Goal: Task Accomplishment & Management: Manage account settings

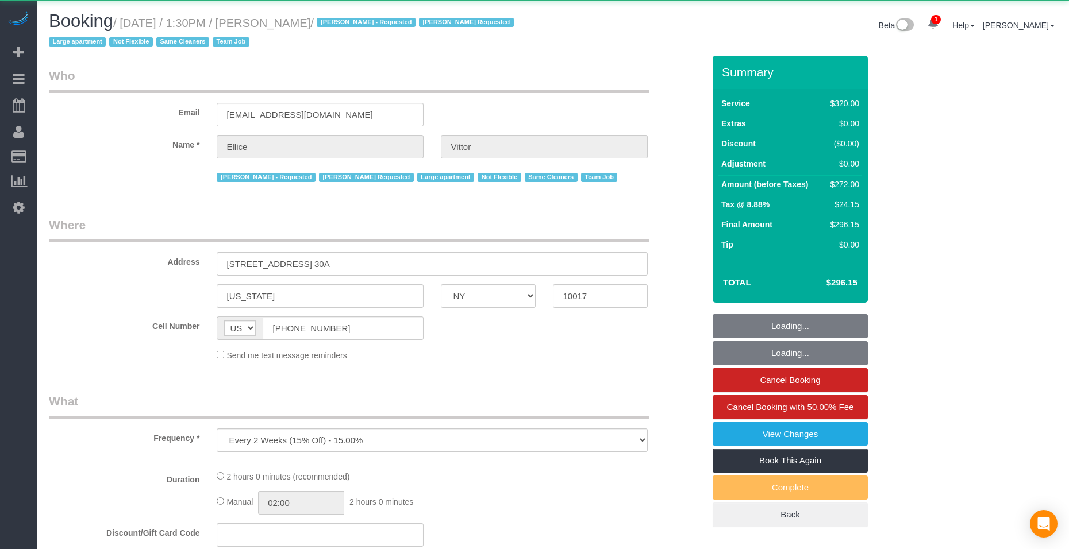
select select "NY"
select select "object:792"
select select "string:stripe-pm_1RY6uz4VGloSiKo7sBfzYHna"
select select "2"
select select "number:62"
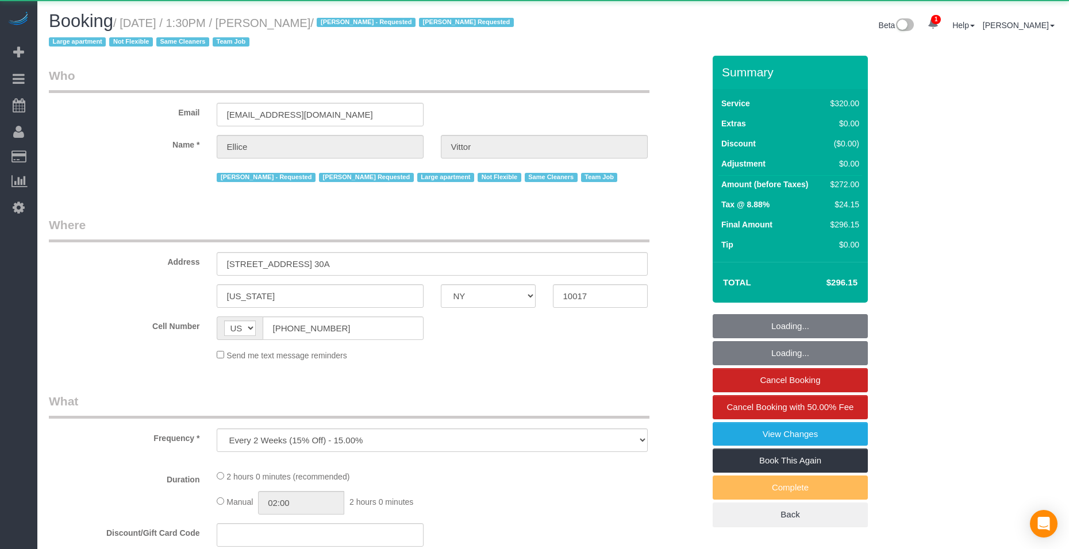
select select "number:75"
select select "number:15"
select select "number:6"
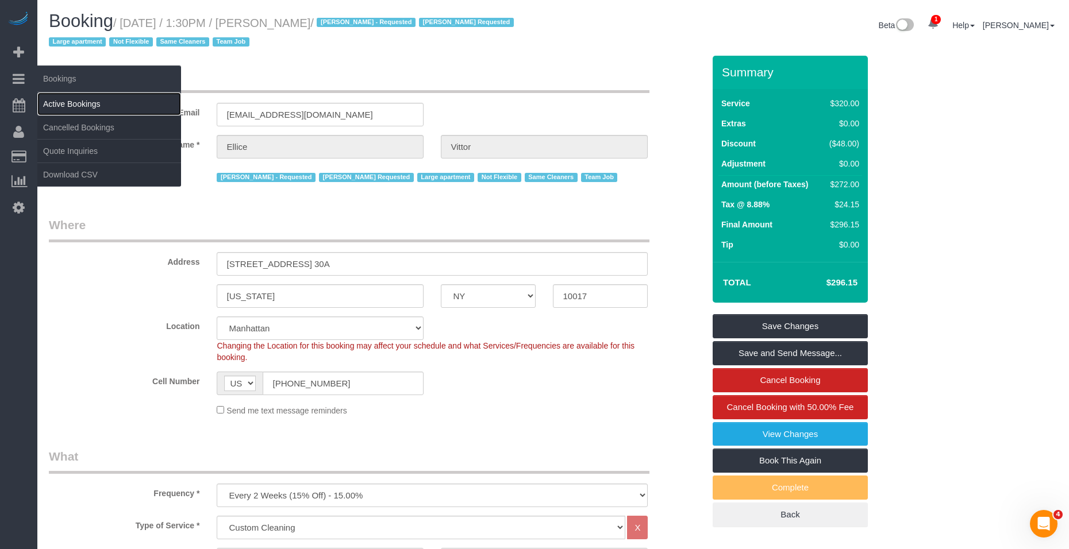
click at [124, 109] on link "Active Bookings" at bounding box center [109, 104] width 144 height 23
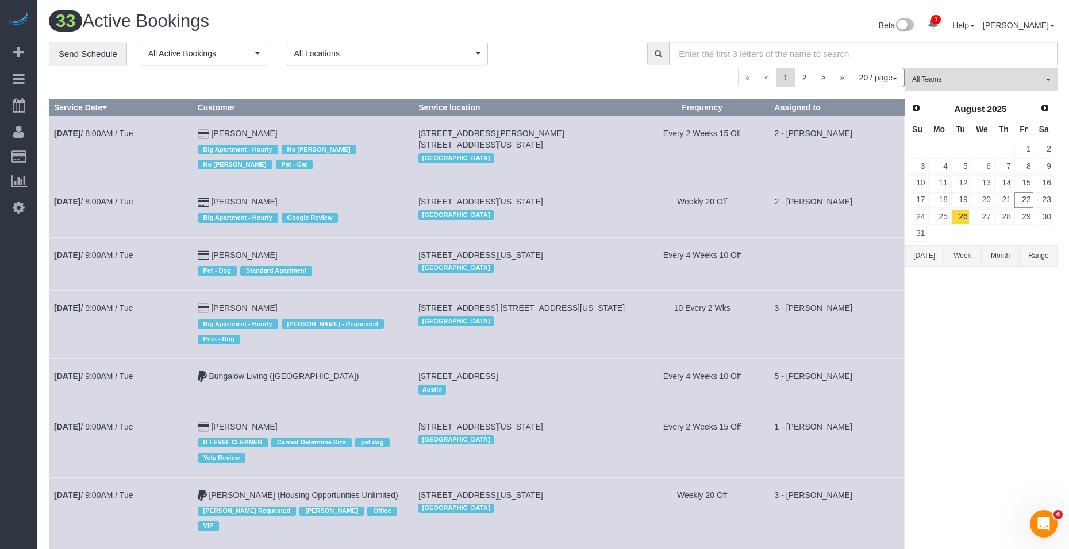
click at [608, 16] on div "Beta 1 Your Notifications You have 0 alerts × You have 9 to charge for 08/21/20…" at bounding box center [809, 26] width 513 height 30
drag, startPoint x: 178, startPoint y: 167, endPoint x: 143, endPoint y: 161, distance: 35.4
click at [174, 166] on td "Aug 26th / 8:00AM / Tue" at bounding box center [121, 150] width 144 height 68
click at [87, 102] on span "Scheduler" at bounding box center [109, 105] width 144 height 26
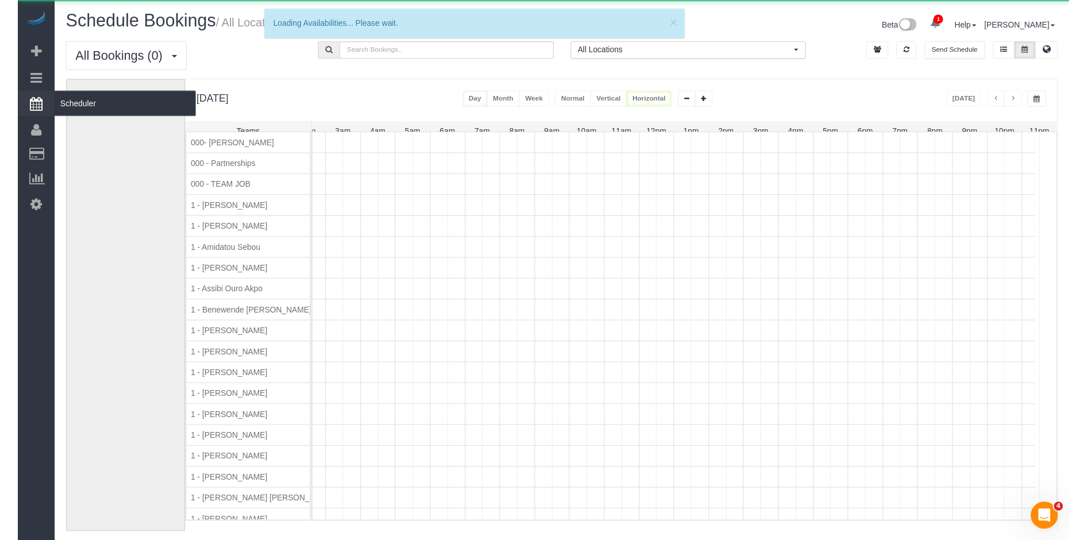
scroll to position [0, 93]
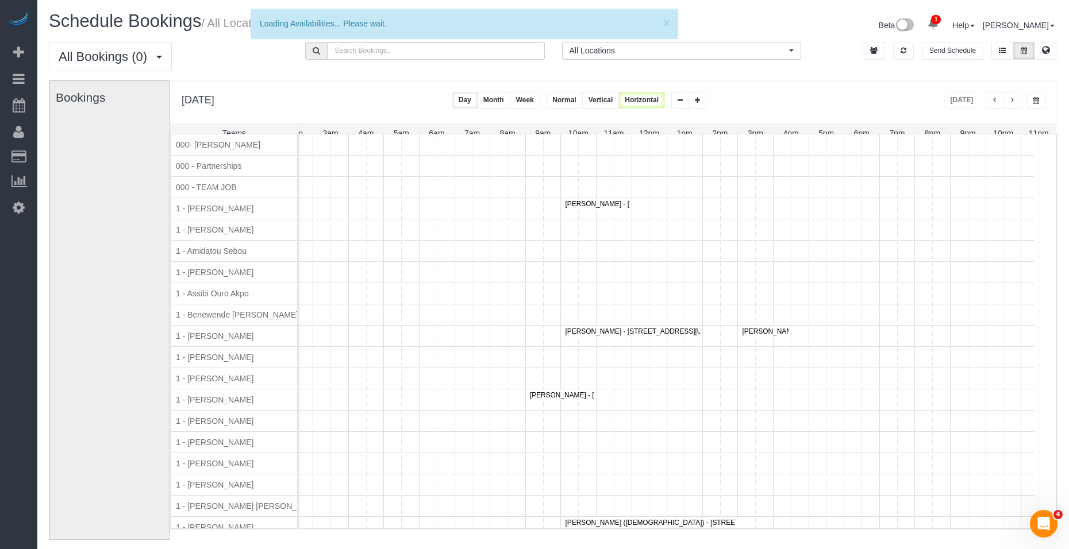
drag, startPoint x: 816, startPoint y: 87, endPoint x: 830, endPoint y: 89, distance: 15.0
click at [816, 87] on div "Friday, Aug 22, 2025 Today Day Month Week Normal Vertical Horizontal" at bounding box center [613, 101] width 887 height 43
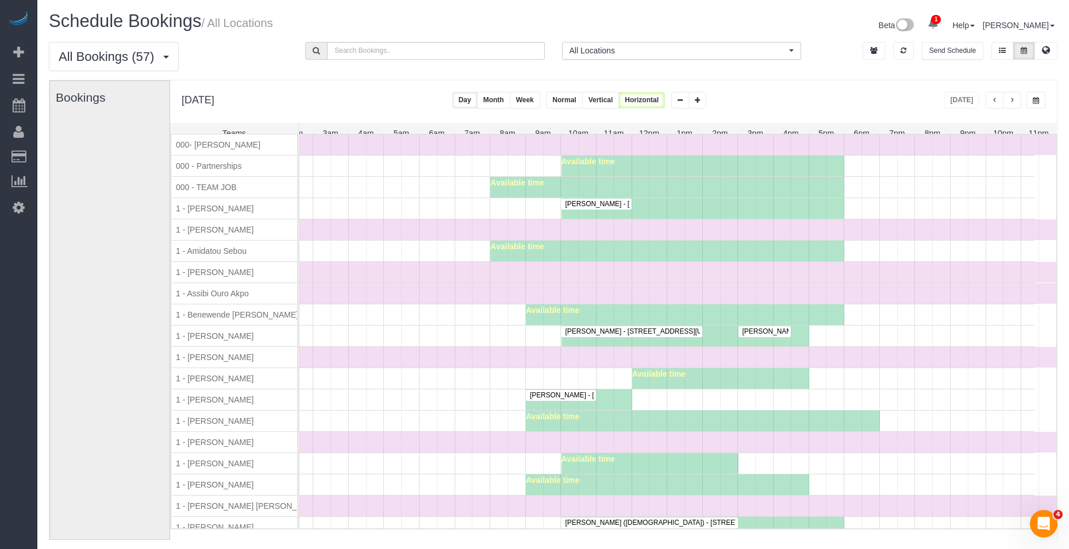
click at [1040, 99] on button "button" at bounding box center [1035, 100] width 19 height 17
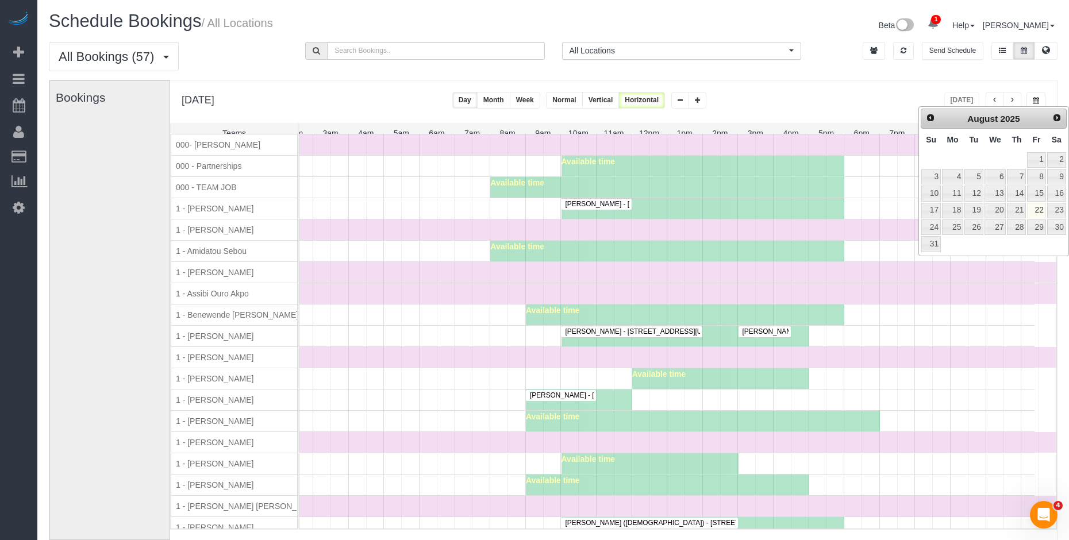
click at [972, 76] on div "All Bookings (57) All Bookings Unassigned Bookings Recurring Bookings New Custo…" at bounding box center [553, 61] width 1026 height 38
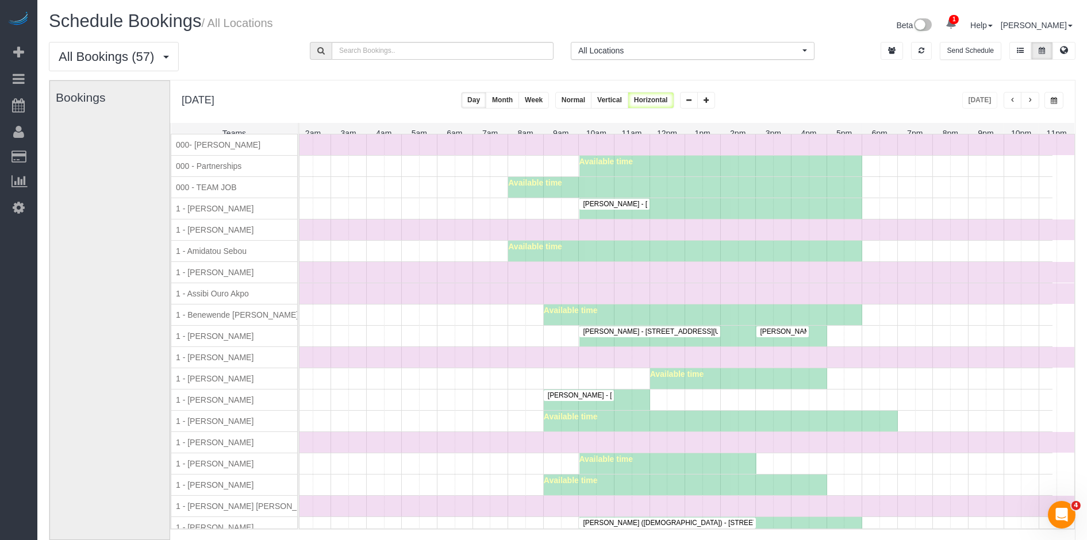
scroll to position [0, 75]
click at [1030, 102] on span "button" at bounding box center [1030, 100] width 6 height 7
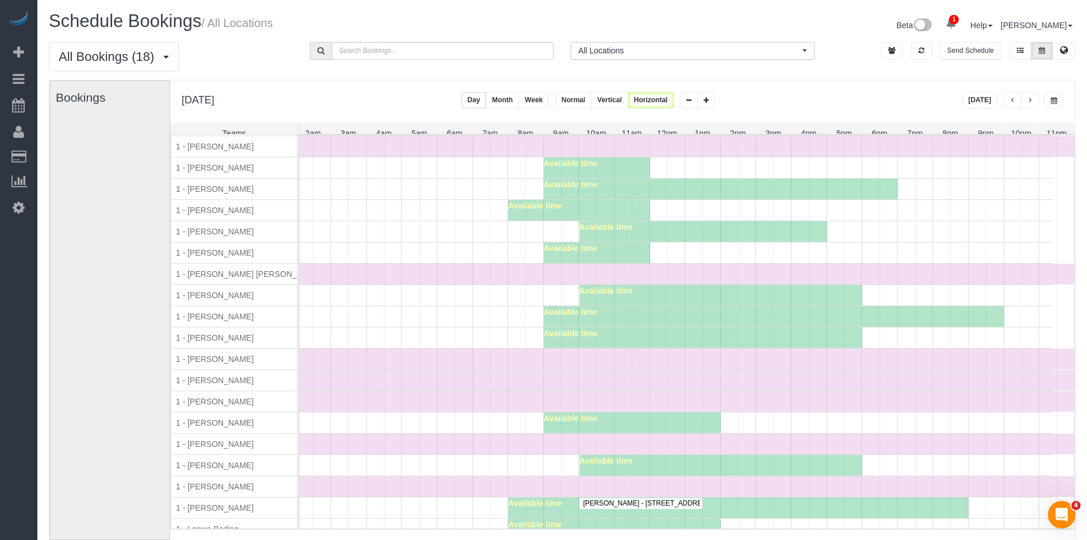
scroll to position [252, 0]
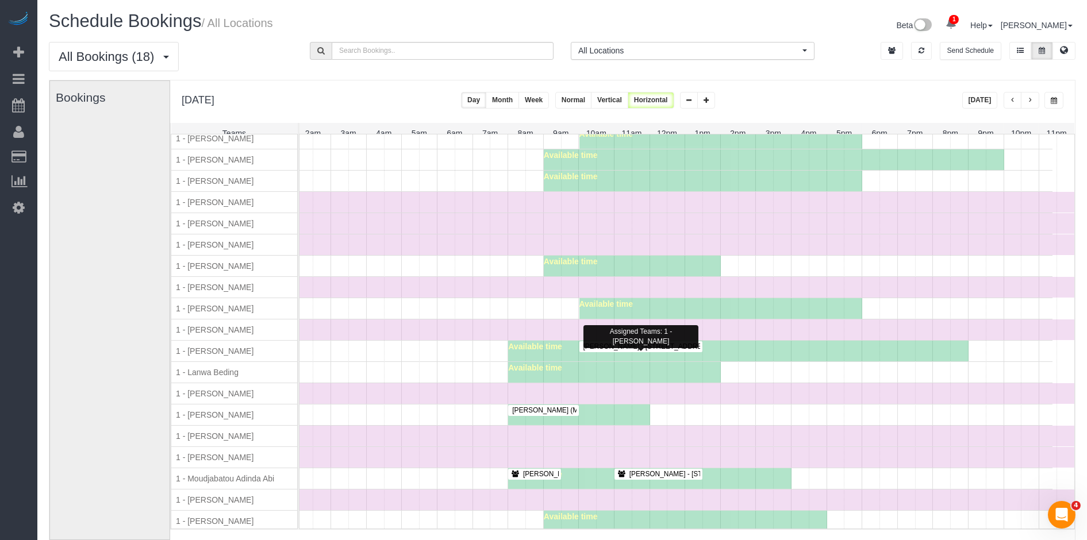
click at [624, 351] on span "Allen Lim - 515 9th Avenue, Apt. 8m, New York, NY 10018" at bounding box center [708, 347] width 260 height 8
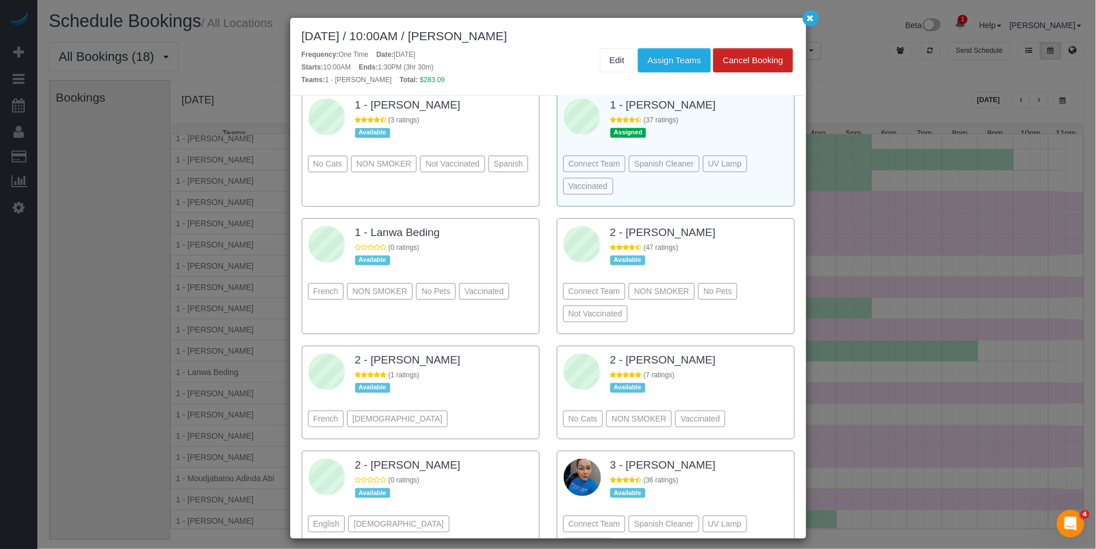
click at [747, 151] on div "Connect Team Spanish Cleaner UV Lamp Vaccinated" at bounding box center [675, 158] width 225 height 85
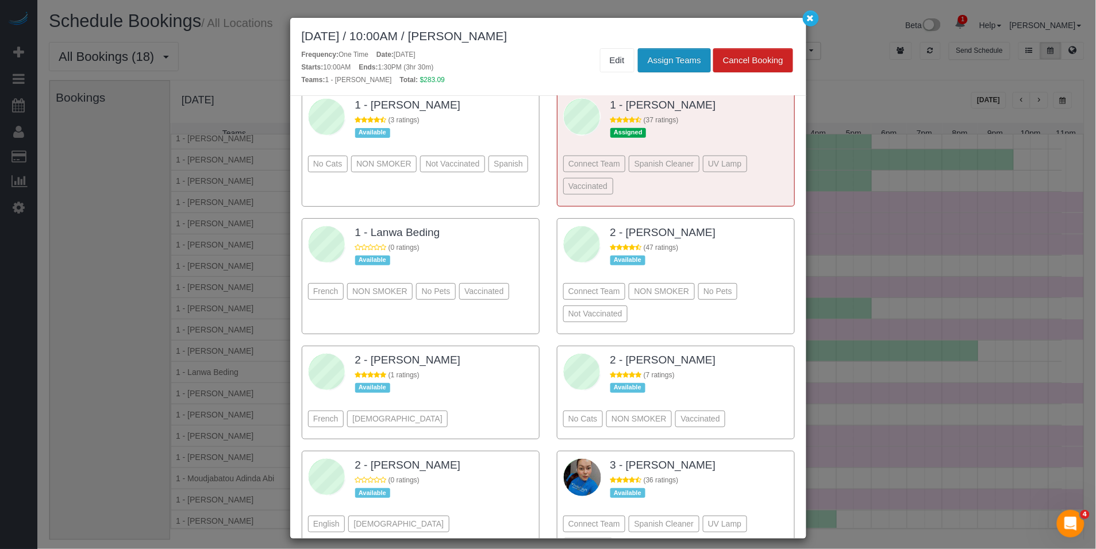
click at [666, 70] on button "Assign Teams" at bounding box center [674, 60] width 73 height 24
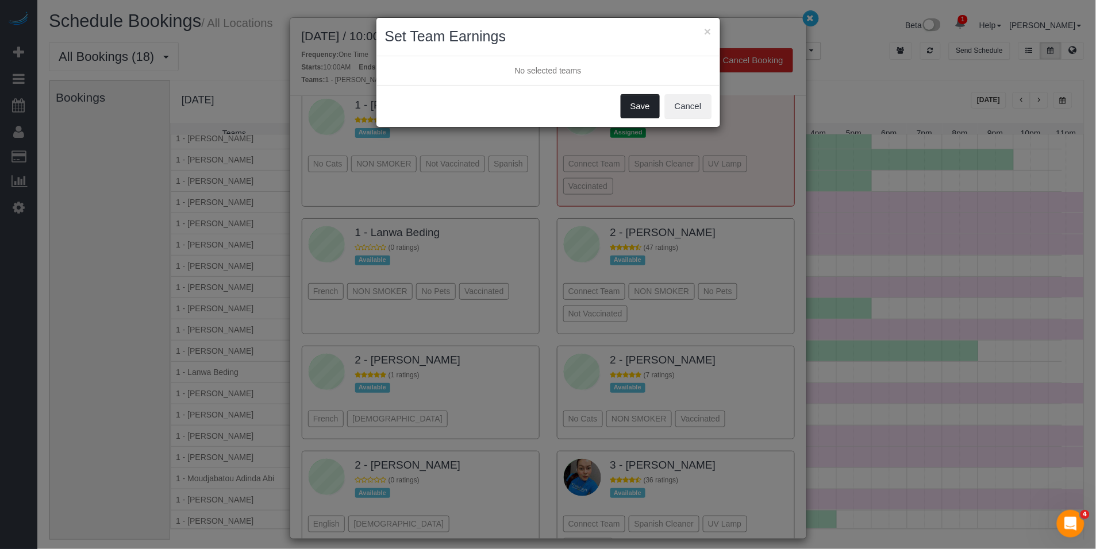
click at [644, 113] on button "Save" at bounding box center [640, 106] width 39 height 24
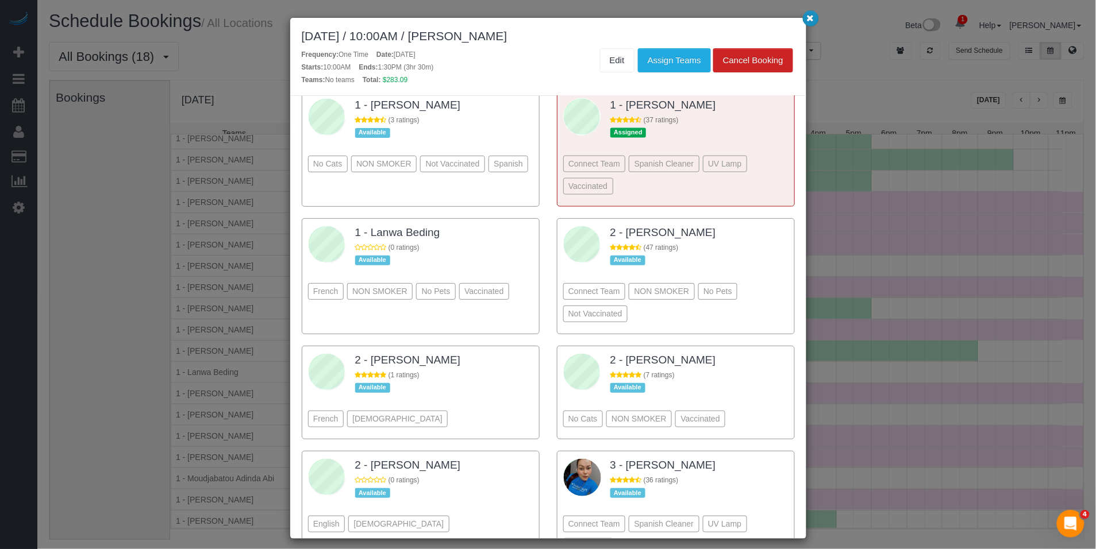
click at [814, 18] on button "button" at bounding box center [811, 18] width 16 height 16
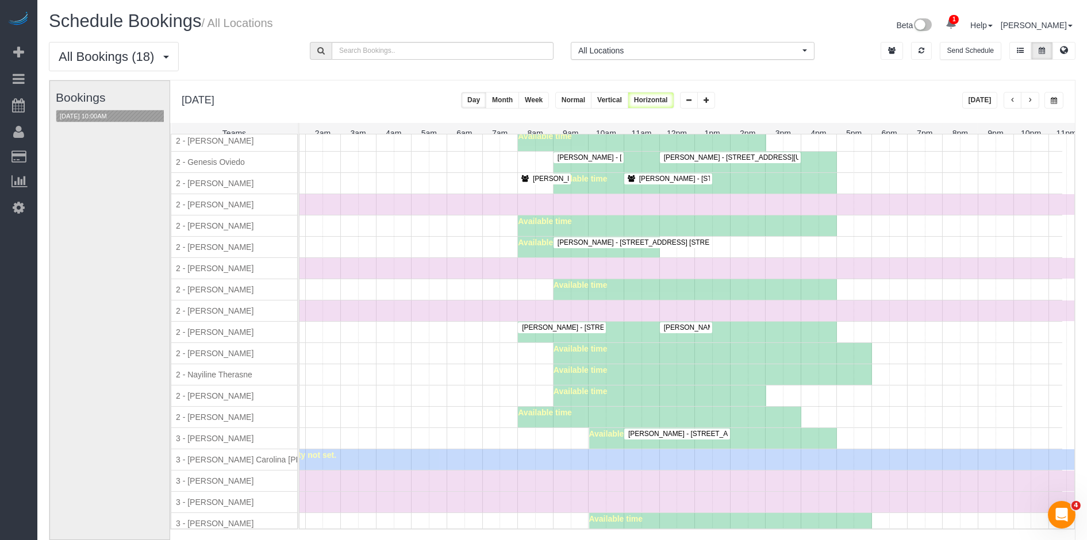
scroll to position [1002, 0]
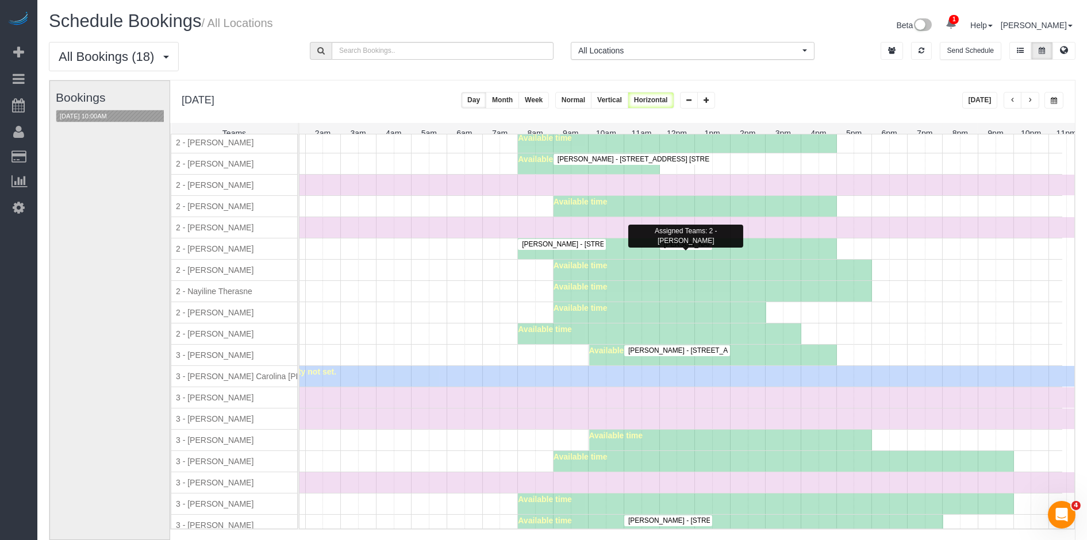
click at [698, 248] on span "Zachary Hartmann - 550 West 54th Street, Apt. 1112, New York, NY 10019" at bounding box center [745, 244] width 174 height 8
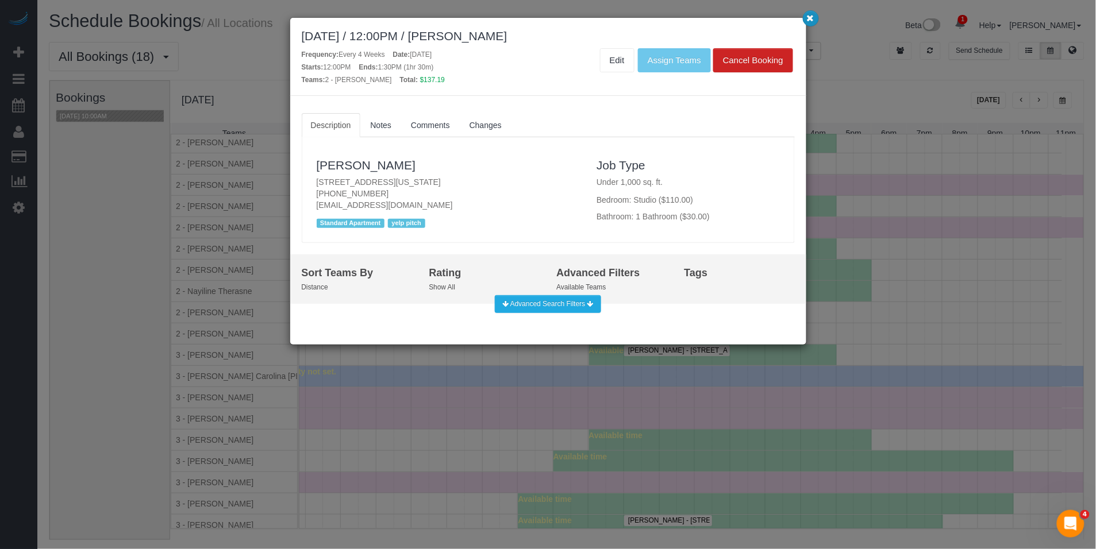
drag, startPoint x: 815, startPoint y: 22, endPoint x: 609, endPoint y: 3, distance: 206.7
click at [814, 22] on button "button" at bounding box center [811, 18] width 16 height 16
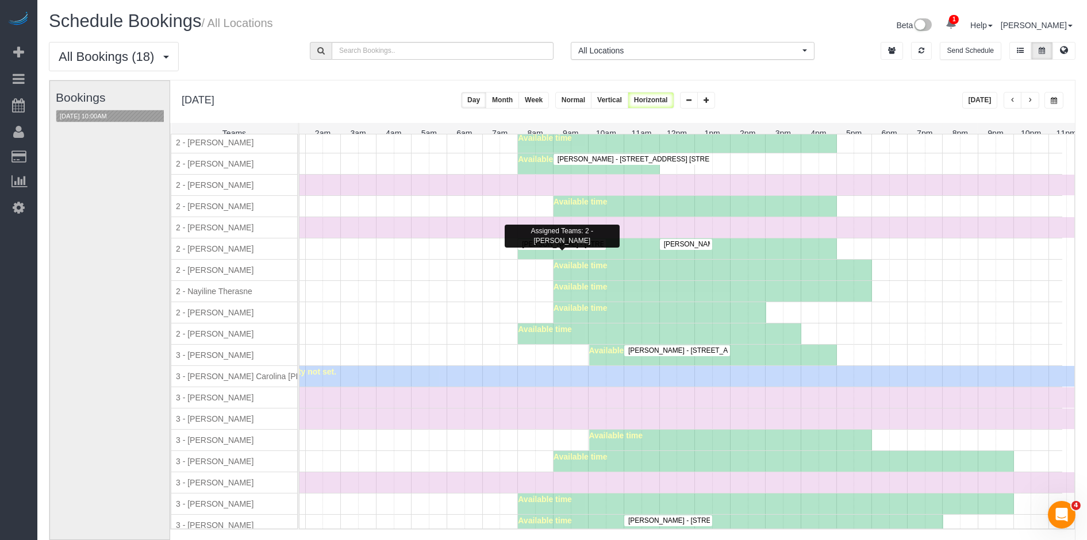
click at [591, 248] on span "Matt Hall - 363 Bond Street, Apt 559, Brooklyn, NY 11231" at bounding box center [584, 244] width 136 height 8
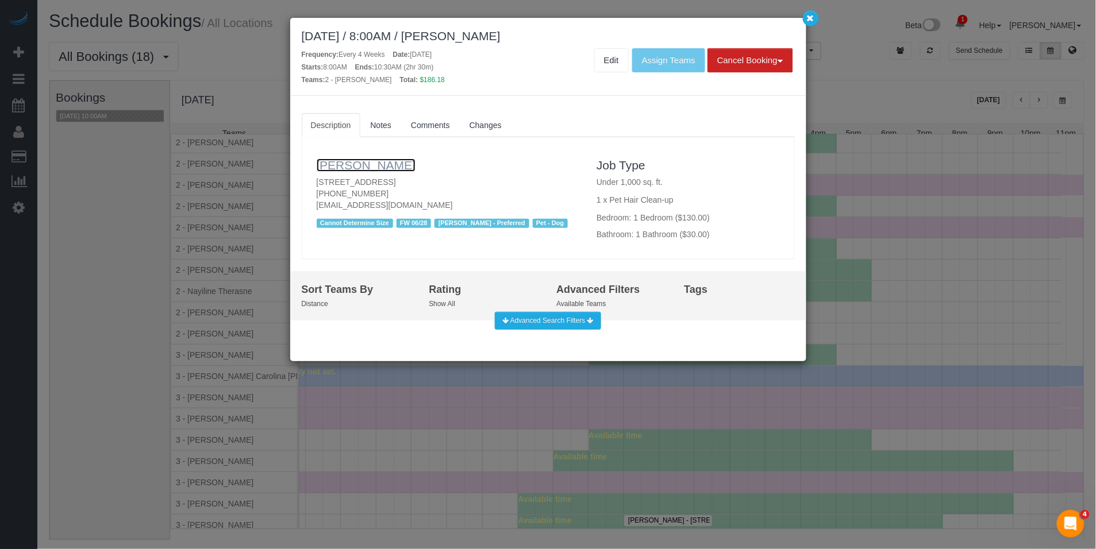
click at [351, 164] on link "Matt Hall" at bounding box center [366, 165] width 99 height 13
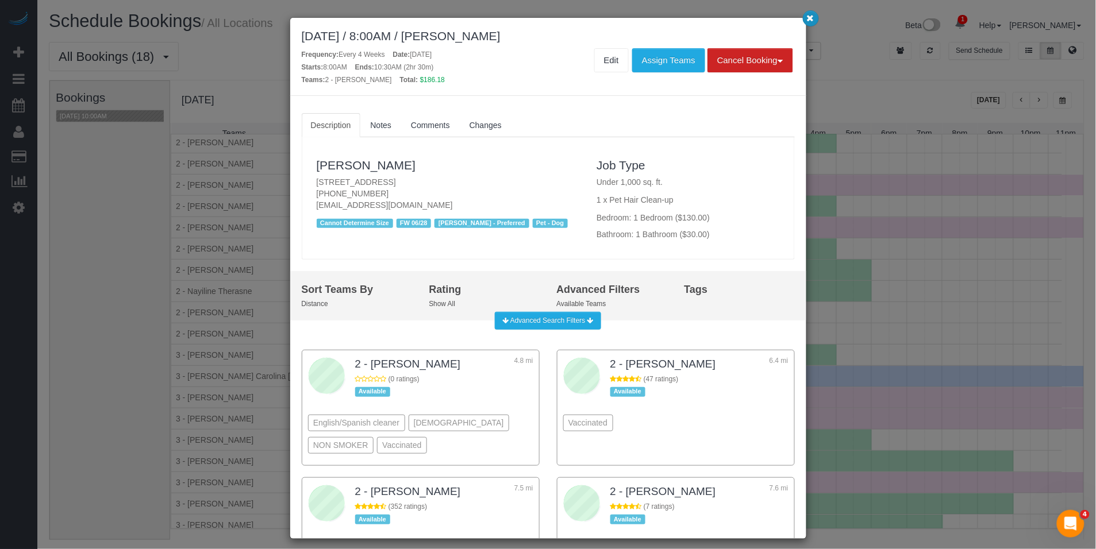
click at [812, 16] on icon "button" at bounding box center [810, 17] width 7 height 7
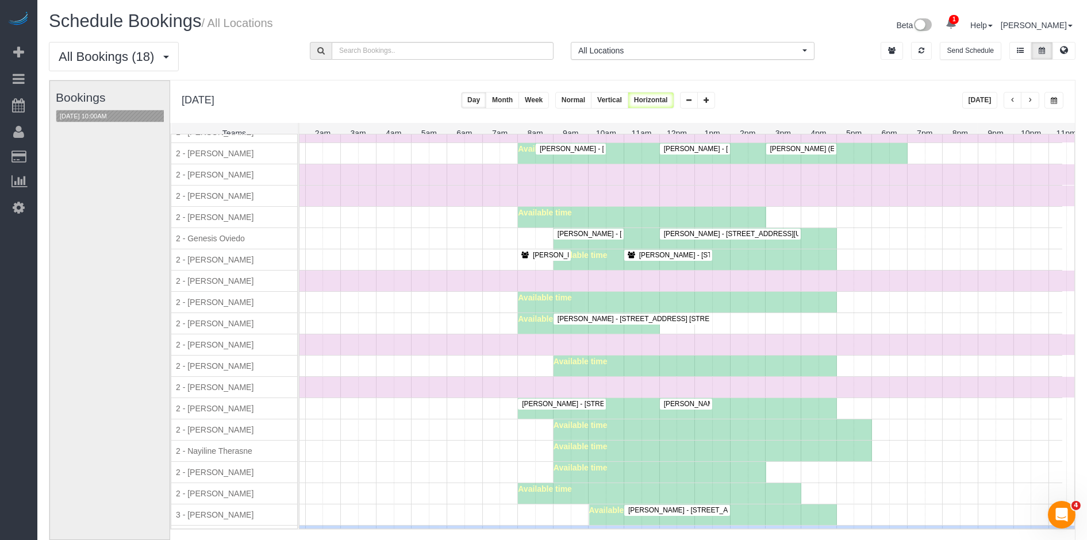
scroll to position [797, 0]
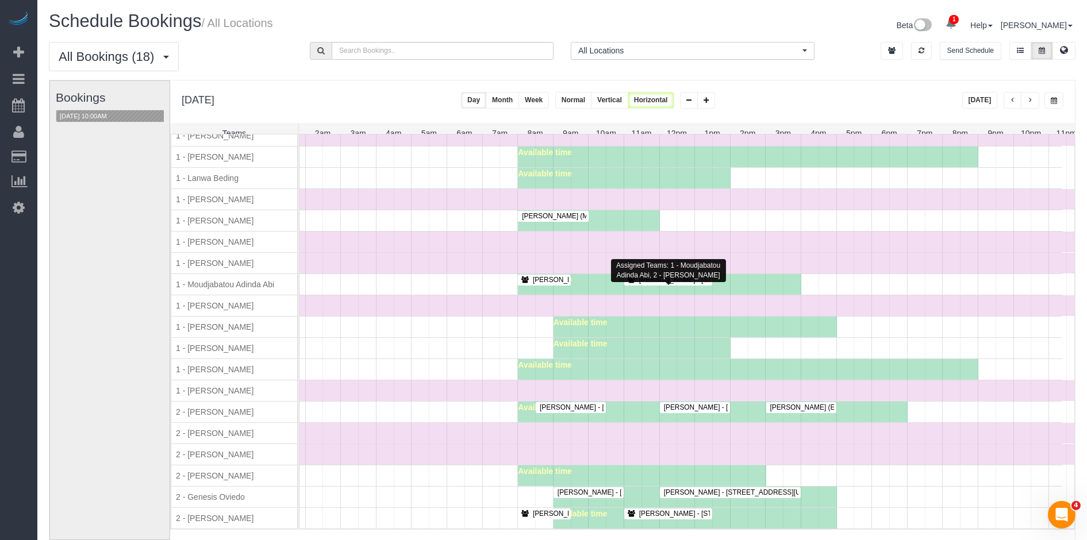
click at [652, 284] on span "Carmen Tsang - 505 West 37th Street, Apt 22e, New York, NY 10018" at bounding box center [720, 280] width 174 height 8
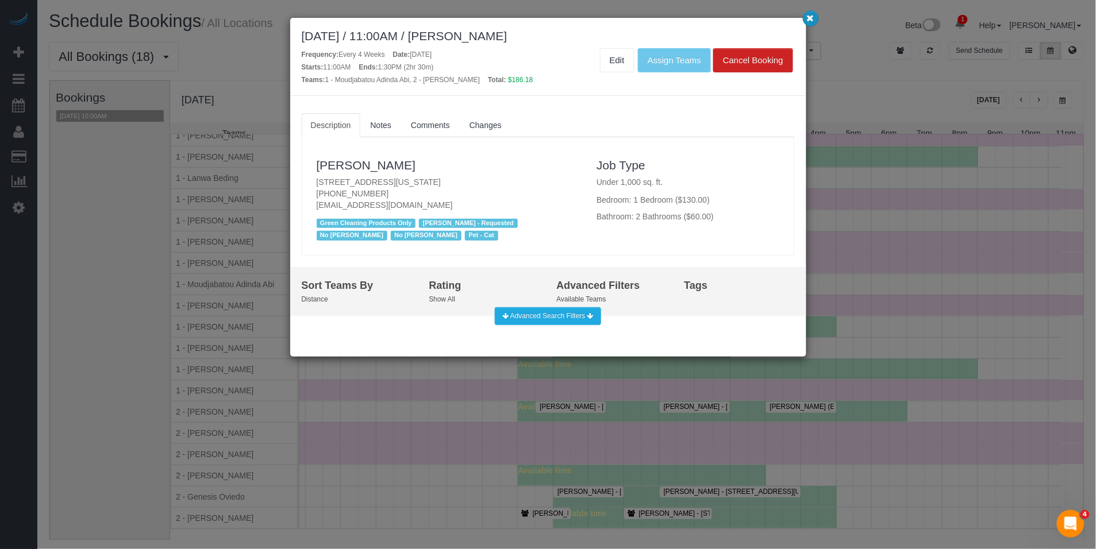
click at [807, 19] on icon "button" at bounding box center [810, 17] width 7 height 7
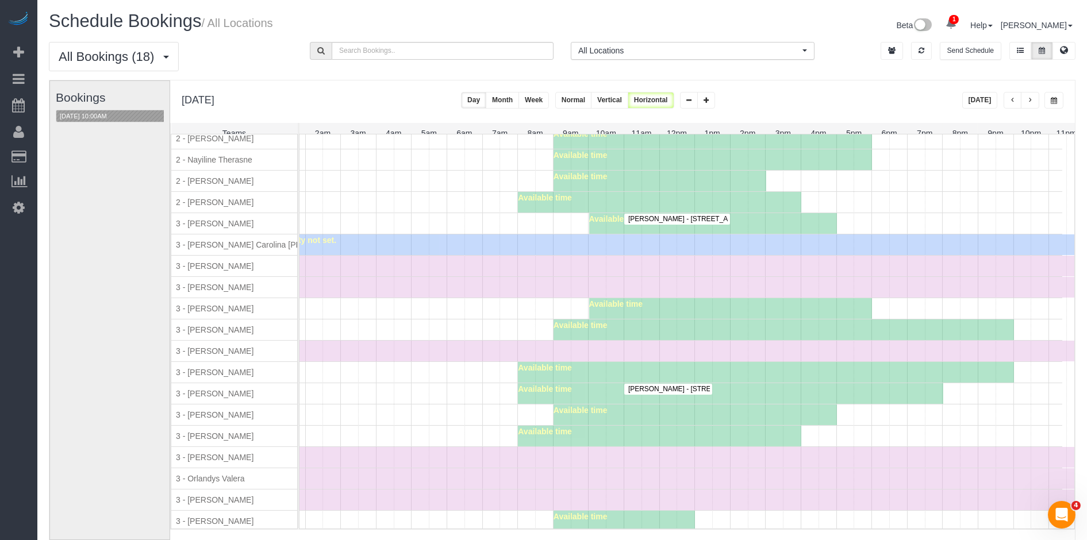
click at [700, 393] on span "Benjamin Israel - 275 Greenwich Street, Apt. 3h, New York, NY 10007" at bounding box center [733, 389] width 222 height 8
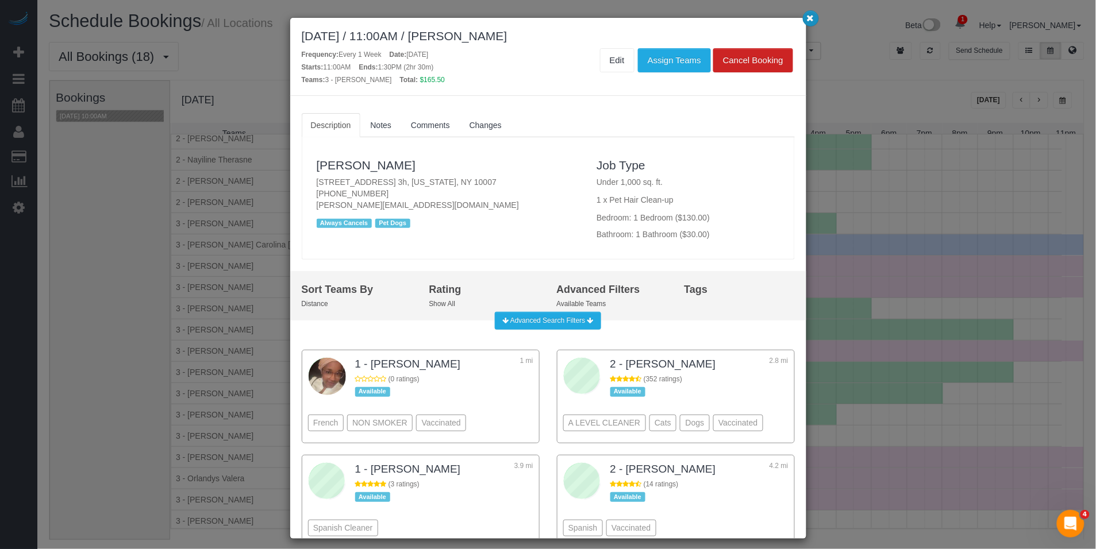
click at [812, 18] on icon "button" at bounding box center [810, 17] width 7 height 7
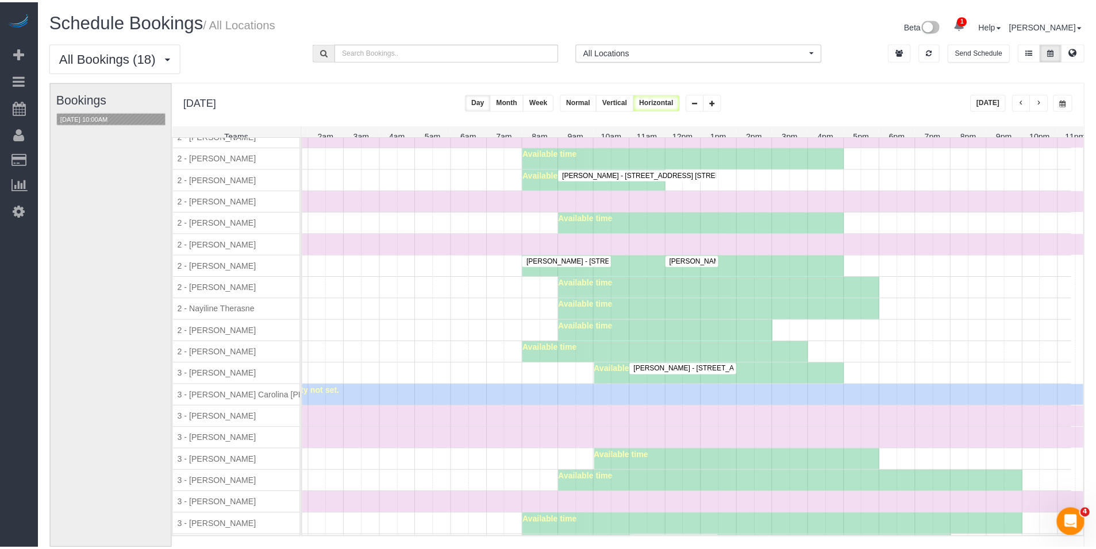
scroll to position [1151, 0]
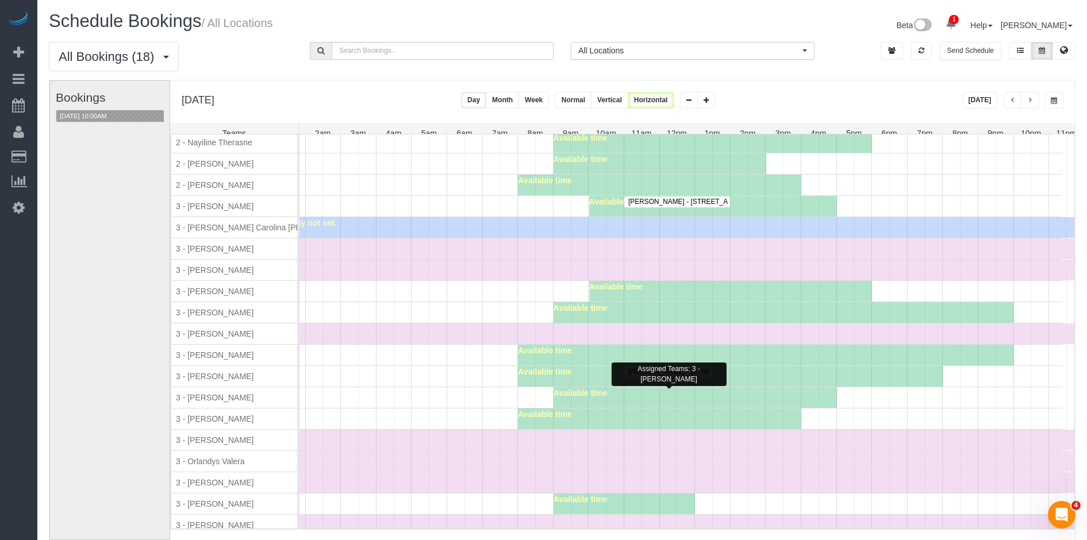
click at [674, 376] on span "Benjamin Israel - 275 Greenwich Street, Apt. 3h, New York, NY 10007" at bounding box center [733, 372] width 222 height 8
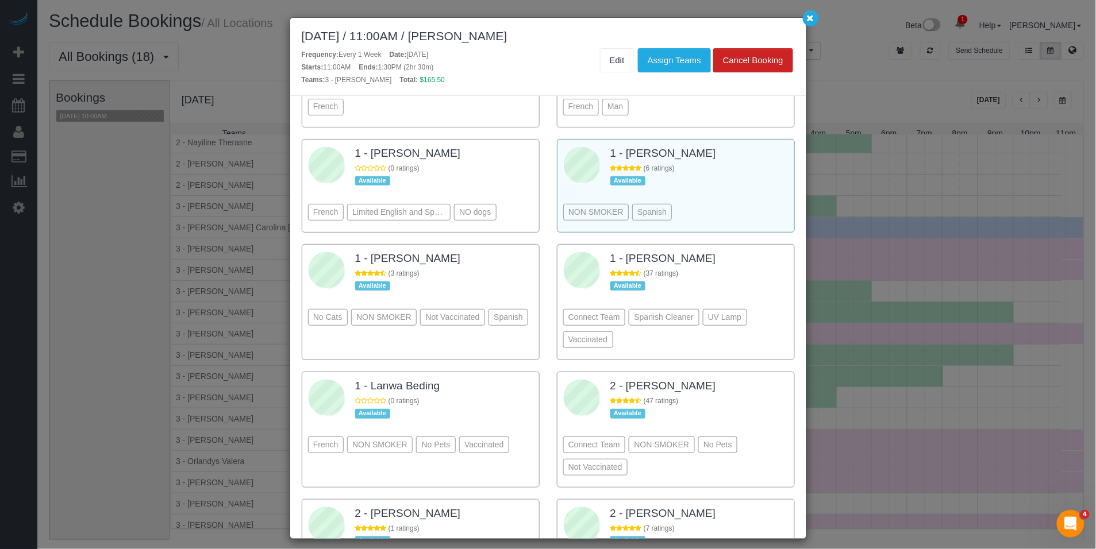
click at [737, 207] on div "NON SMOKER Spanish" at bounding box center [675, 195] width 225 height 63
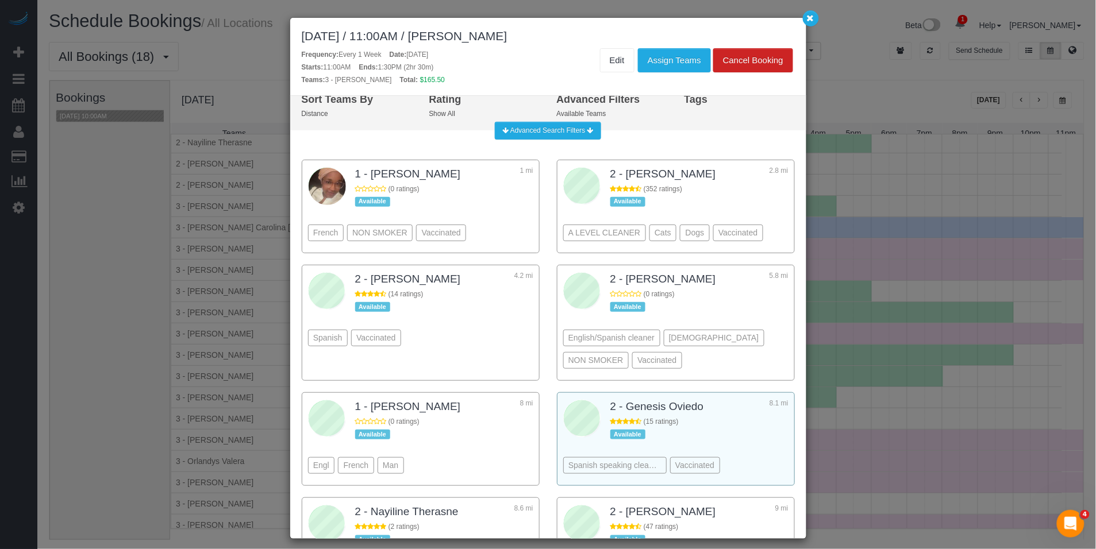
scroll to position [0, 0]
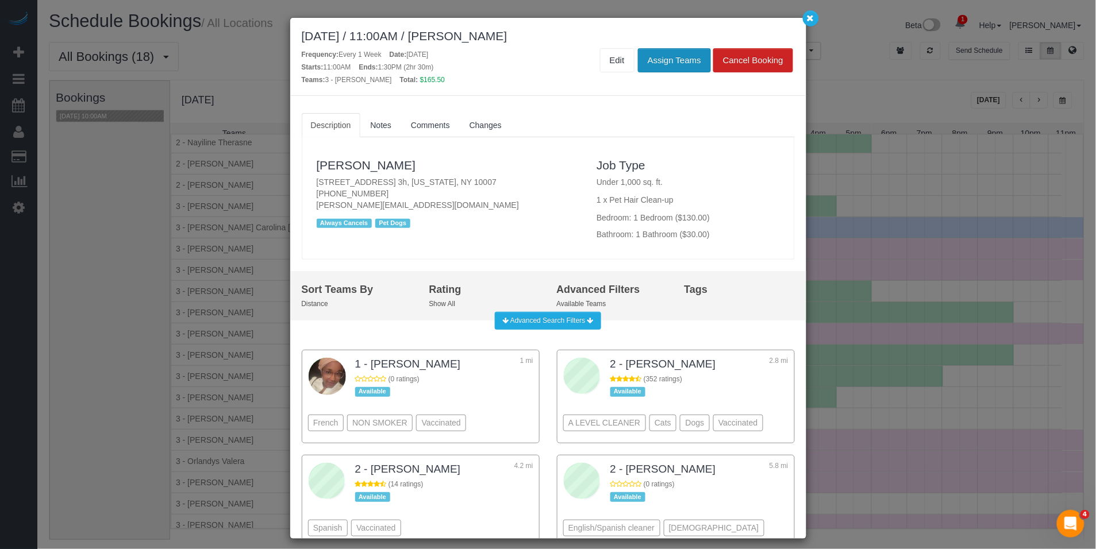
click at [656, 67] on button "Assign Teams" at bounding box center [674, 60] width 73 height 24
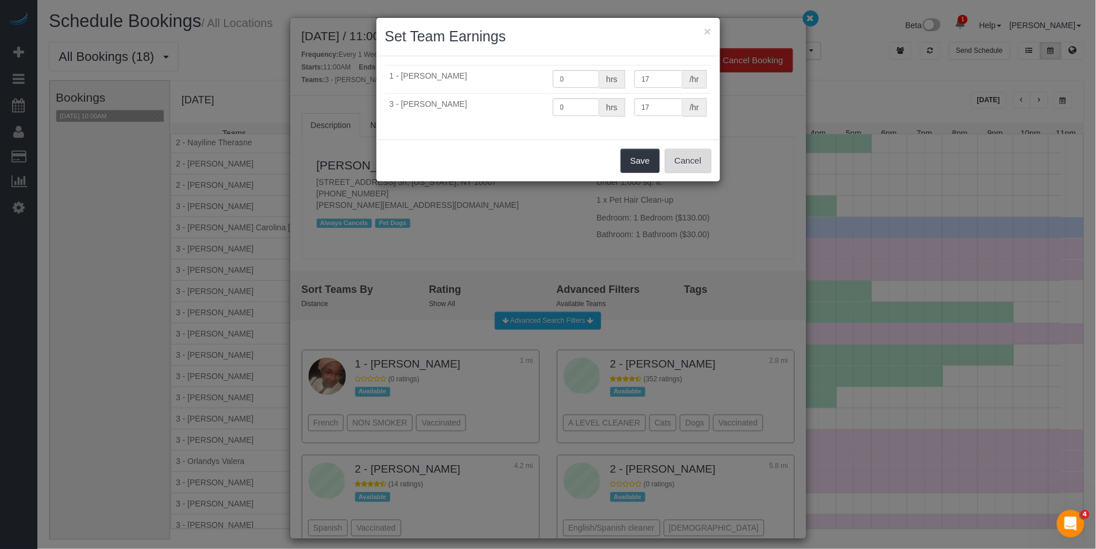
click at [690, 160] on button "Cancel" at bounding box center [688, 161] width 47 height 24
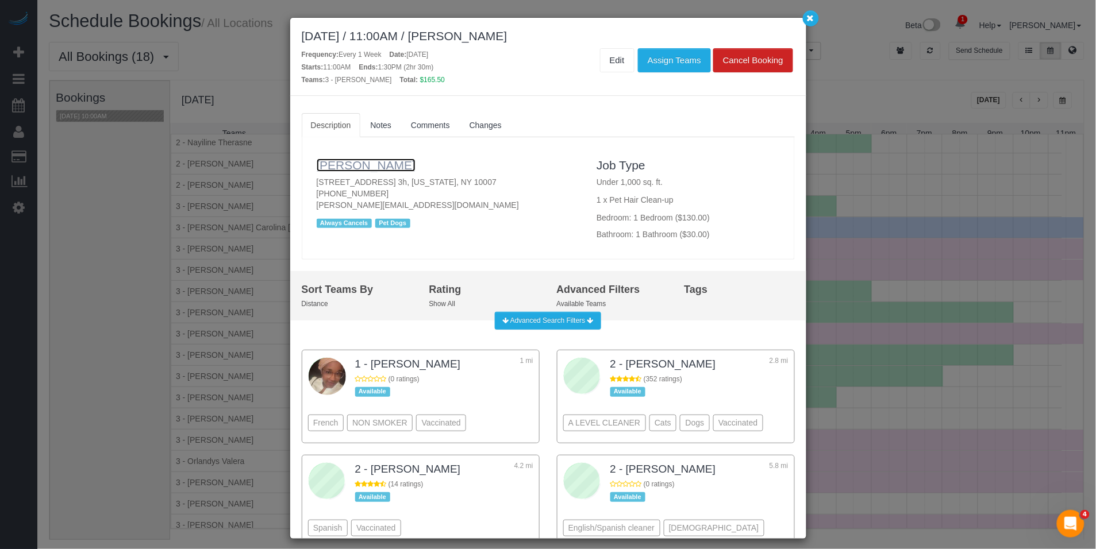
click at [371, 167] on link "Benjamin Israel" at bounding box center [366, 165] width 99 height 13
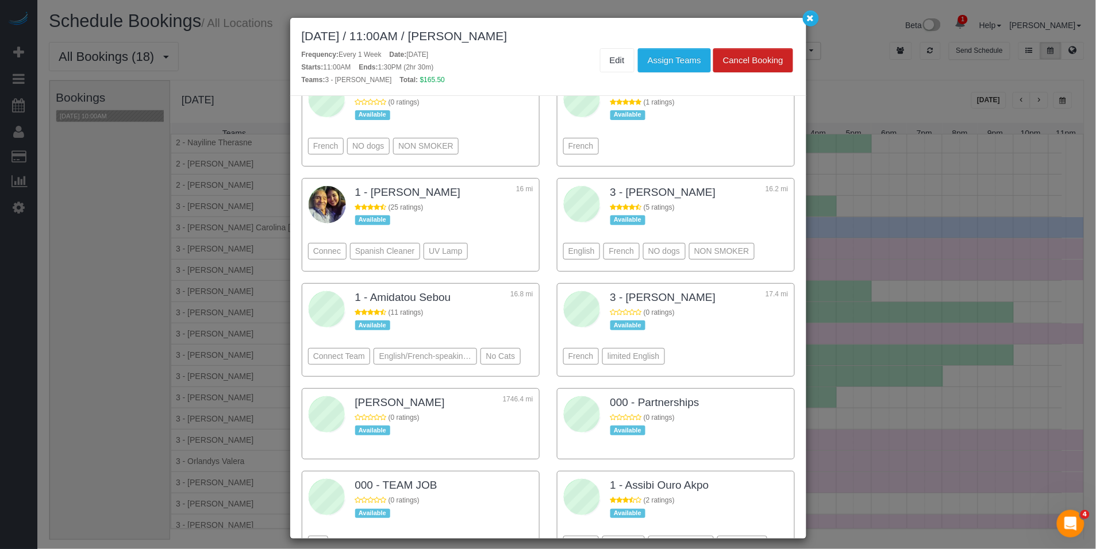
scroll to position [1135, 0]
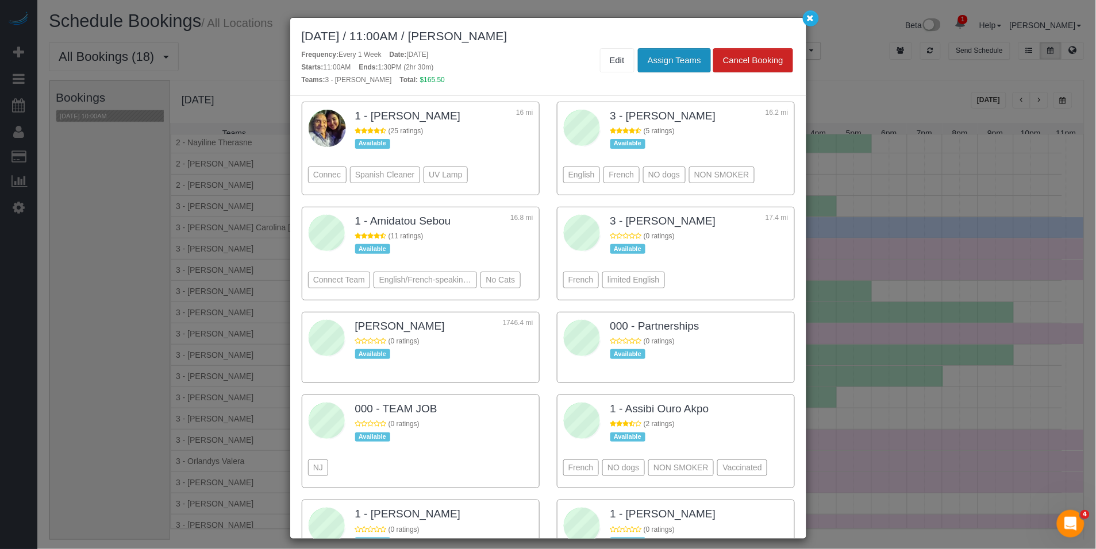
click at [672, 63] on button "Assign Teams" at bounding box center [674, 60] width 73 height 24
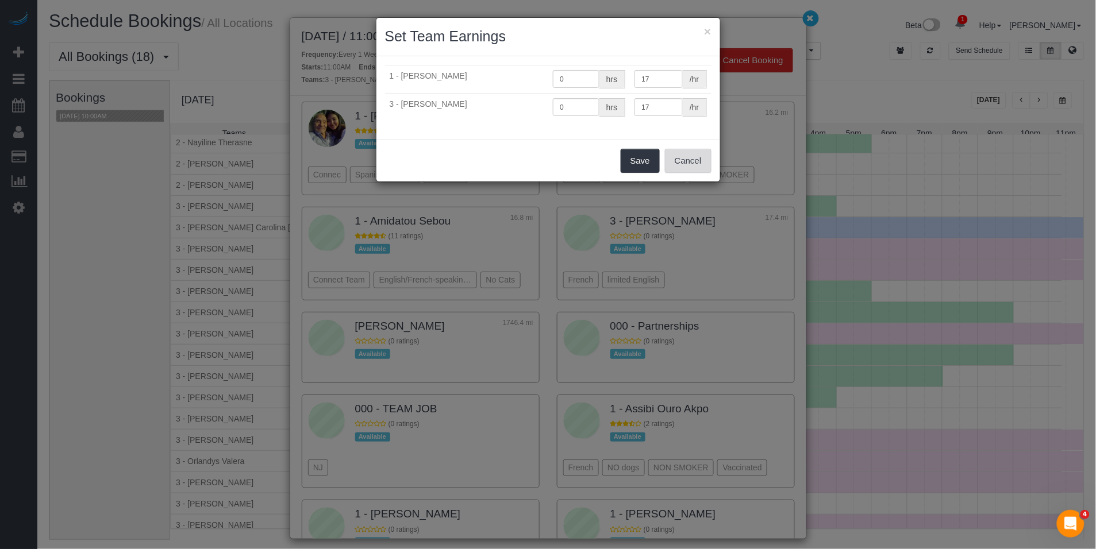
click at [680, 158] on button "Cancel" at bounding box center [688, 161] width 47 height 24
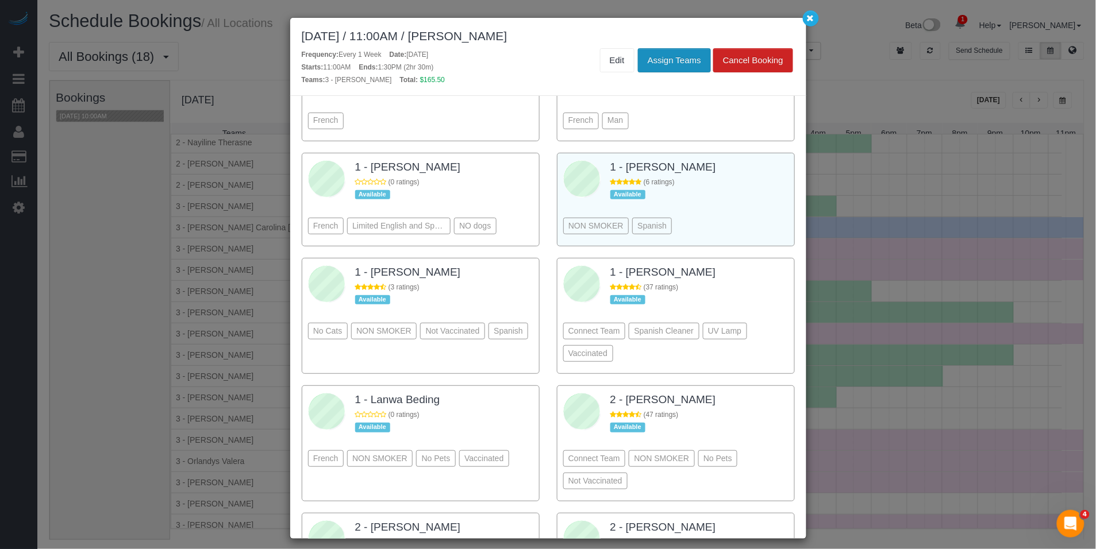
scroll to position [1924, 0]
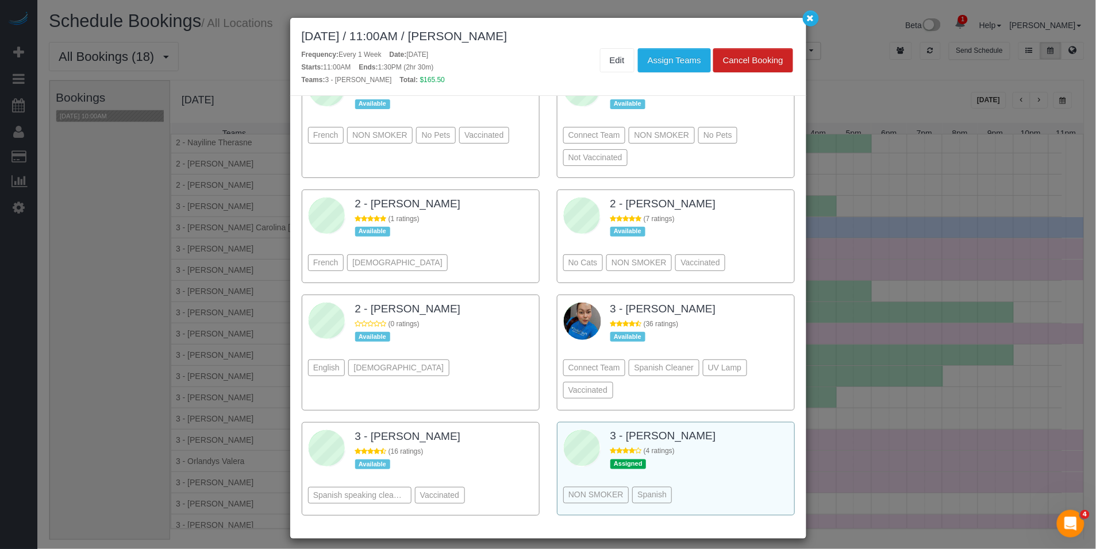
click at [698, 480] on div "NON SMOKER Spanish" at bounding box center [675, 478] width 225 height 63
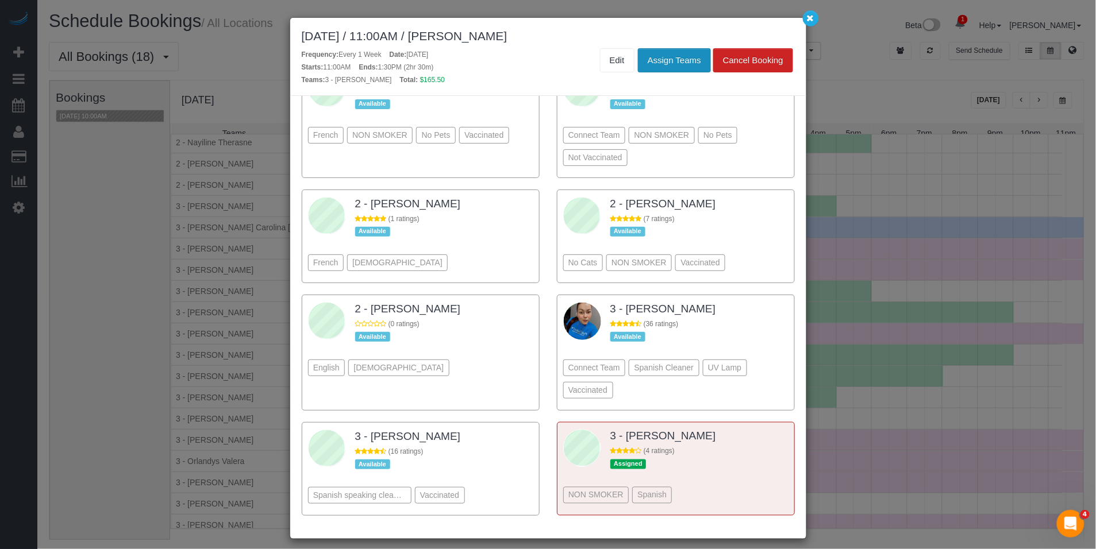
click at [652, 57] on button "Assign Teams" at bounding box center [674, 60] width 73 height 24
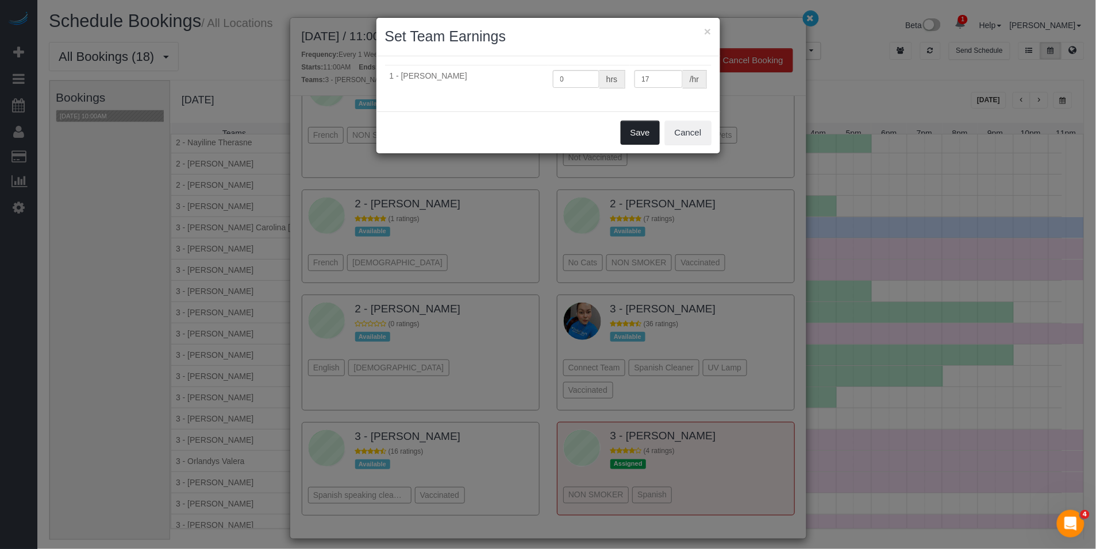
click at [648, 129] on button "Save" at bounding box center [640, 133] width 39 height 24
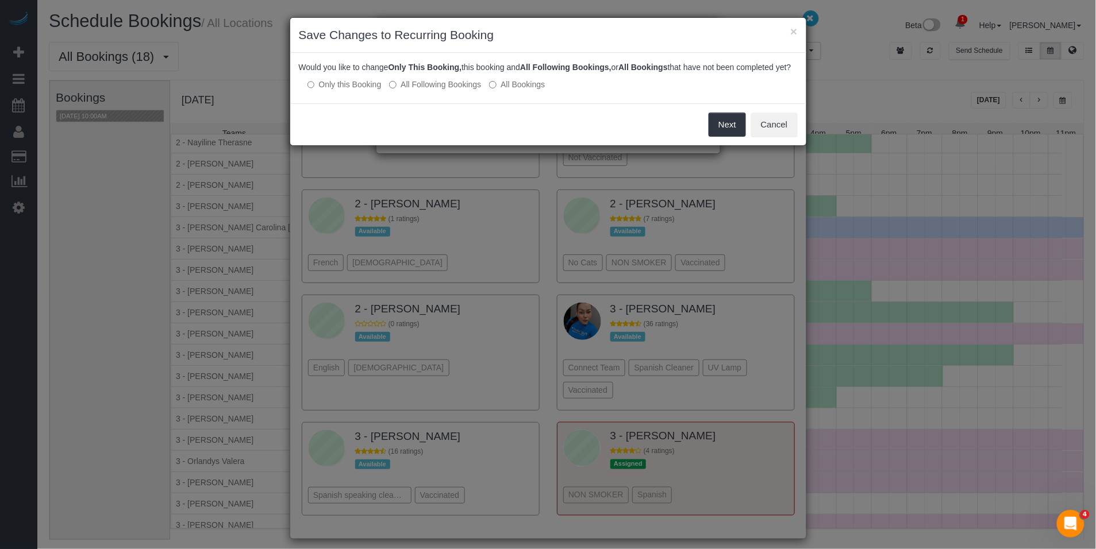
click at [450, 90] on label "All Following Bookings" at bounding box center [435, 84] width 92 height 11
click at [734, 137] on button "Save" at bounding box center [726, 125] width 39 height 24
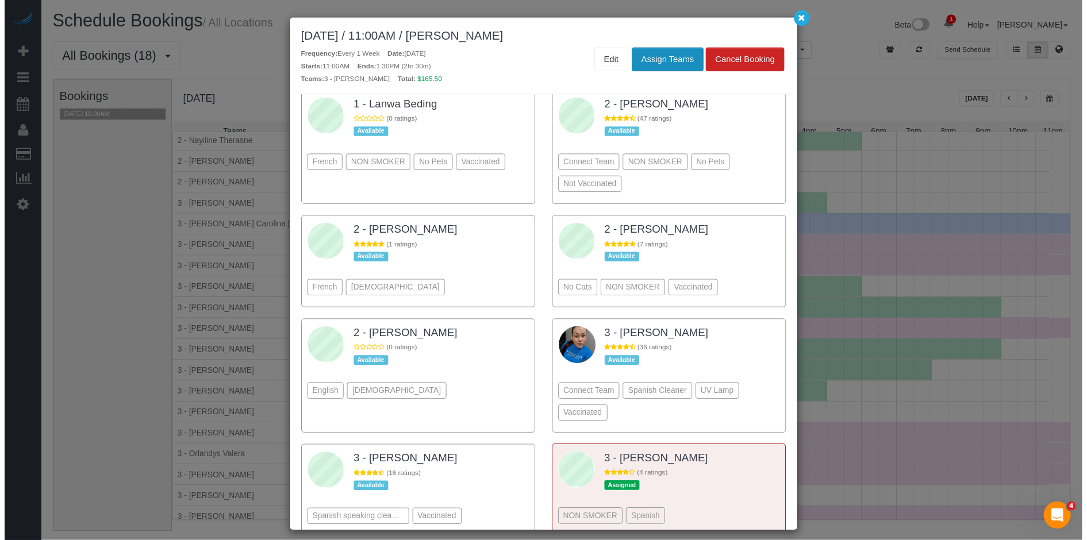
scroll to position [1966, 0]
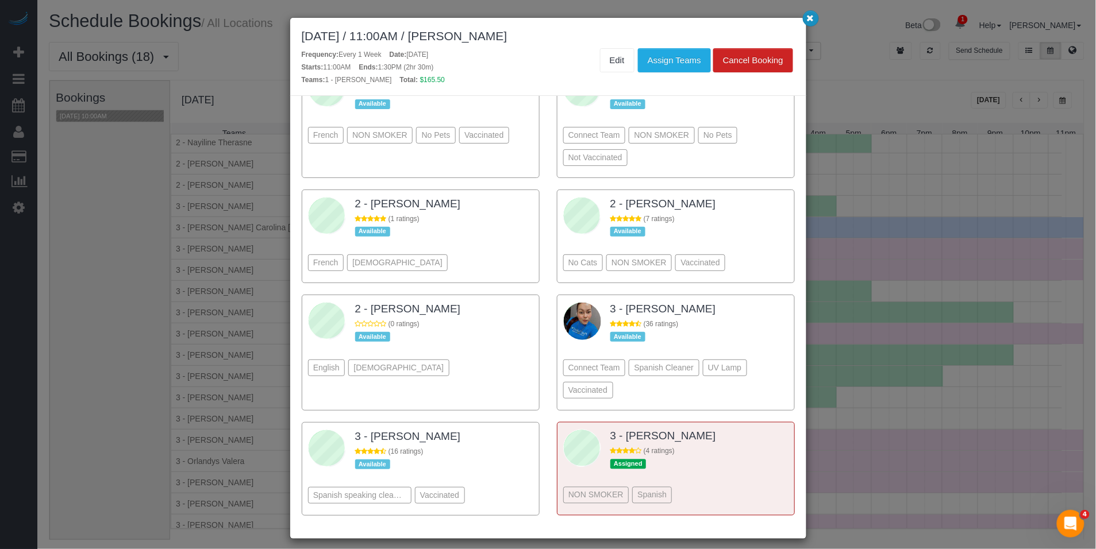
drag, startPoint x: 802, startPoint y: 29, endPoint x: 816, endPoint y: 20, distance: 16.1
click at [803, 28] on div "August 23, 2025 / 11:00AM / Benjamin Israel Frequency: Every 1 Week Date: Augus…" at bounding box center [548, 57] width 516 height 78
click at [814, 20] on button "button" at bounding box center [811, 18] width 16 height 16
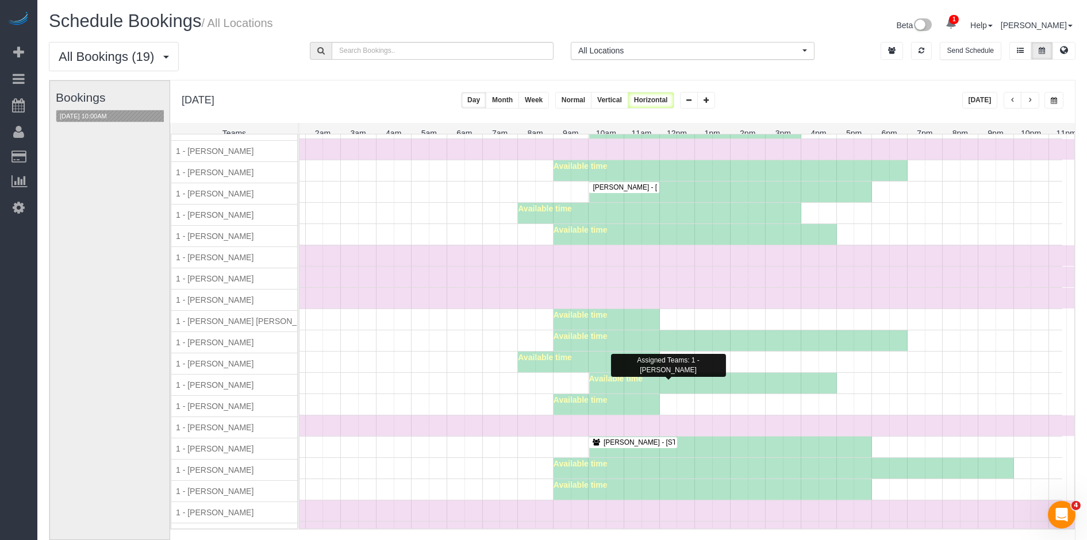
scroll to position [80, 0]
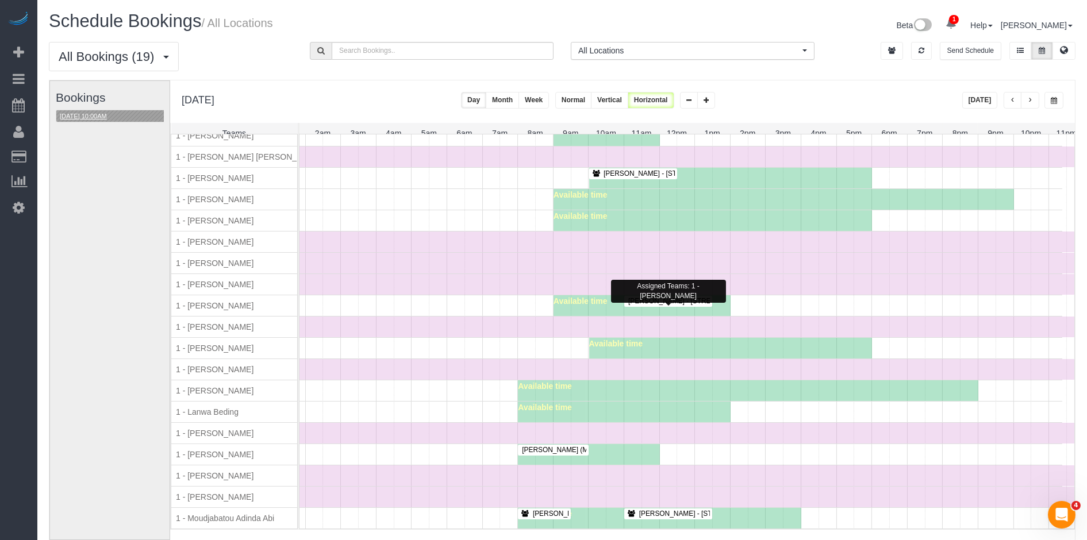
click at [85, 120] on button "08/23/2025 10:00AM" at bounding box center [83, 116] width 54 height 12
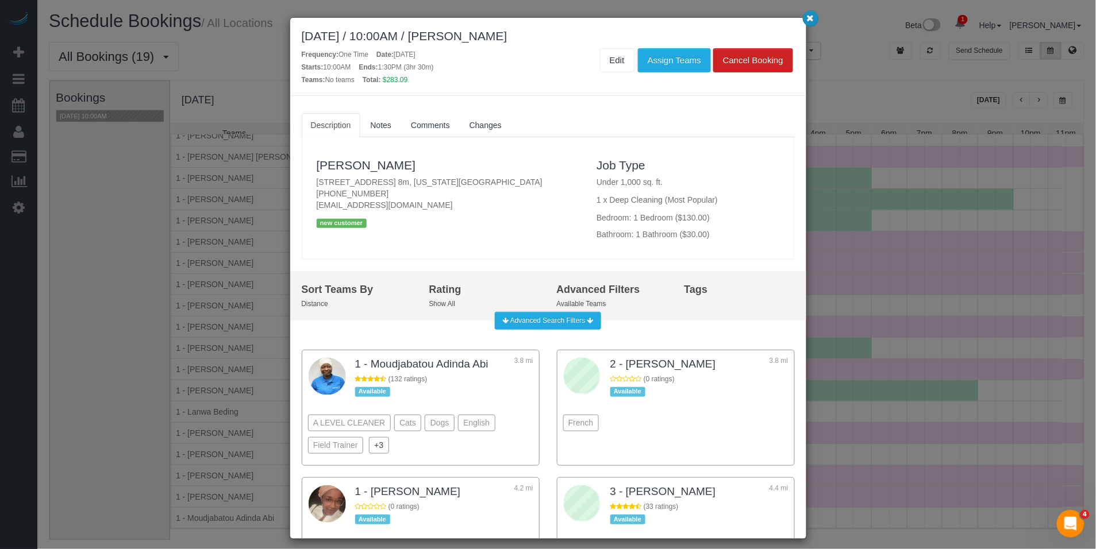
click at [809, 18] on icon "button" at bounding box center [810, 17] width 7 height 7
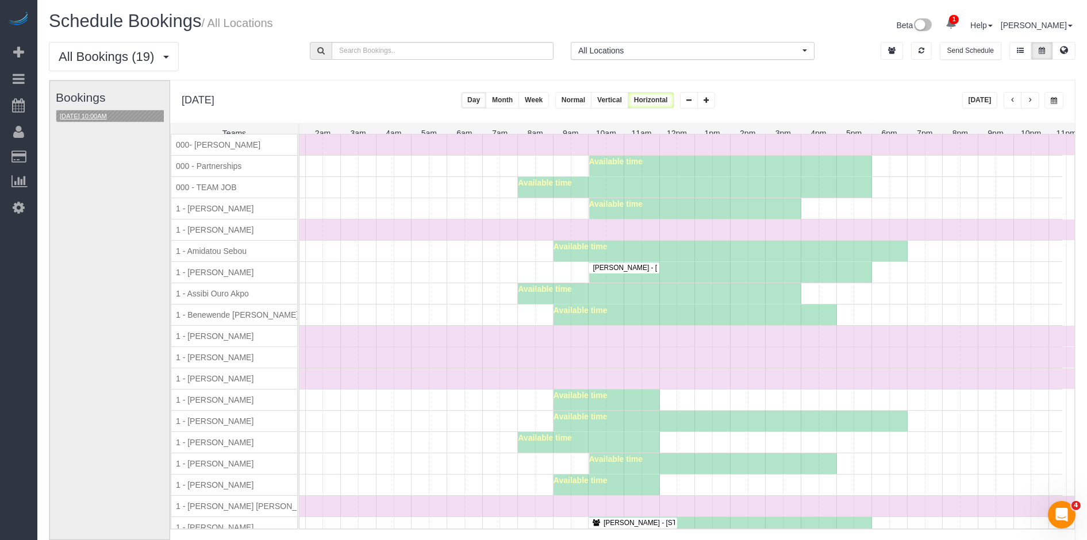
click at [110, 119] on button "08/23/2025 10:00AM" at bounding box center [83, 116] width 54 height 12
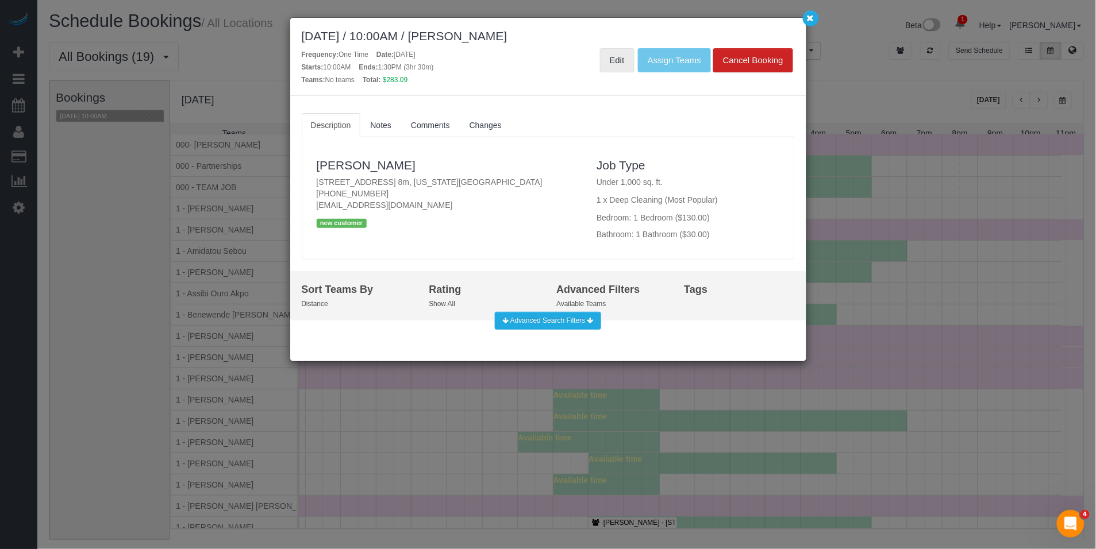
click at [620, 60] on link "Edit" at bounding box center [617, 60] width 34 height 24
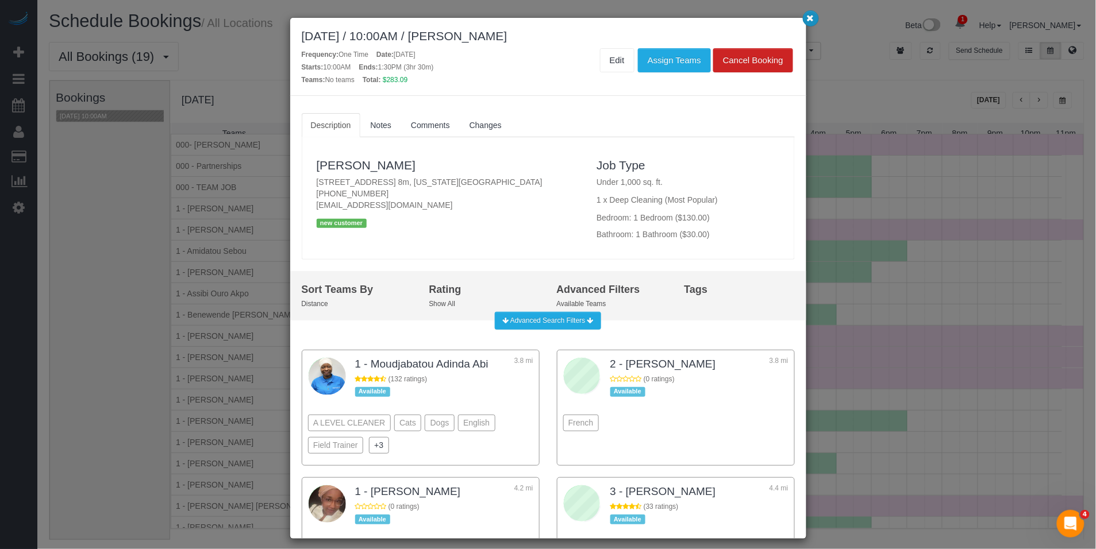
click at [810, 21] on icon "button" at bounding box center [810, 17] width 7 height 7
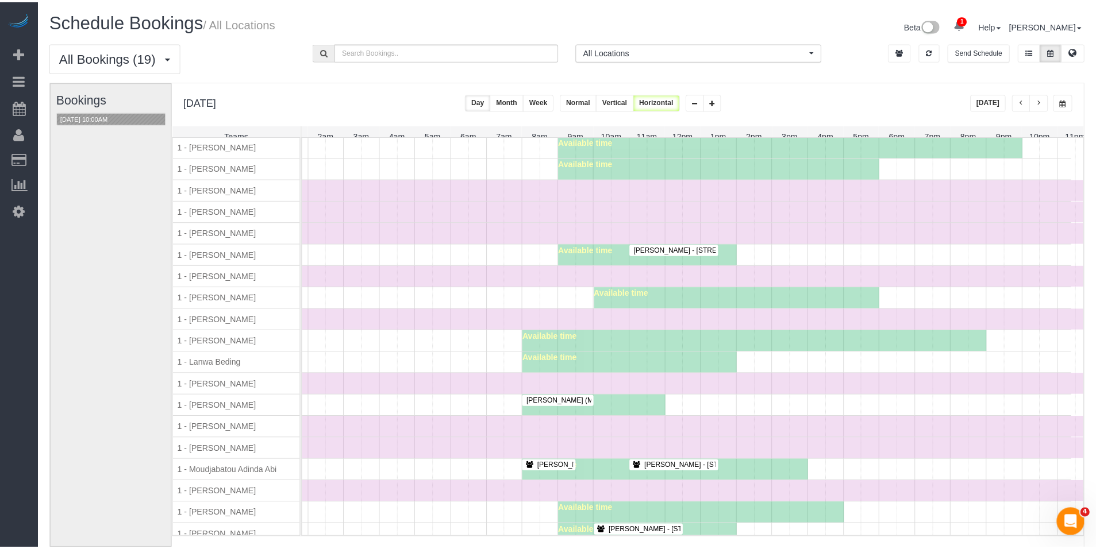
scroll to position [384, 0]
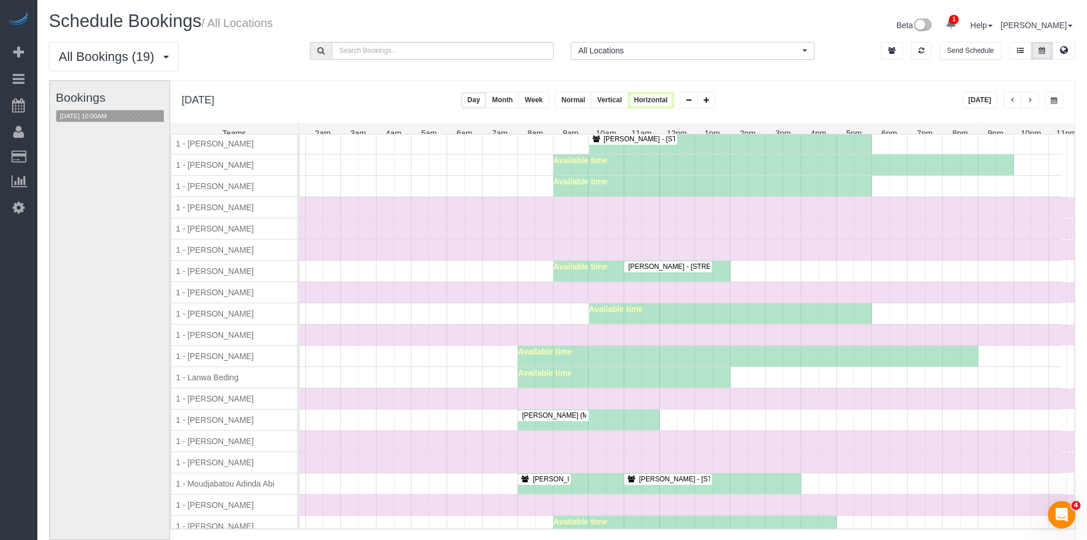
click at [706, 271] on span "Benjamin Israel - 275 Greenwich Street, Apt. 3h, New York, NY 10007" at bounding box center [733, 267] width 222 height 8
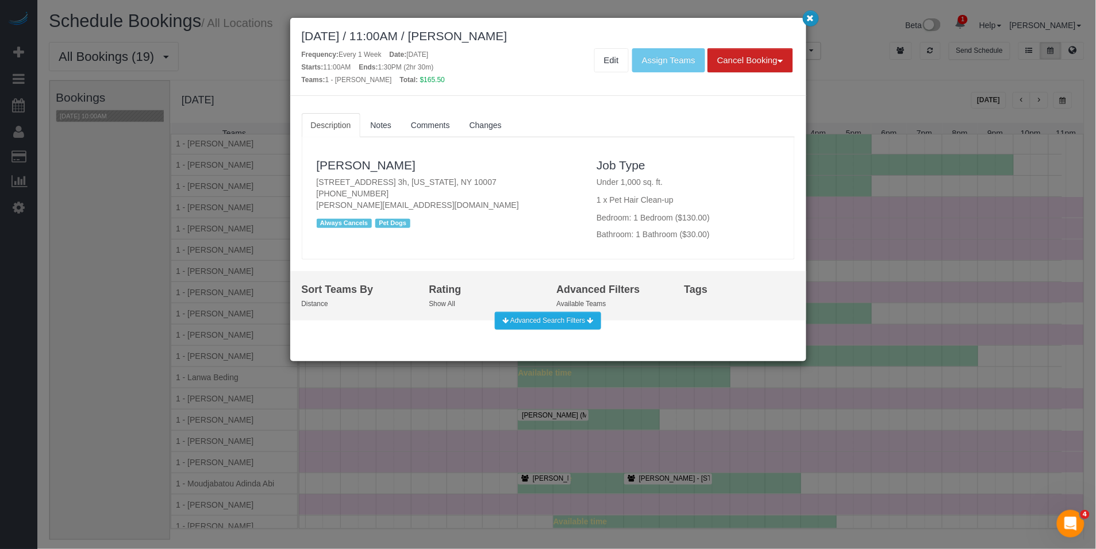
click at [809, 20] on icon "button" at bounding box center [810, 17] width 7 height 7
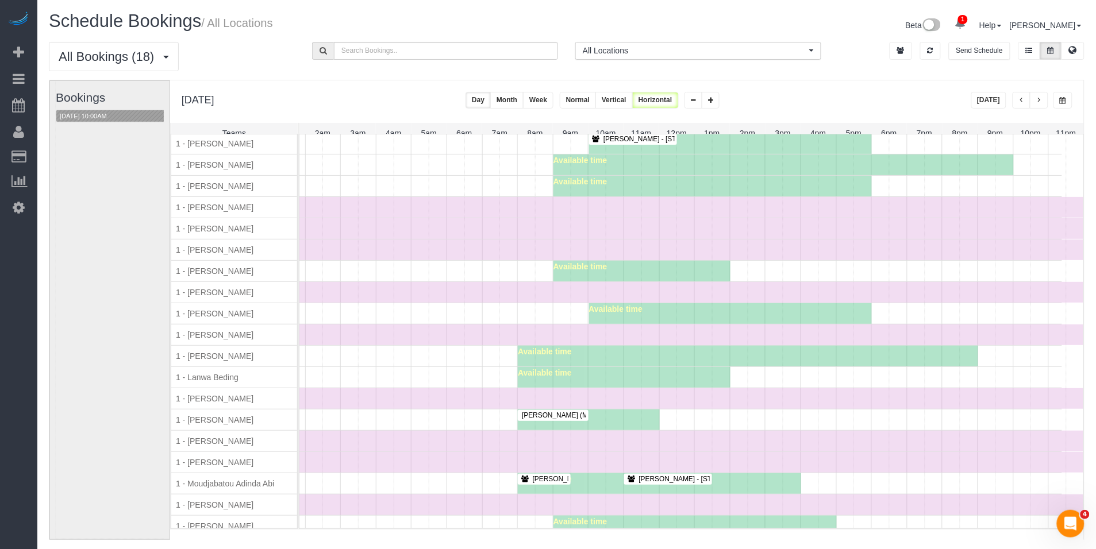
click at [95, 126] on div "Bookings 08/23/2025 10:00AM" at bounding box center [115, 310] width 118 height 459
click at [93, 122] on div "08/23/2025 10:00AM" at bounding box center [115, 116] width 118 height 13
click at [91, 115] on button "08/23/2025 10:00AM" at bounding box center [83, 116] width 54 height 12
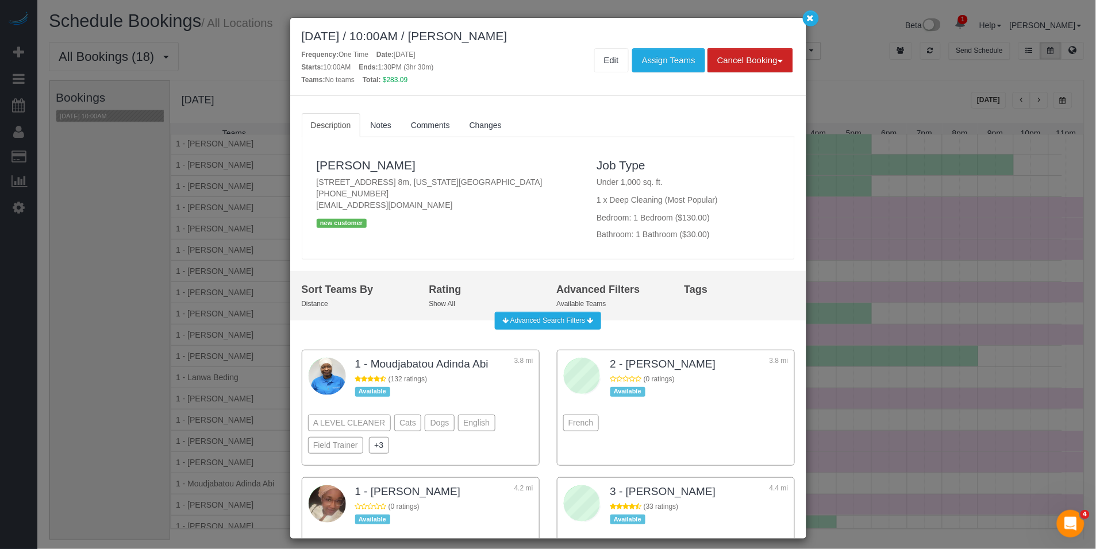
click at [815, 27] on div "August 23, 2025 / 10:00AM / Allen Lim Frequency: One Time Date: August 23, 2025…" at bounding box center [548, 274] width 1096 height 549
click at [815, 25] on button "button" at bounding box center [811, 18] width 16 height 16
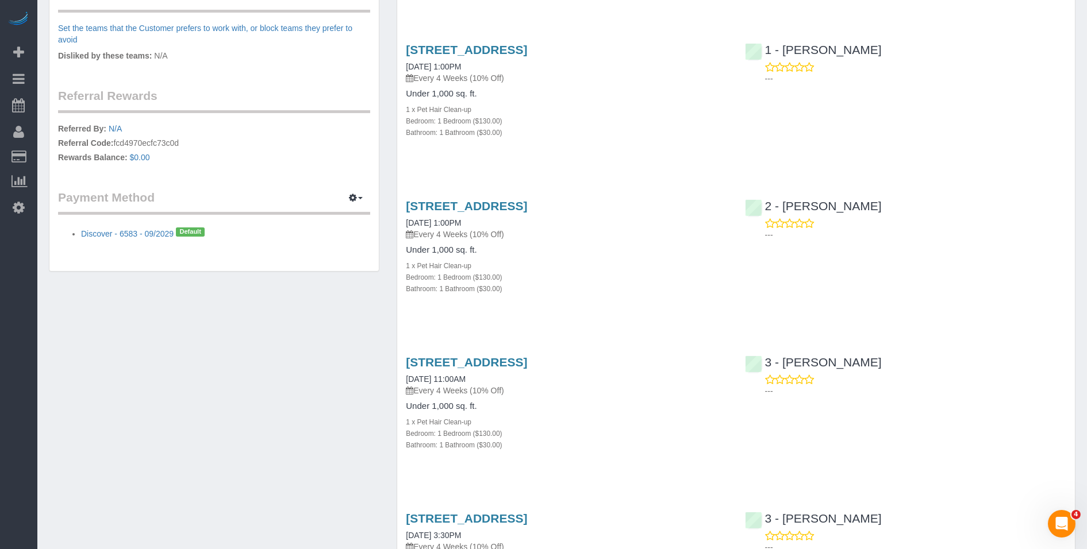
scroll to position [589, 0]
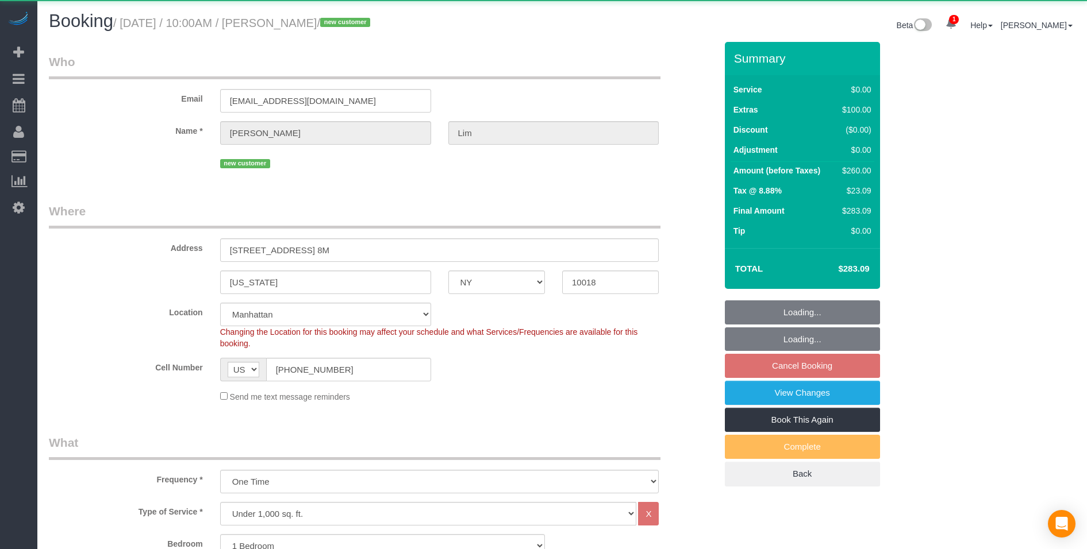
select select "NY"
select select "1"
select select "object:732"
select select "string:stripe-pm_1RyeXp4VGloSiKo7C8pjKKiL"
select select "1"
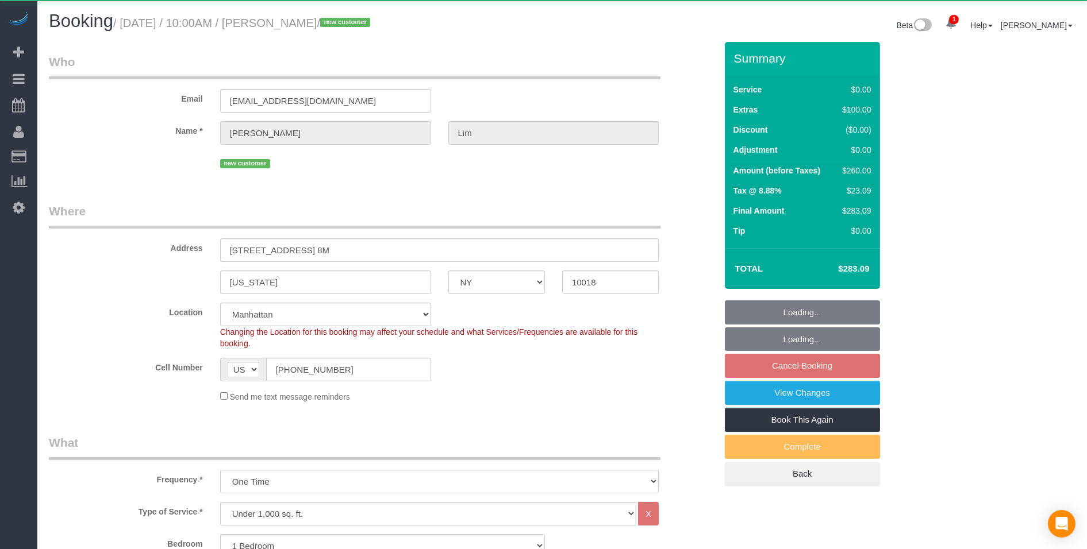
select select "spot1"
select select "number:58"
select select "number:71"
select select "number:15"
select select "number:7"
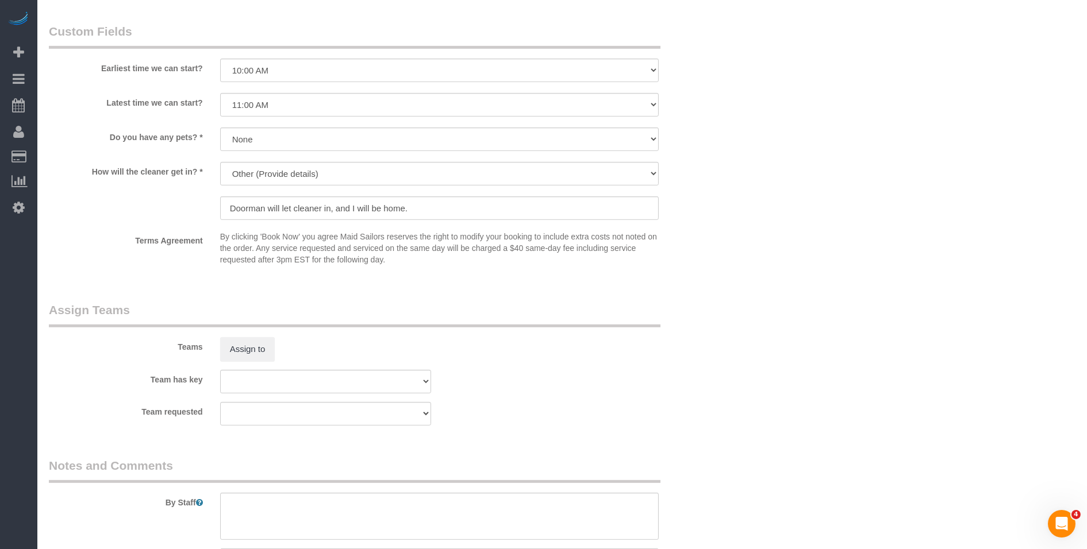
scroll to position [1482, 0]
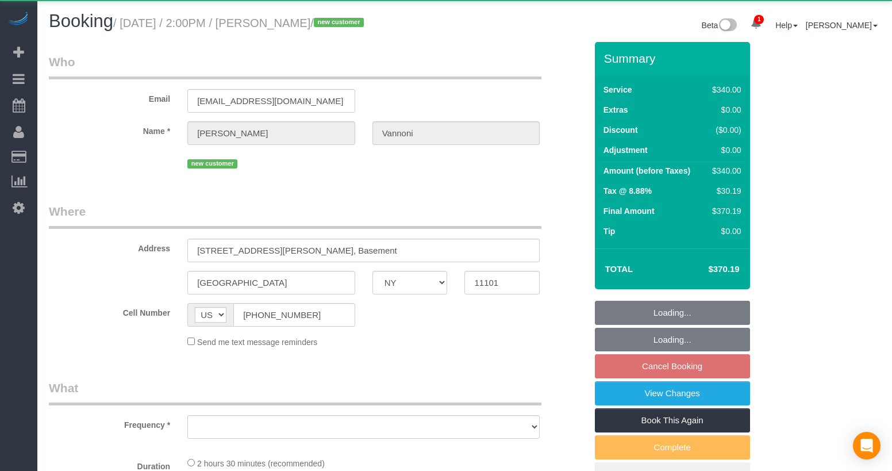
select select "NY"
select select "object:939"
select select "2"
select select "150"
select select "spot7"
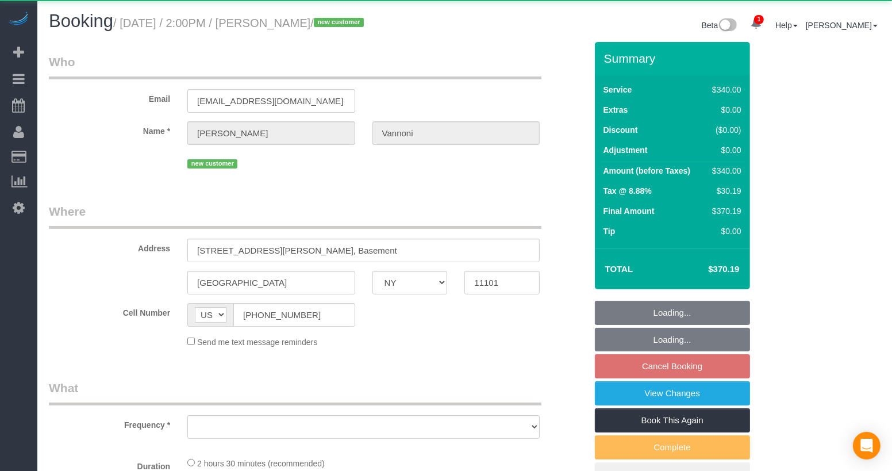
select select "number:89"
select select "number:90"
select select "number:15"
select select "number:5"
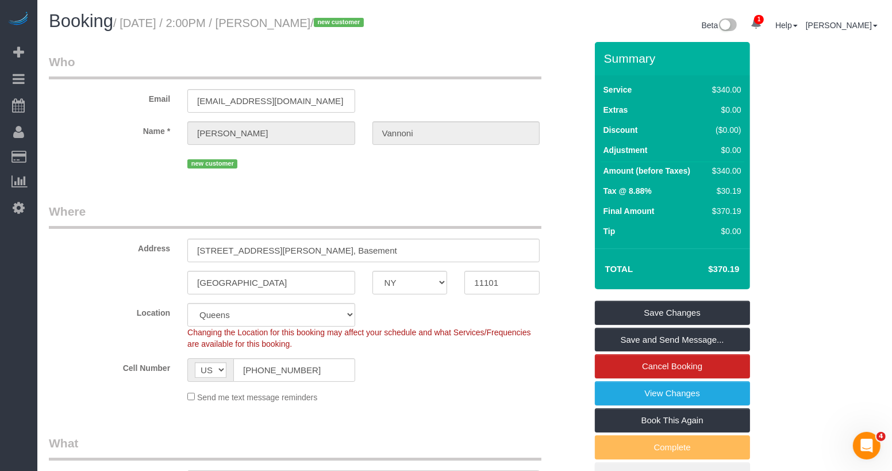
click at [530, 84] on div "Email avannoni@gmail.com" at bounding box center [317, 82] width 555 height 59
click at [329, 207] on legend "Where" at bounding box center [295, 216] width 493 height 26
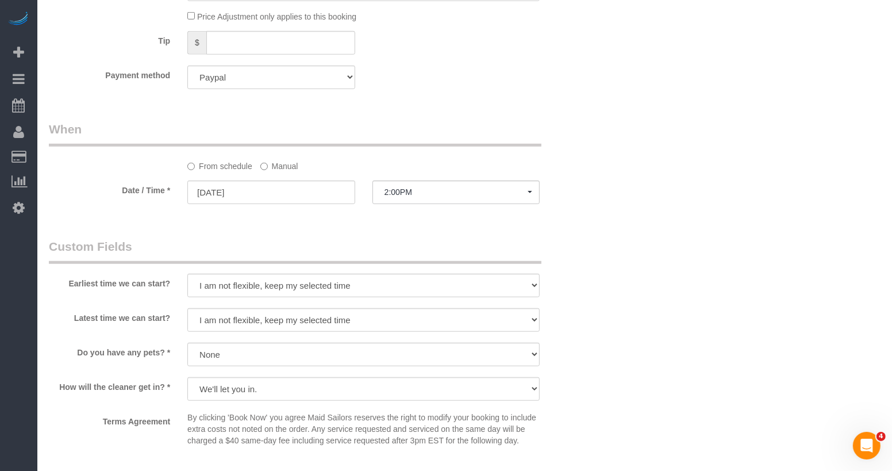
scroll to position [814, 0]
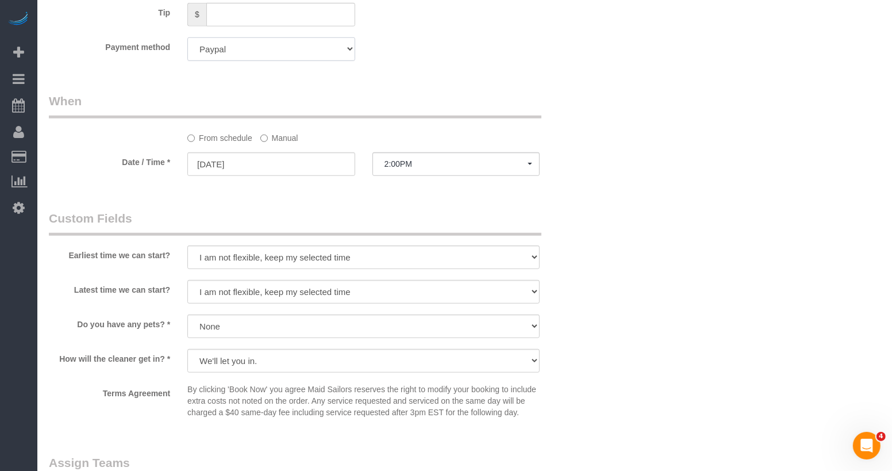
click at [274, 48] on select "Add Credit Card Cash Check Paypal" at bounding box center [271, 49] width 168 height 24
click at [258, 55] on select "Add Credit Card Cash Check Paypal" at bounding box center [271, 52] width 168 height 24
select select "string:stripe"
click at [187, 40] on select "Add Credit Card Cash Check Paypal" at bounding box center [271, 52] width 168 height 24
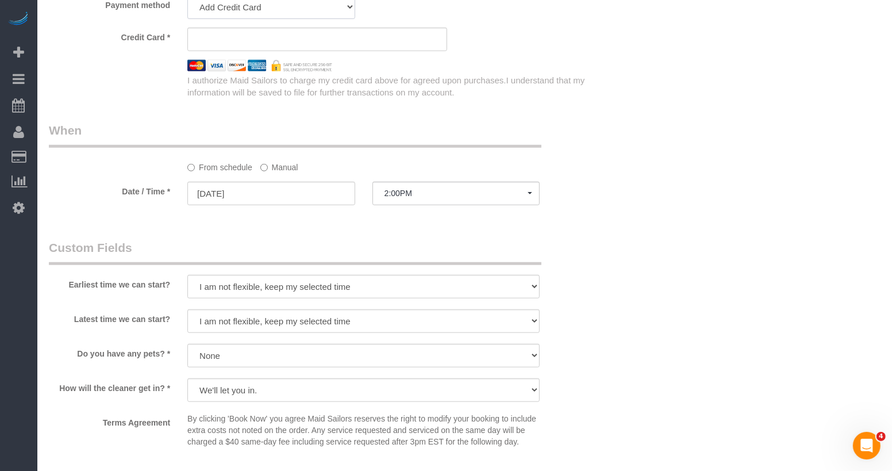
scroll to position [641, 0]
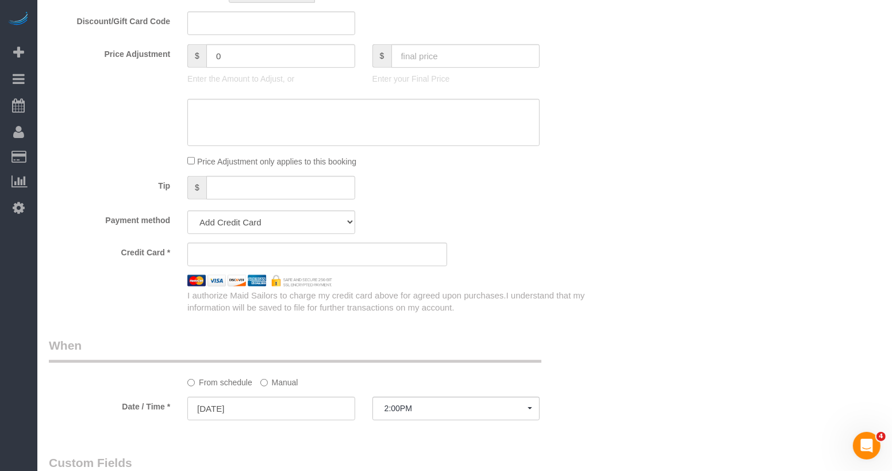
click at [629, 263] on div "Who Email avannoni@gmail.com Name * Andrea Vannoni new customer Where Address 1…" at bounding box center [465, 262] width 832 height 1722
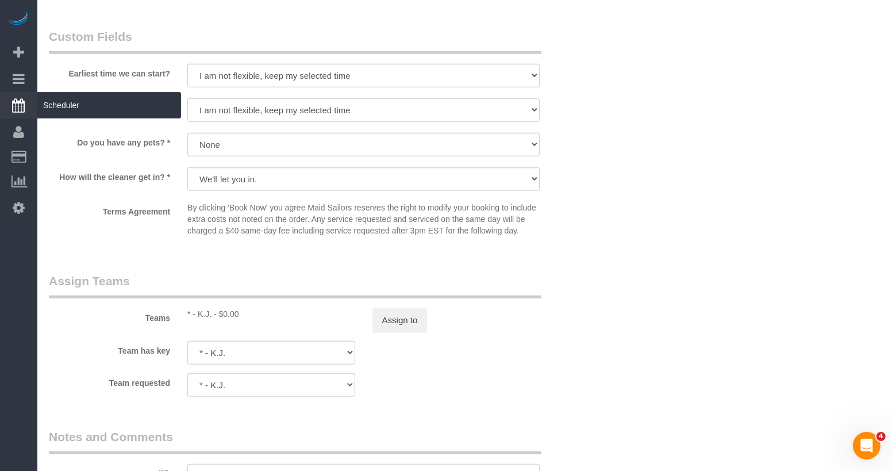
scroll to position [1072, 0]
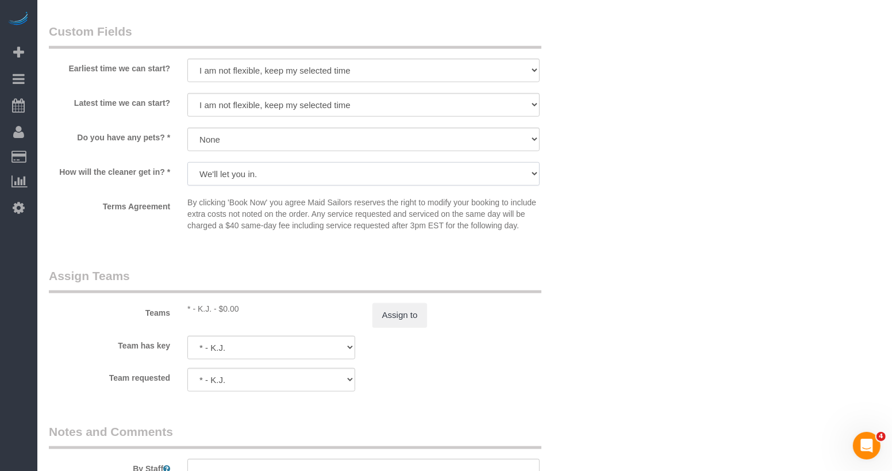
click at [266, 175] on select "We'll let you in. Doorman/Front Desk has the key. Other (Provide details)" at bounding box center [363, 174] width 352 height 24
click at [187, 162] on select "We'll let you in. Doorman/Front Desk has the key. Other (Provide details)" at bounding box center [363, 174] width 352 height 24
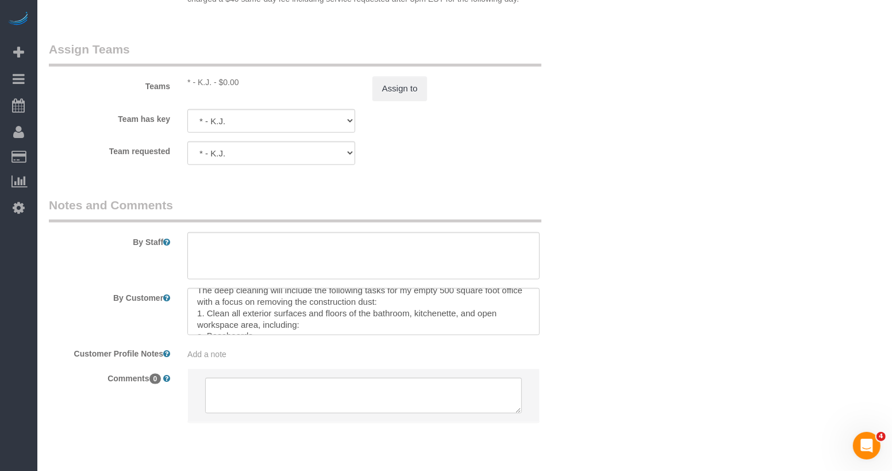
scroll to position [0, 0]
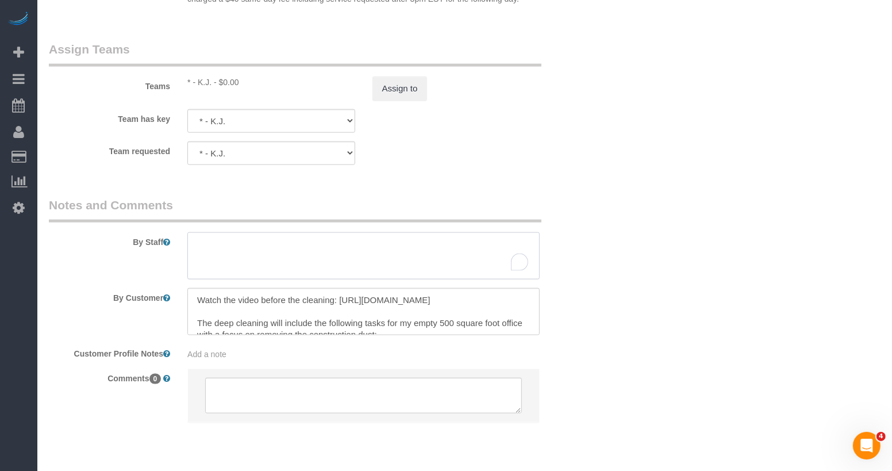
click at [314, 253] on textarea "To enrich screen reader interactions, please activate Accessibility in Grammarl…" at bounding box center [363, 255] width 352 height 47
type textarea "C"
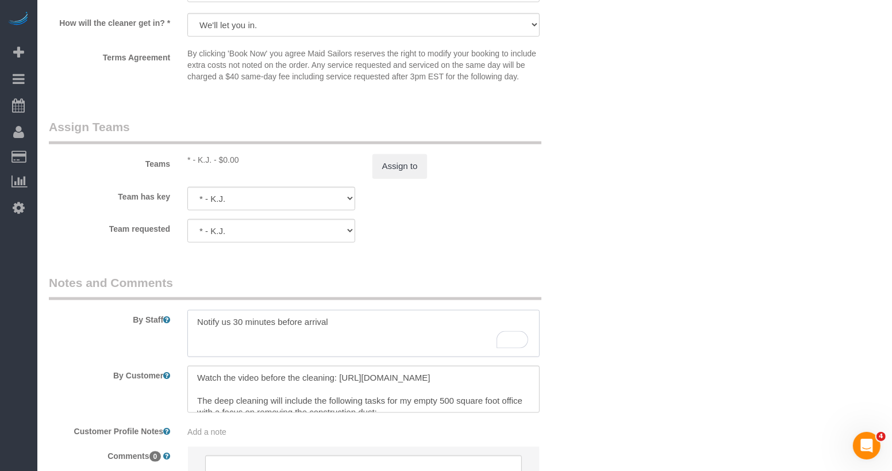
scroll to position [1218, 0]
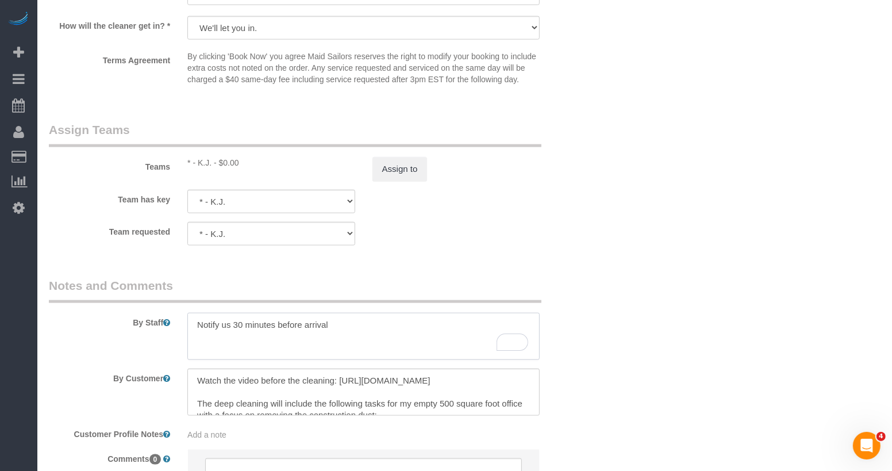
type textarea "Notify us 30 minutes before arrival"
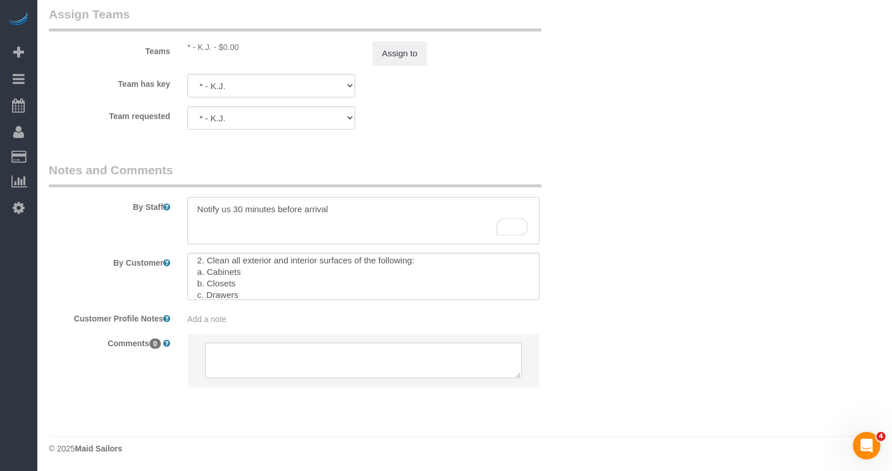
scroll to position [78, 0]
drag, startPoint x: 340, startPoint y: 211, endPoint x: 163, endPoint y: 206, distance: 177.7
click at [163, 206] on div "By Staff" at bounding box center [317, 202] width 555 height 83
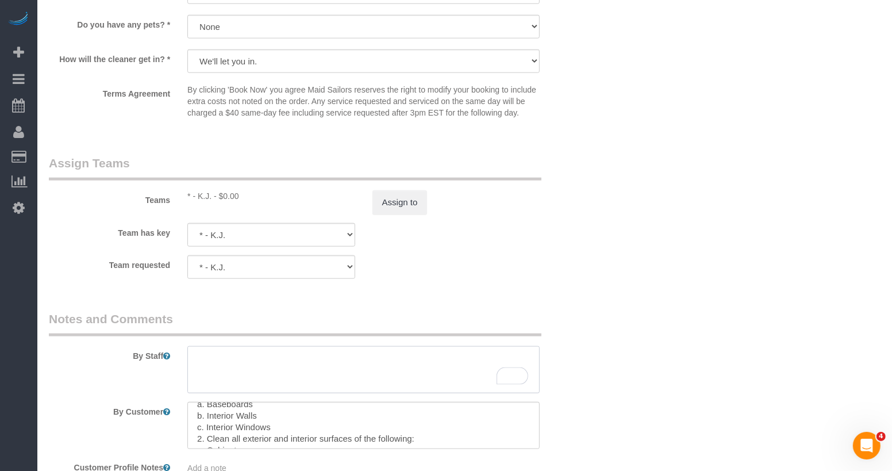
scroll to position [1115, 0]
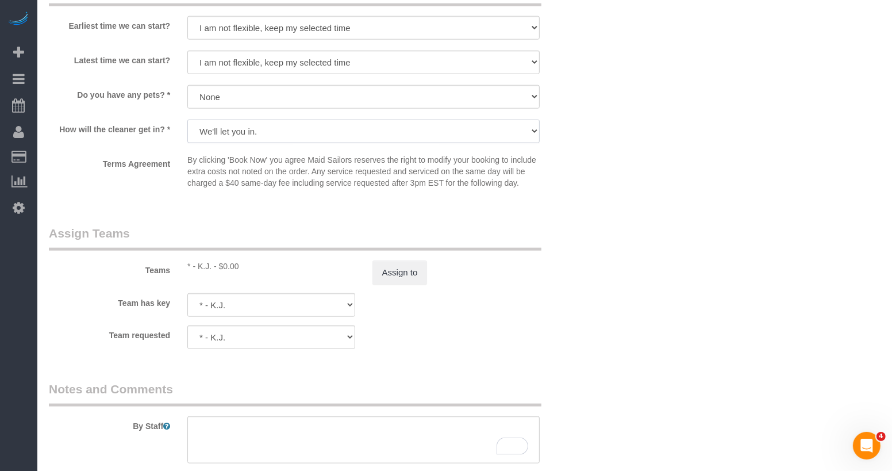
click at [254, 123] on select "We'll let you in. Doorman/Front Desk has the key. Other (Provide details)" at bounding box center [363, 132] width 352 height 24
select select "number:7"
click at [187, 120] on select "We'll let you in. Doorman/Front Desk has the key. Other (Provide details)" at bounding box center [363, 132] width 352 height 24
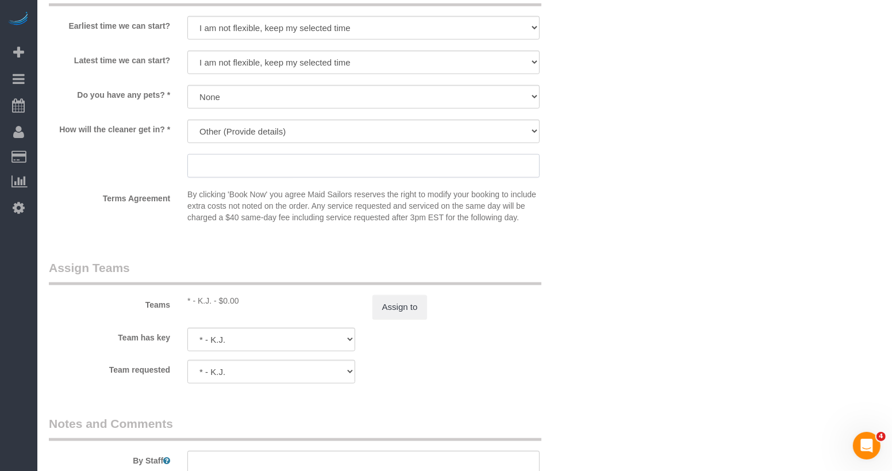
click at [237, 163] on input "text" at bounding box center [363, 166] width 352 height 24
paste input "Notify us 30 minutes before arrival"
drag, startPoint x: 232, startPoint y: 167, endPoint x: 221, endPoint y: 166, distance: 10.4
click at [221, 167] on input "Notify us 30 minutes before arrival" at bounding box center [363, 166] width 352 height 24
click at [365, 163] on input "Notify us 30 minutes before arrival" at bounding box center [363, 166] width 352 height 24
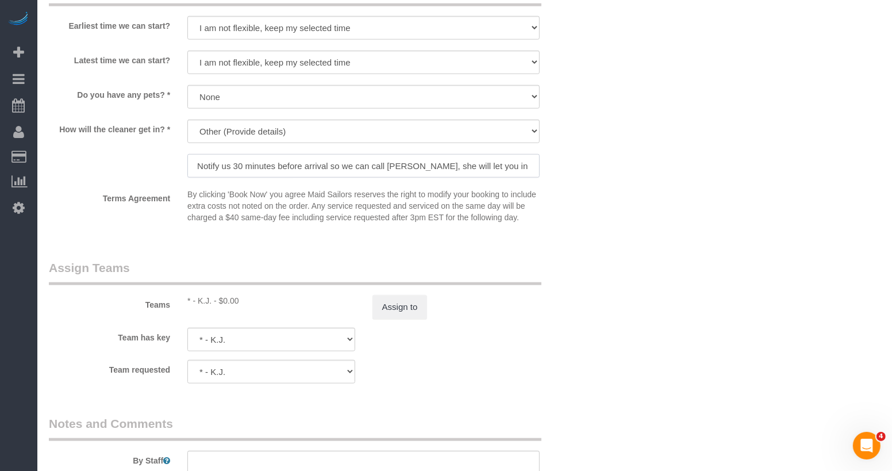
type input "Notify us 30 minutes before arrival so we can call Andrea, she will let you in"
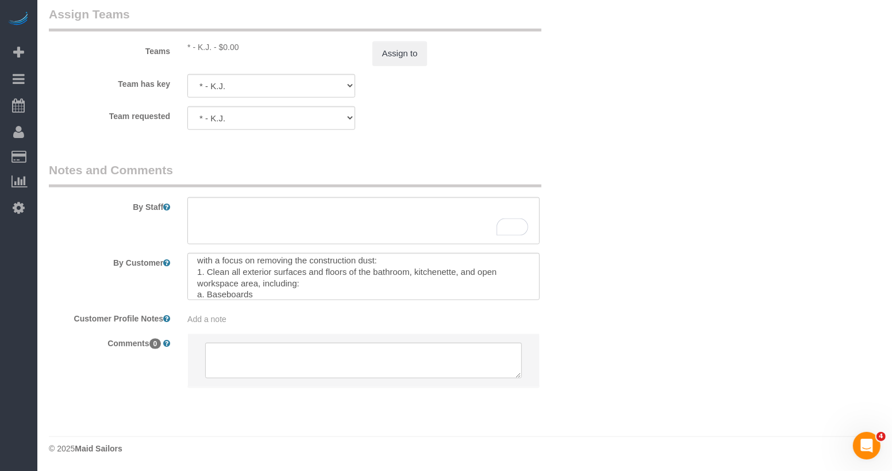
scroll to position [44, 0]
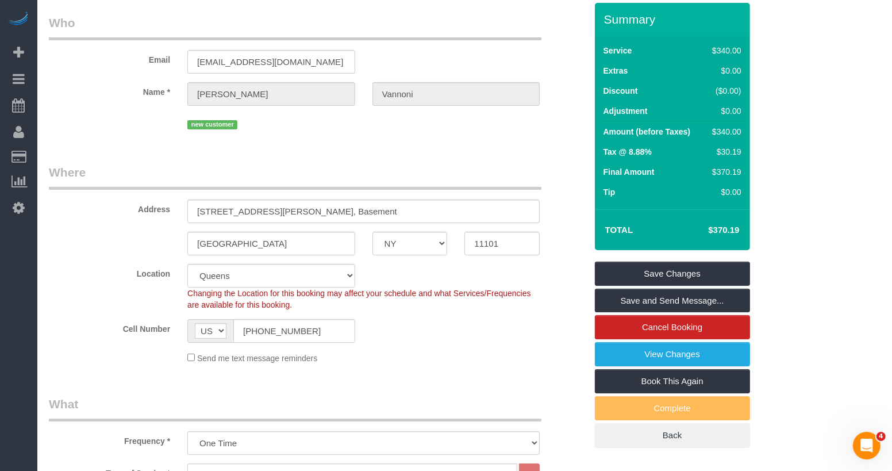
scroll to position [38, 0]
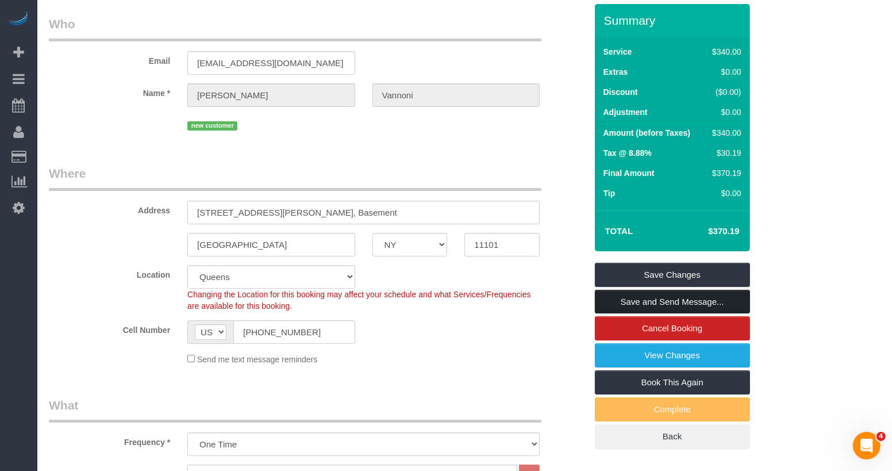
click at [672, 302] on link "Save and Send Message..." at bounding box center [672, 302] width 155 height 24
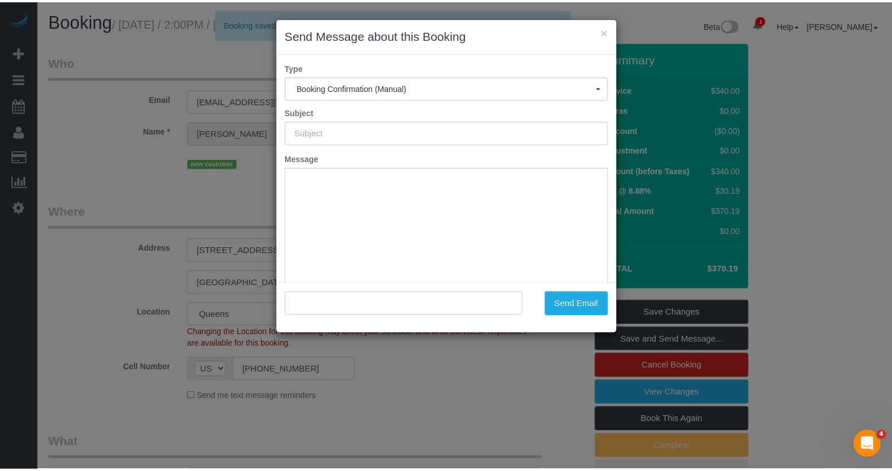
scroll to position [0, 0]
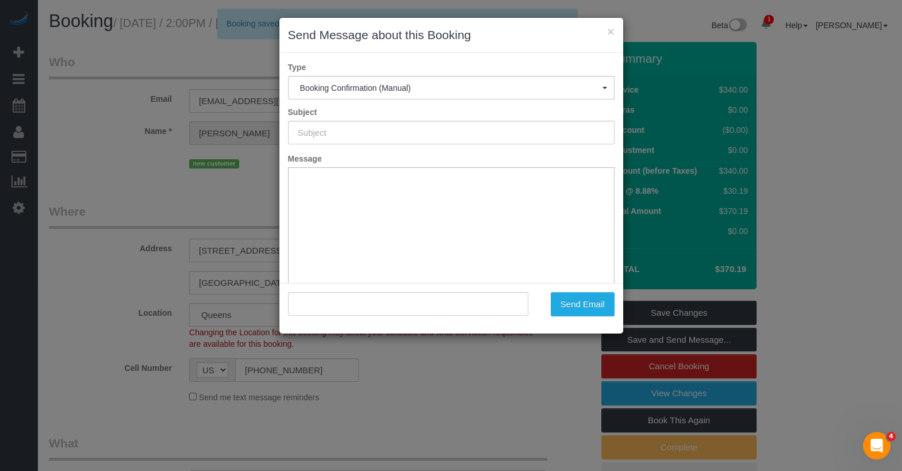
type input "Cleaning Confirmed for 09/02/2025 at 2:00pm"
type input ""Andrea Vannoni" <avannoni@gmail.com>"
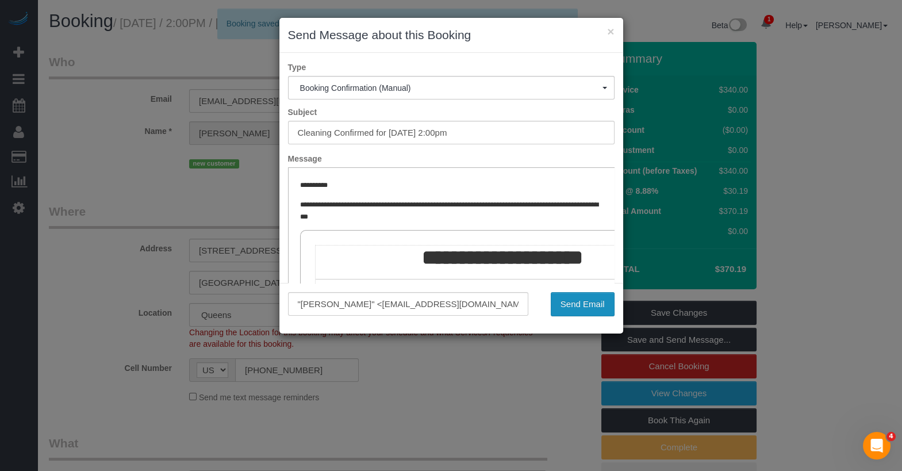
click at [588, 301] on button "Send Email" at bounding box center [583, 304] width 64 height 24
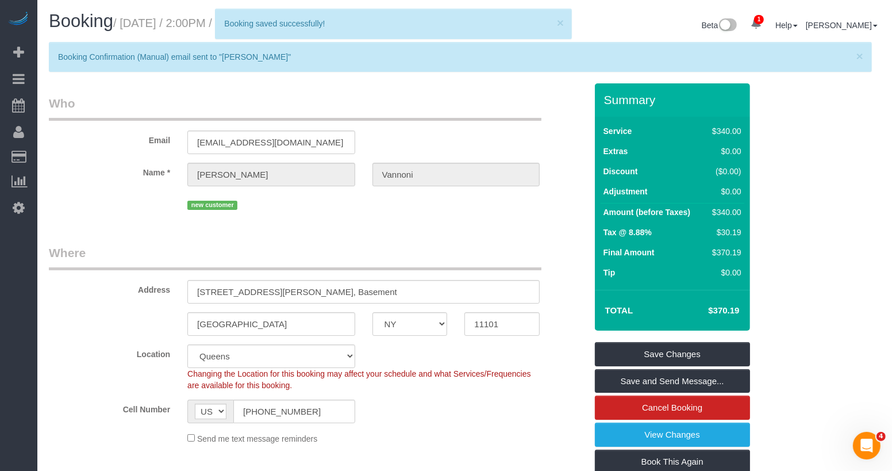
select select "NY"
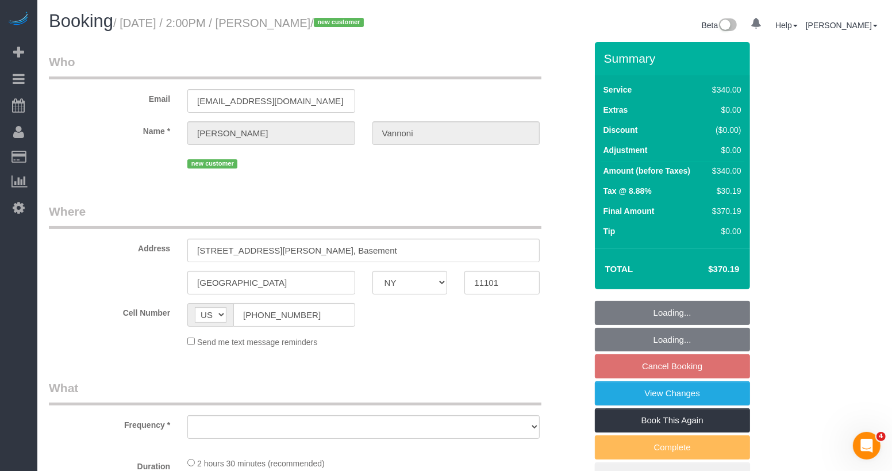
select select "object:2296"
select select "2"
select select "150"
select select "spot62"
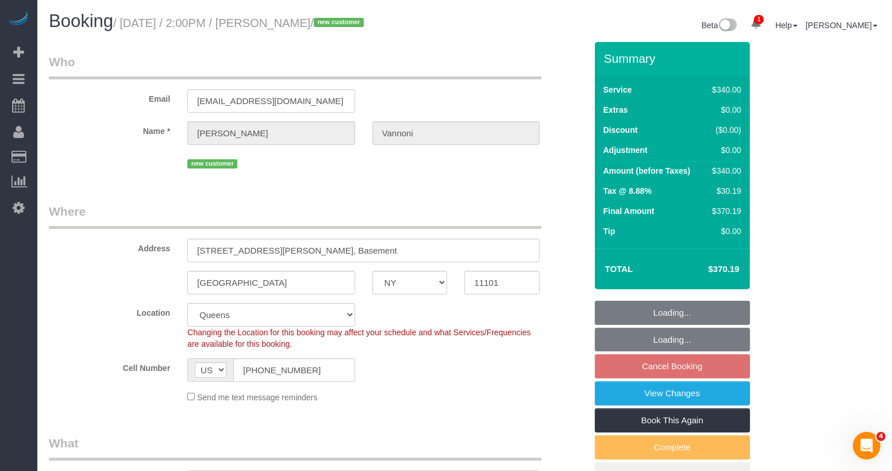
select select "object:2770"
select select "number:89"
select select "number:90"
select select "number:15"
select select "number:5"
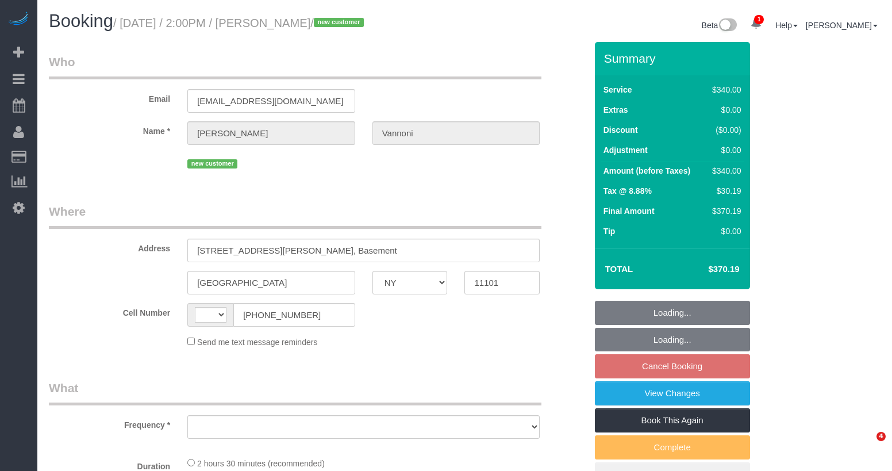
select select "NY"
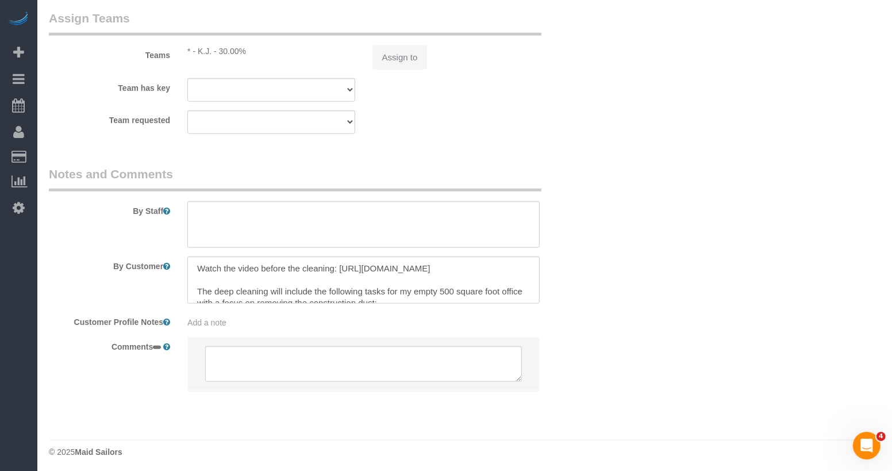
select select "string:[GEOGRAPHIC_DATA]"
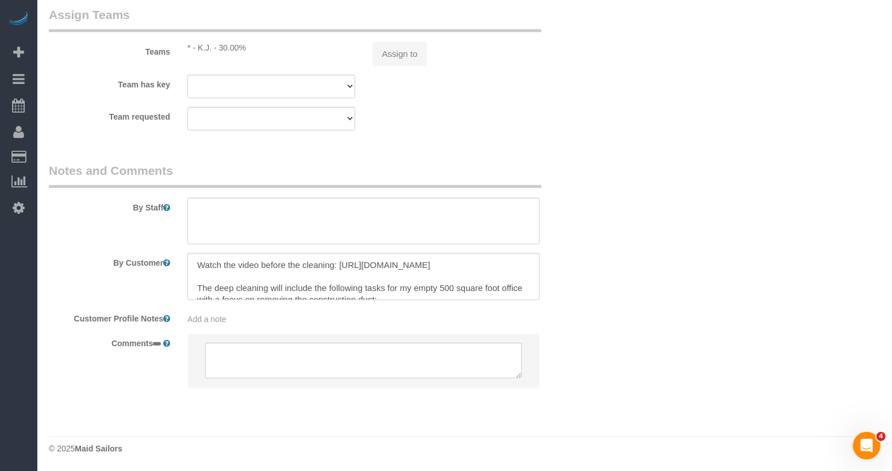
select select "2"
select select "150"
select select "object:1100"
select select "string:stripe-pm_1Rywnh4VGloSiKo76gFglGk5"
select select "spot7"
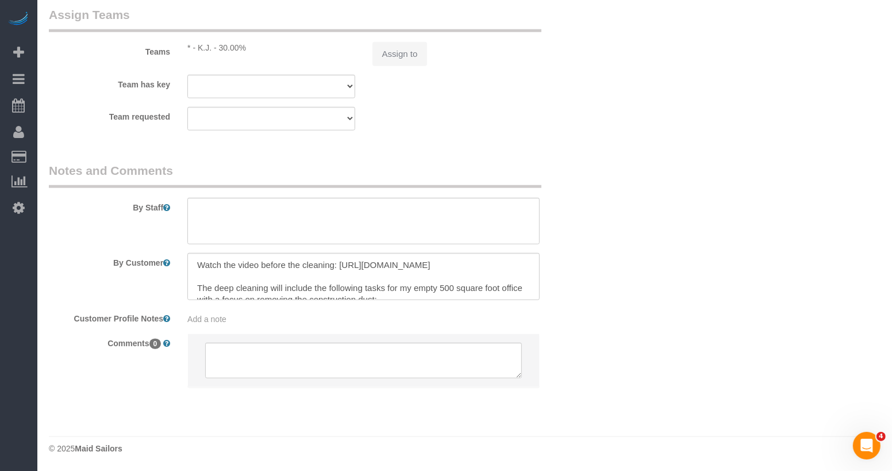
select select "number:89"
select select "number:90"
select select "number:15"
select select "number:7"
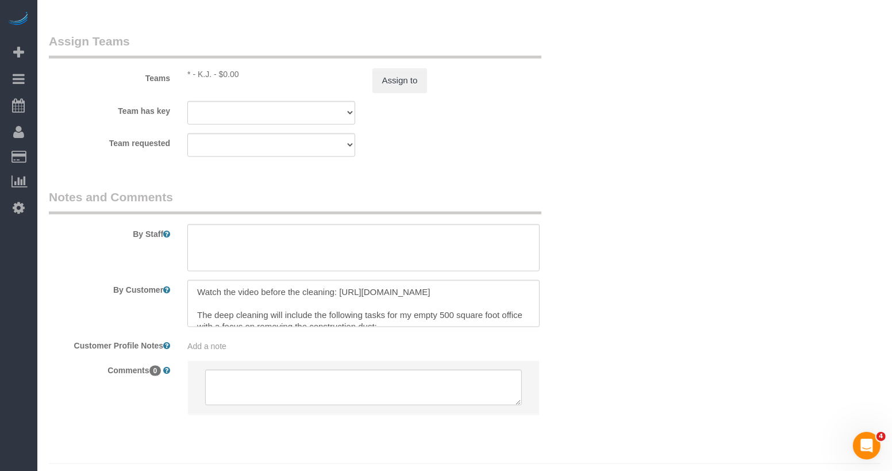
scroll to position [1305, 0]
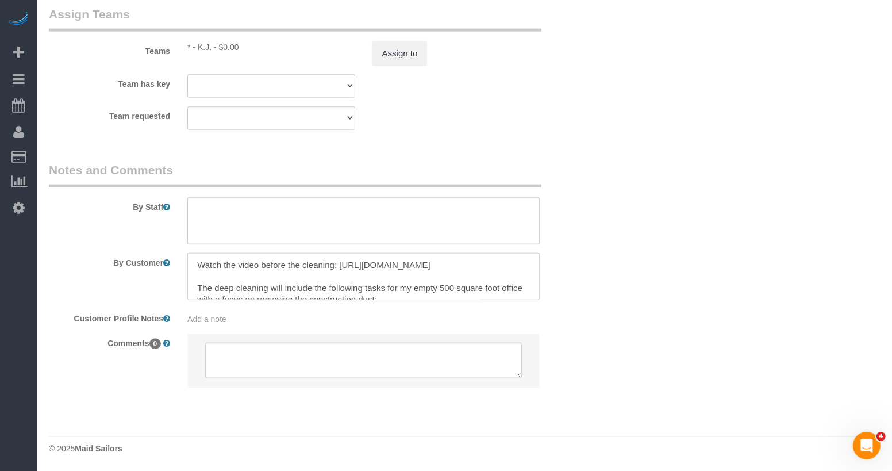
click at [341, 278] on textarea at bounding box center [363, 276] width 352 height 47
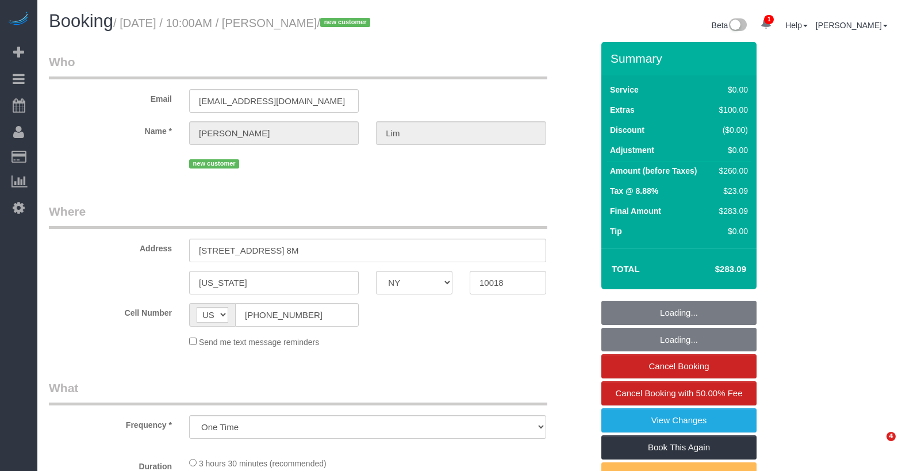
select select "NY"
select select "1"
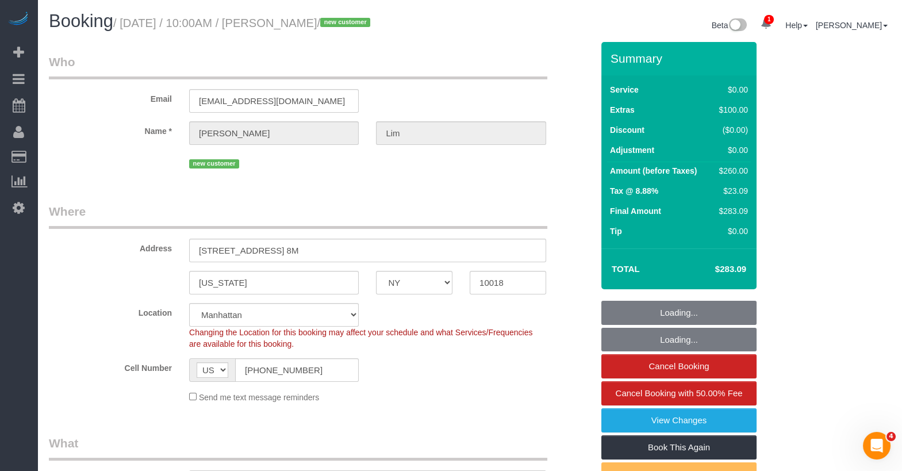
select select "string:stripe-pm_1RyeXp4VGloSiKo7C8pjKKiL"
select select "object:746"
select select "number:58"
select select "number:71"
select select "number:15"
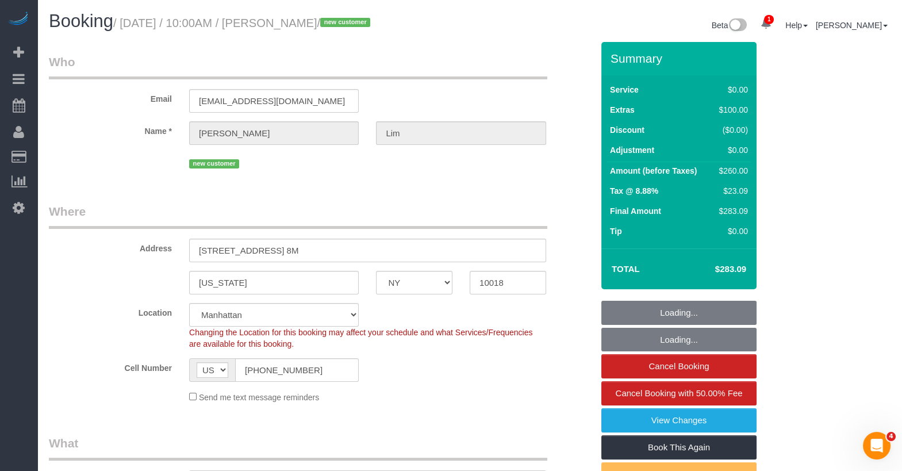
select select "number:7"
select select "1"
select select "spot1"
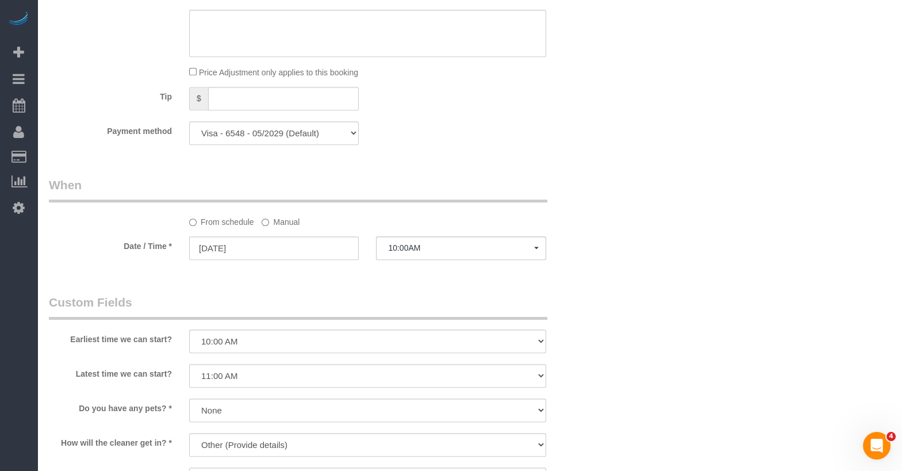
scroll to position [1532, 0]
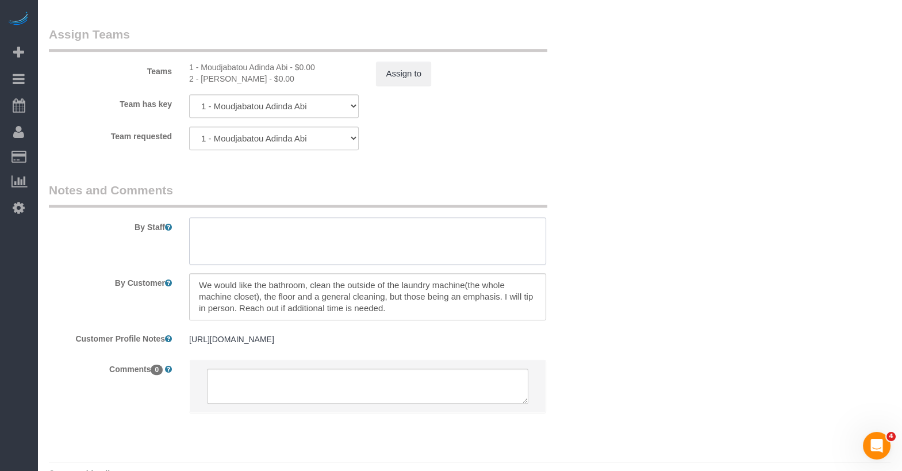
click at [263, 238] on textarea at bounding box center [367, 240] width 357 height 47
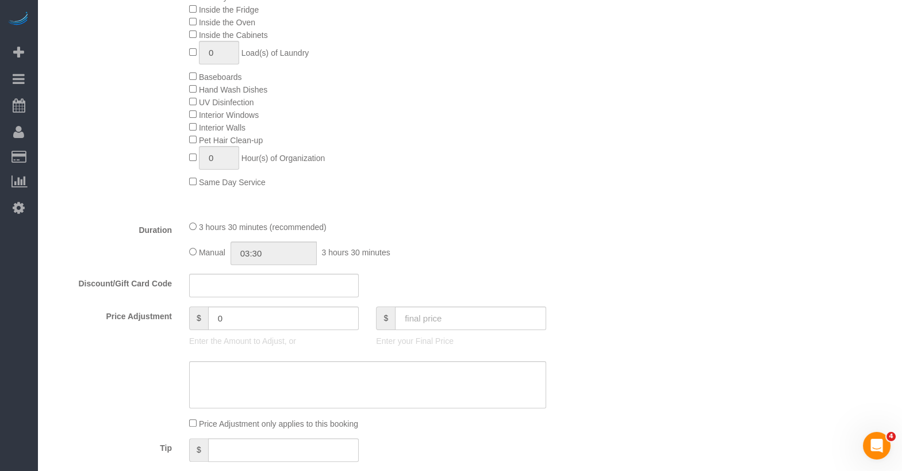
scroll to position [0, 0]
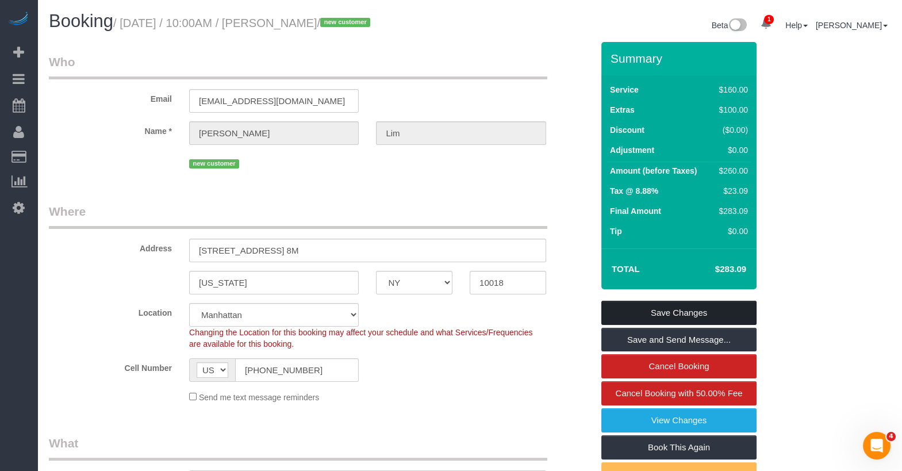
type textarea "Trainee: [PERSON_NAME] please do not enter apt without your trainer"
click at [659, 308] on link "Save Changes" at bounding box center [678, 313] width 155 height 24
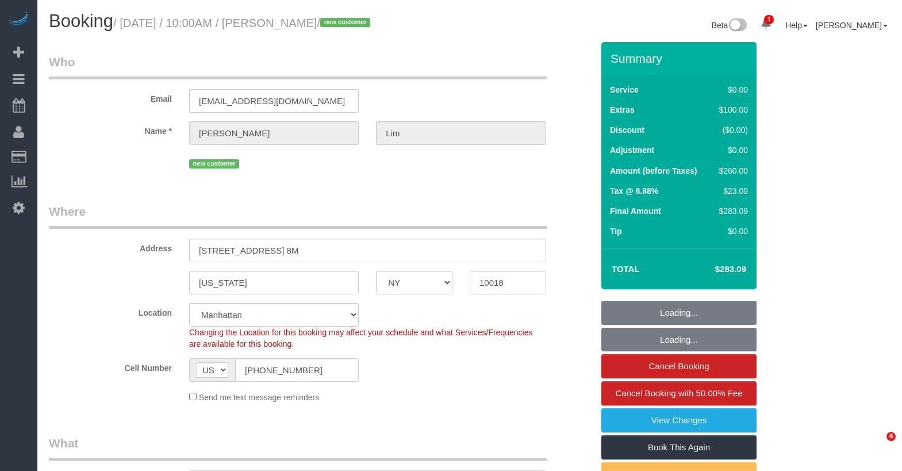
select select "NY"
select select "1"
select select "spot1"
select select "number:58"
select select "number:71"
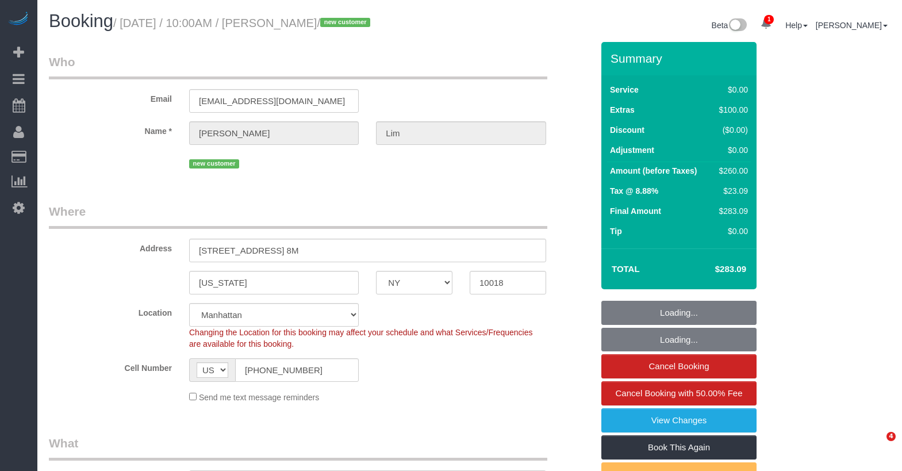
select select "number:15"
select select "number:7"
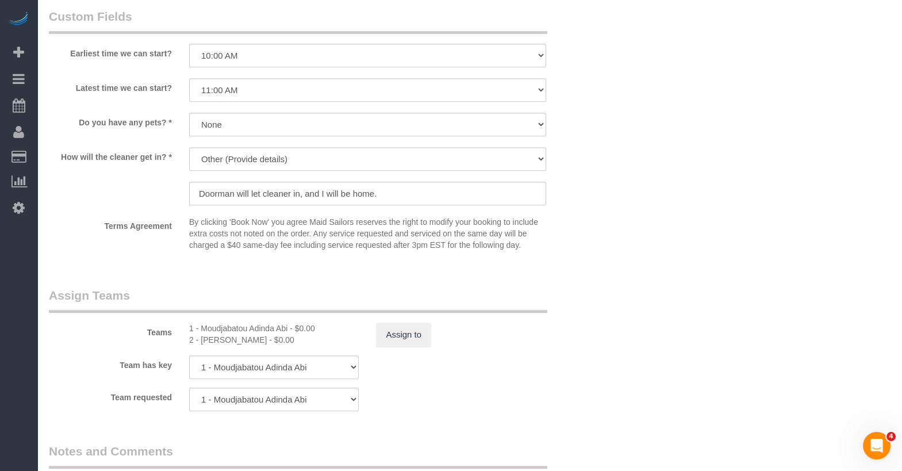
scroll to position [1174, 0]
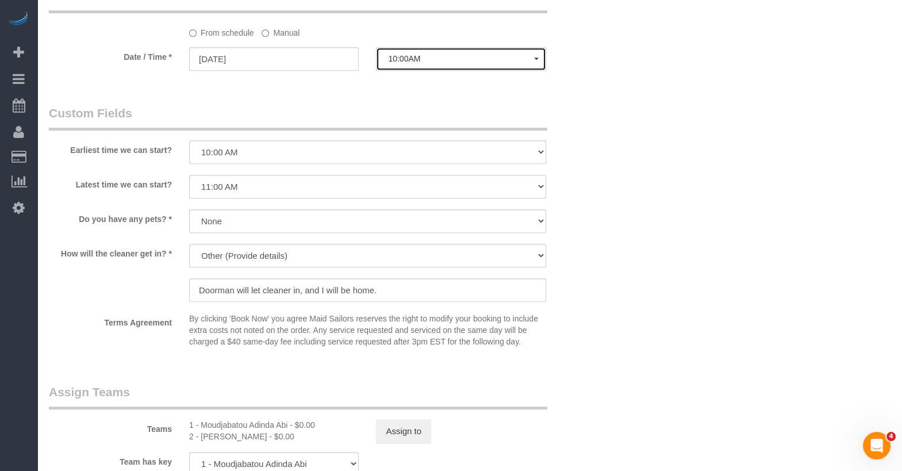
click at [393, 60] on span "10:00AM" at bounding box center [460, 58] width 145 height 9
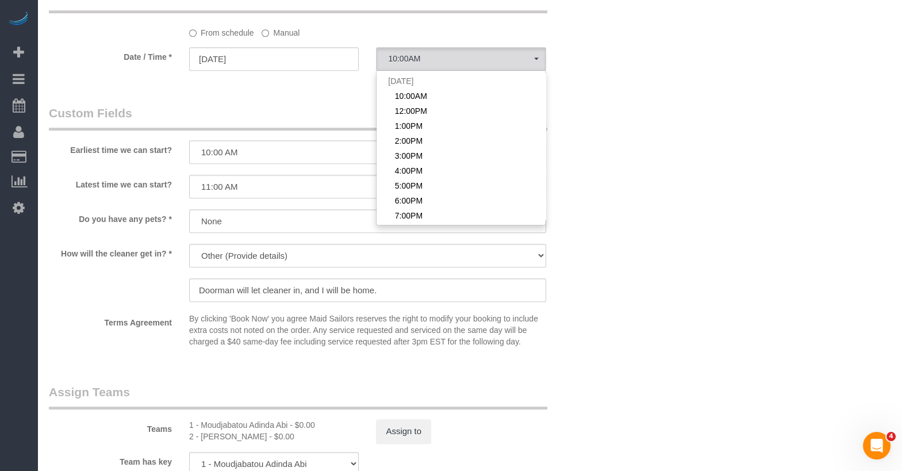
click at [285, 33] on label "Manual" at bounding box center [281, 31] width 38 height 16
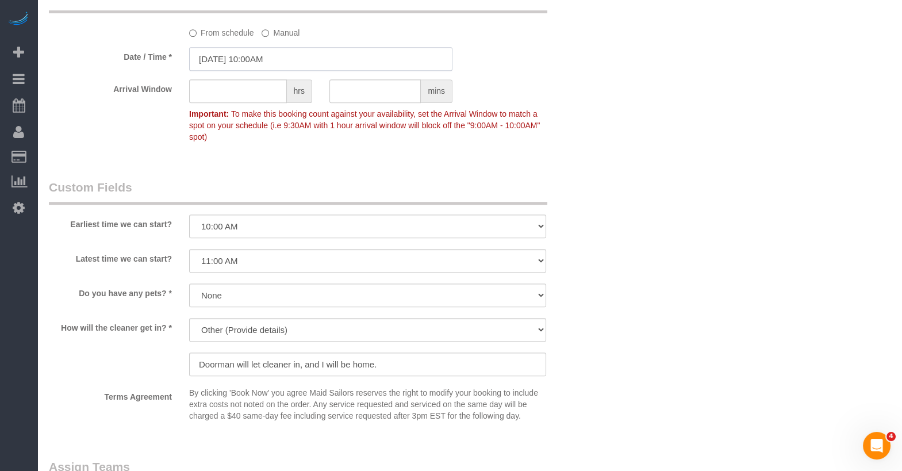
click at [282, 60] on input "08/23/2025 10:00AM" at bounding box center [320, 59] width 263 height 24
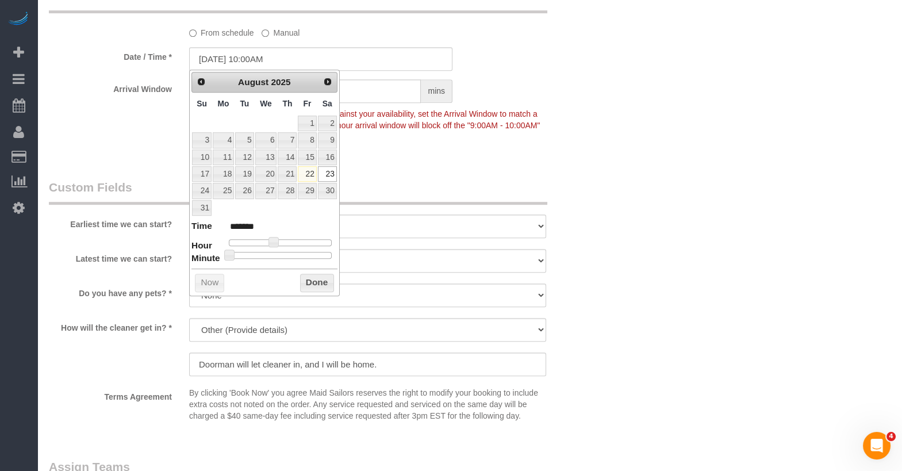
click at [285, 255] on div "Prev Next August 2025 Su Mo Tu We Th Fr Sa 1 2 3 4 5 6 7 8 9 10 11 12 13 14 15 …" at bounding box center [264, 183] width 151 height 226
type input "08/23/2025 10:30AM"
type input "*******"
click at [285, 252] on div at bounding box center [280, 255] width 103 height 7
click at [311, 265] on div "Prev Next August 2025 Su Mo Tu We Th Fr Sa 1 2 3 4 5 6 7 8 9 10 11 12 13 14 15 …" at bounding box center [264, 183] width 151 height 226
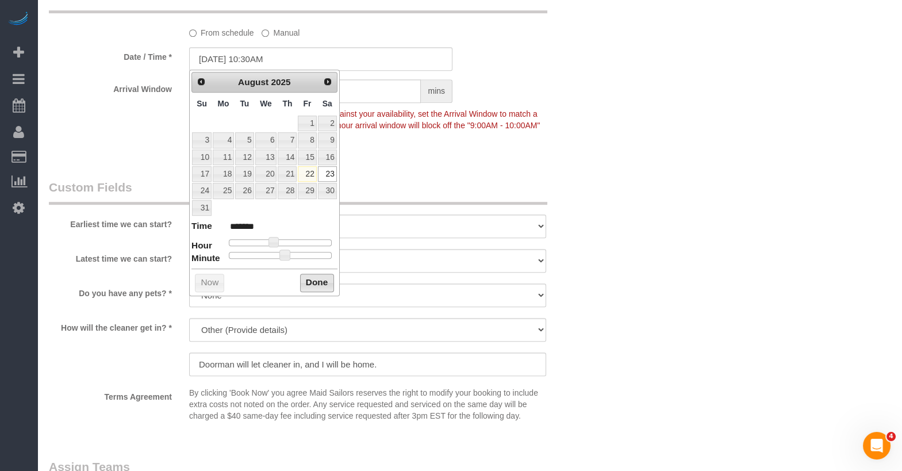
click at [312, 275] on button "Done" at bounding box center [317, 283] width 34 height 18
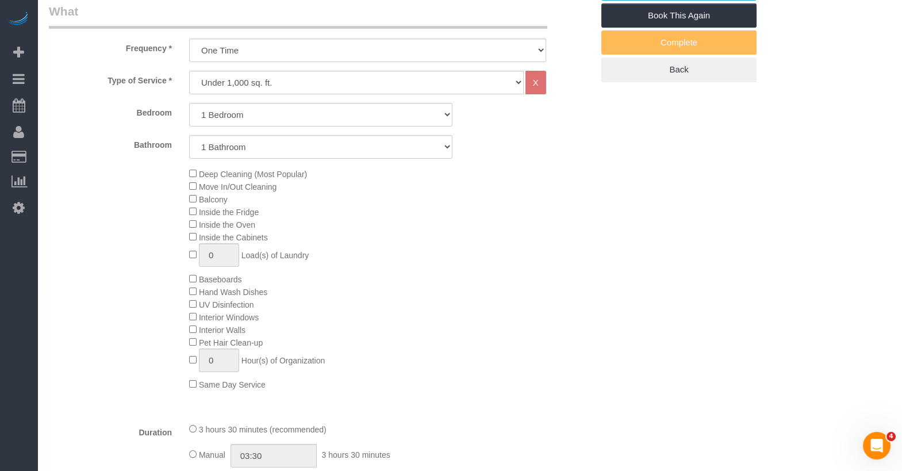
scroll to position [0, 0]
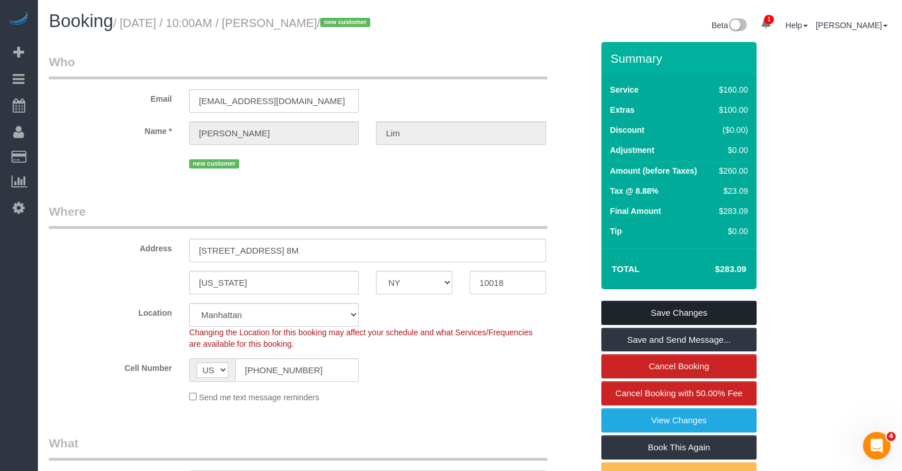
click at [649, 313] on link "Save Changes" at bounding box center [678, 313] width 155 height 24
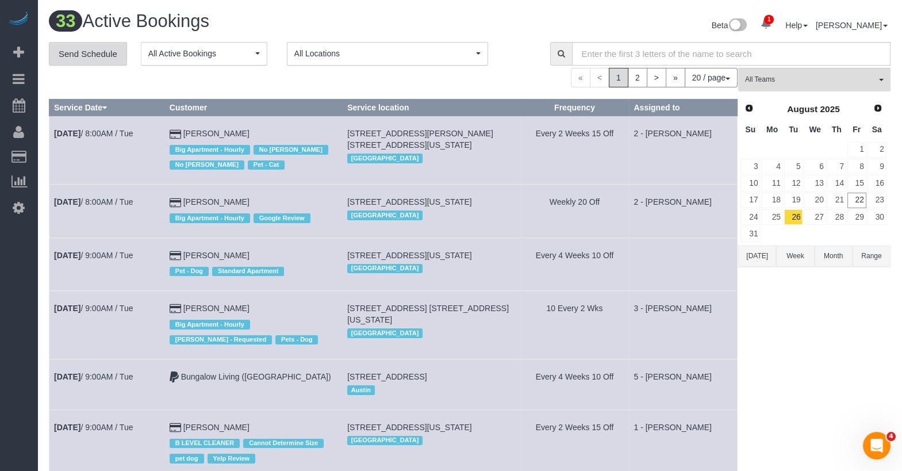
click at [101, 59] on link "Send Schedule" at bounding box center [88, 54] width 78 height 24
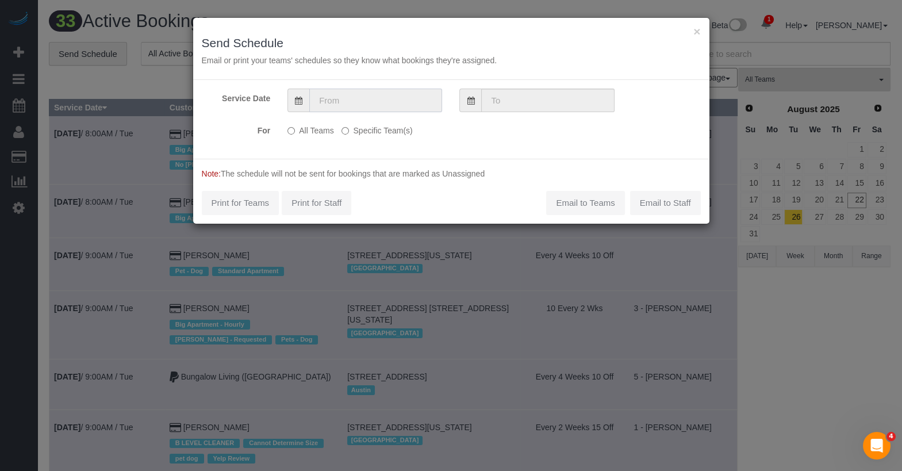
click at [351, 107] on input "text" at bounding box center [375, 101] width 133 height 24
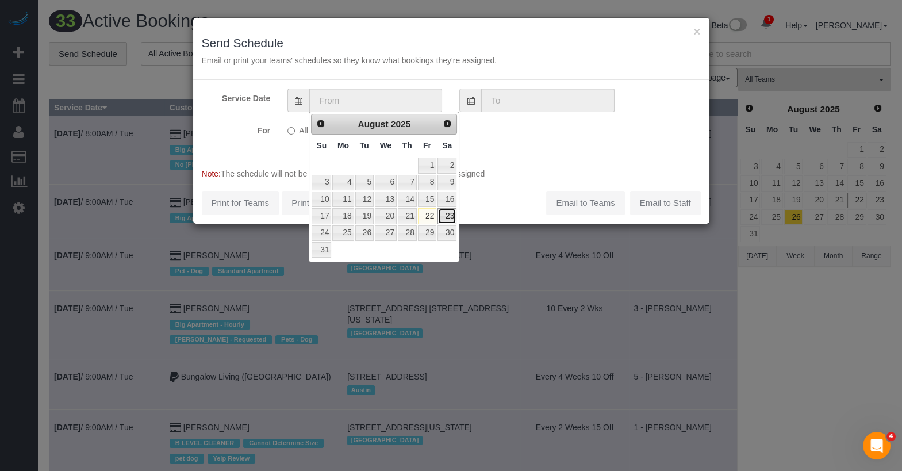
click at [448, 212] on link "23" at bounding box center [446, 216] width 19 height 16
type input "08/23/2025"
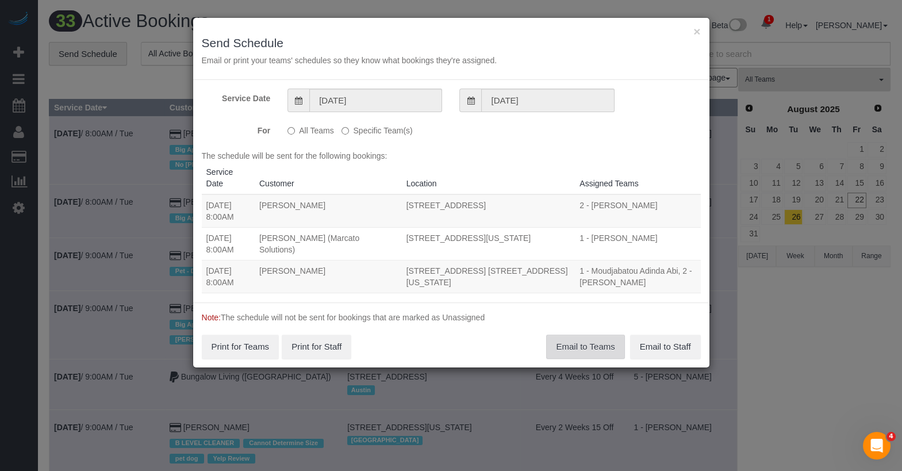
click at [574, 342] on button "Email to Teams" at bounding box center [585, 346] width 78 height 24
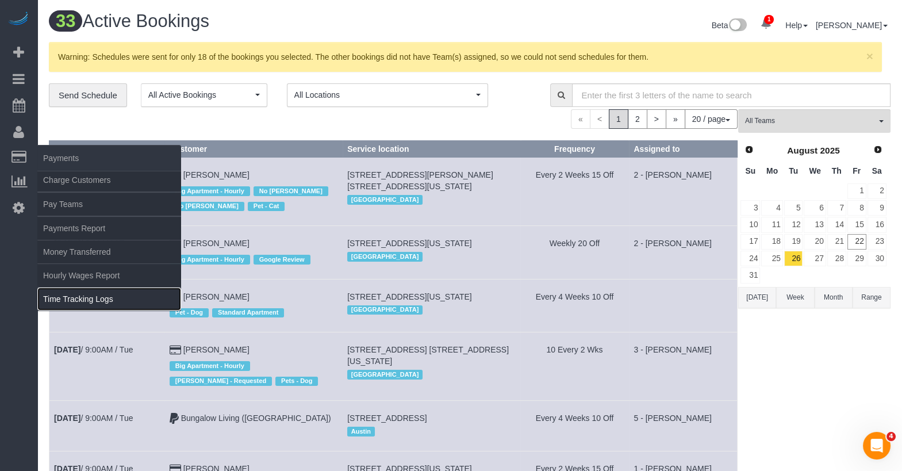
click at [72, 292] on link "Time Tracking Logs" at bounding box center [109, 298] width 144 height 23
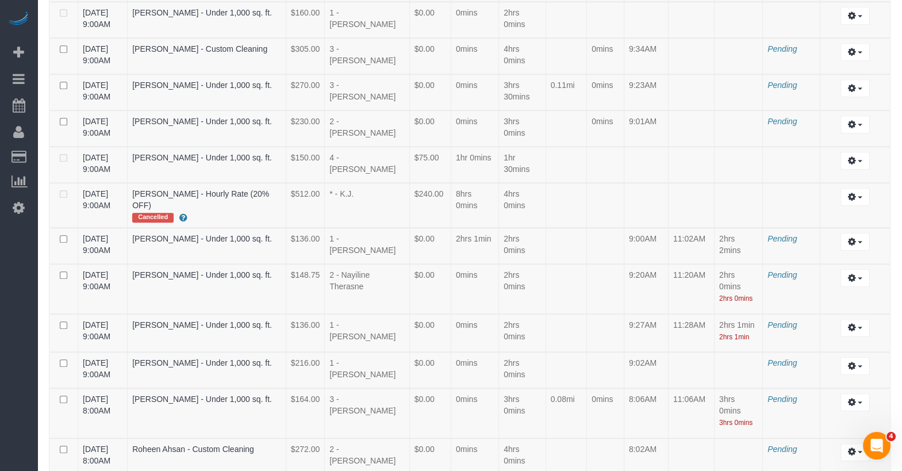
scroll to position [2174, 0]
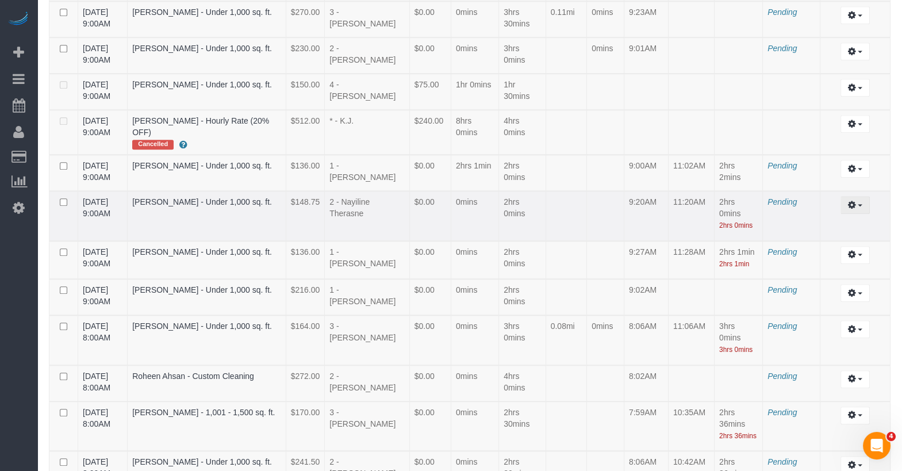
click at [851, 196] on button "button" at bounding box center [854, 205] width 29 height 18
click at [832, 218] on link "Edit" at bounding box center [823, 225] width 91 height 15
select select "draft"
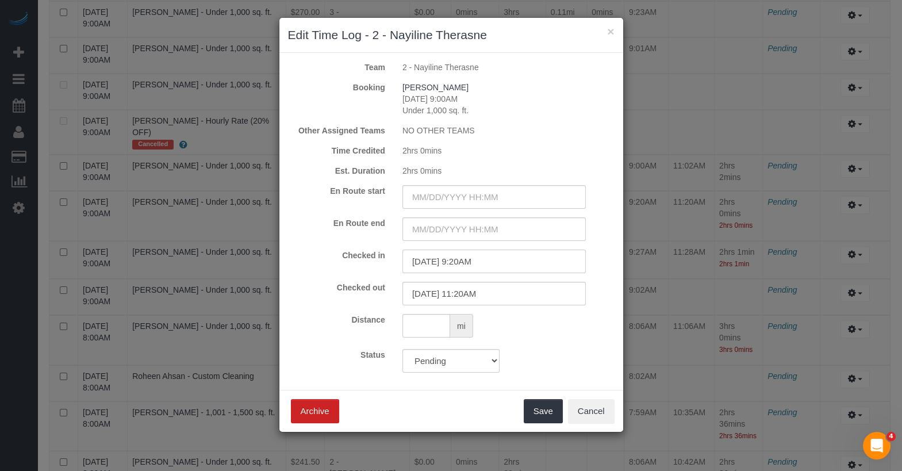
click at [467, 258] on input "08/22/2025 9:20AM" at bounding box center [493, 261] width 183 height 24
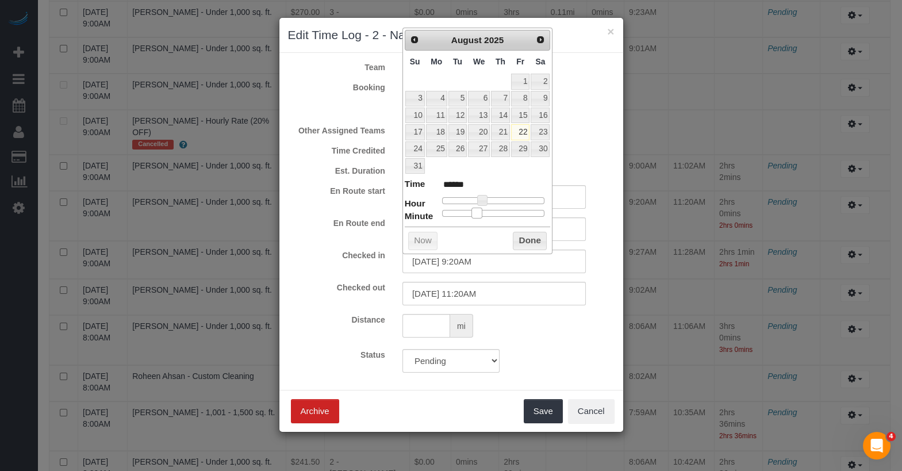
type input "08/22/2025 9:19AM"
type input "******"
type input "08/22/2025 9:18AM"
type input "******"
type input "08/22/2025 9:17AM"
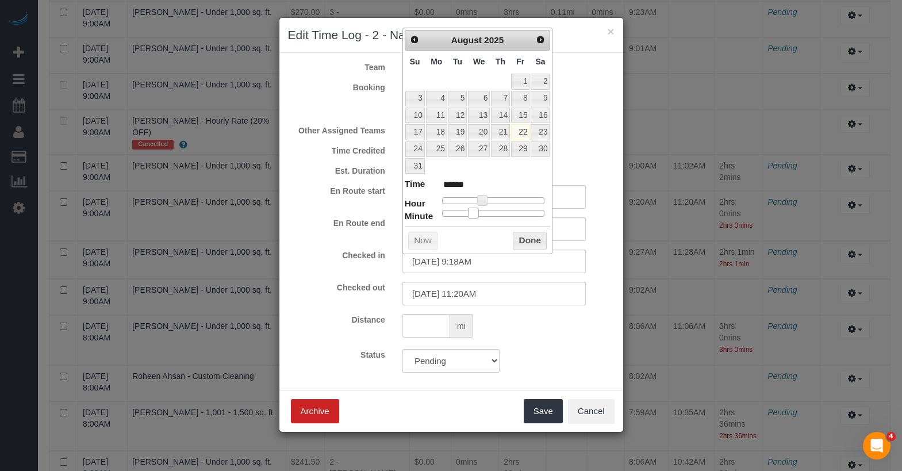
type input "******"
type input "08/22/2025 9:16AM"
type input "******"
drag, startPoint x: 475, startPoint y: 211, endPoint x: 469, endPoint y: 209, distance: 6.2
click at [469, 209] on span at bounding box center [469, 212] width 10 height 10
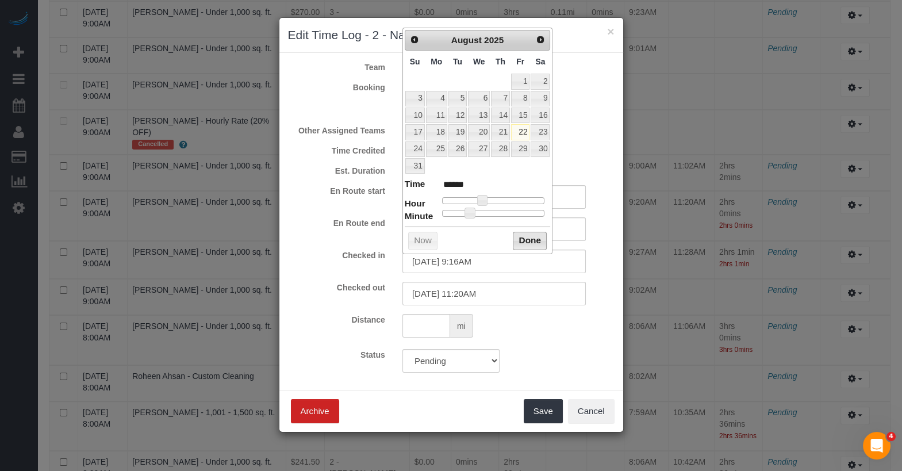
click at [530, 239] on button "Done" at bounding box center [530, 241] width 34 height 18
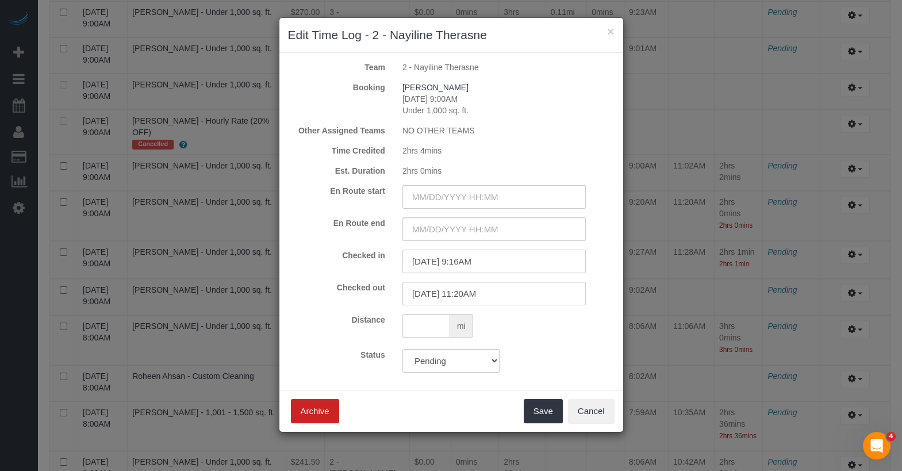
click at [474, 257] on input "08/22/2025 9:16AM" at bounding box center [493, 261] width 183 height 24
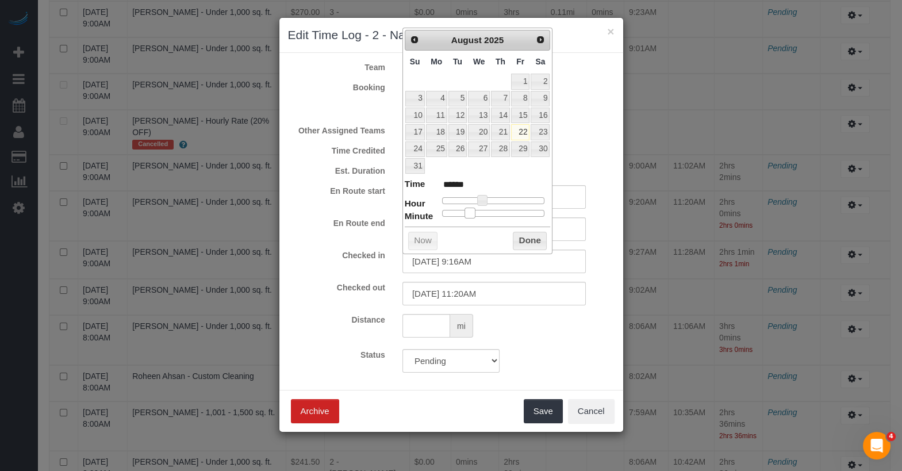
type input "08/22/2025 9:17AM"
type input "******"
click at [476, 211] on span at bounding box center [471, 212] width 10 height 10
click at [538, 234] on button "Done" at bounding box center [530, 241] width 34 height 18
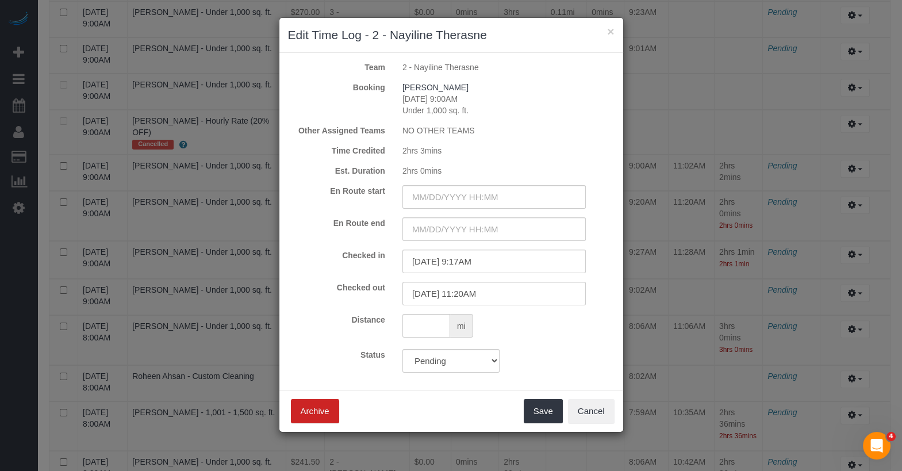
click at [535, 429] on div "Save Archive Cancel" at bounding box center [451, 411] width 344 height 42
click at [535, 405] on button "Save" at bounding box center [543, 411] width 39 height 24
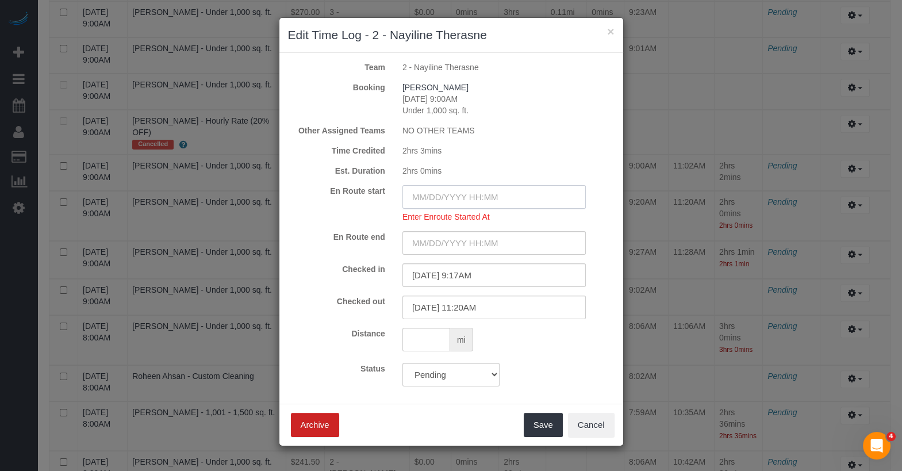
click at [483, 197] on input "text" at bounding box center [493, 197] width 183 height 24
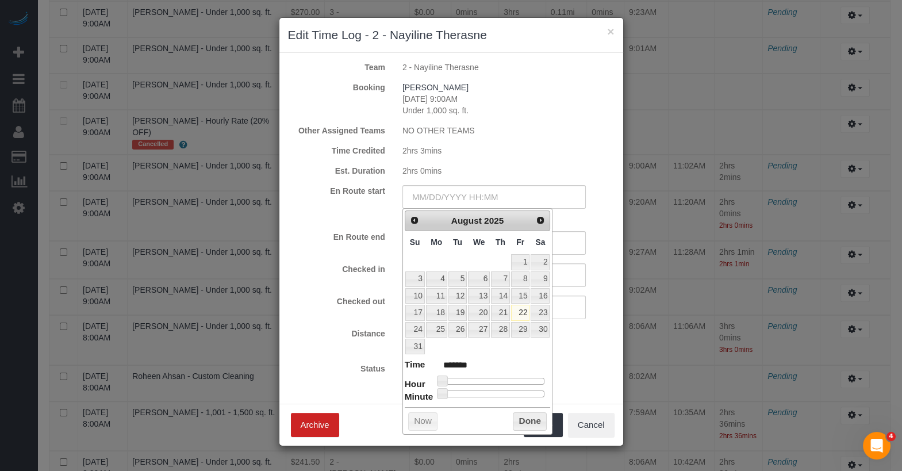
type input "08/22/2025 10:00AM"
type input "*******"
click at [484, 378] on div at bounding box center [493, 381] width 103 height 7
type input "08/22/2025 9:00AM"
type input "******"
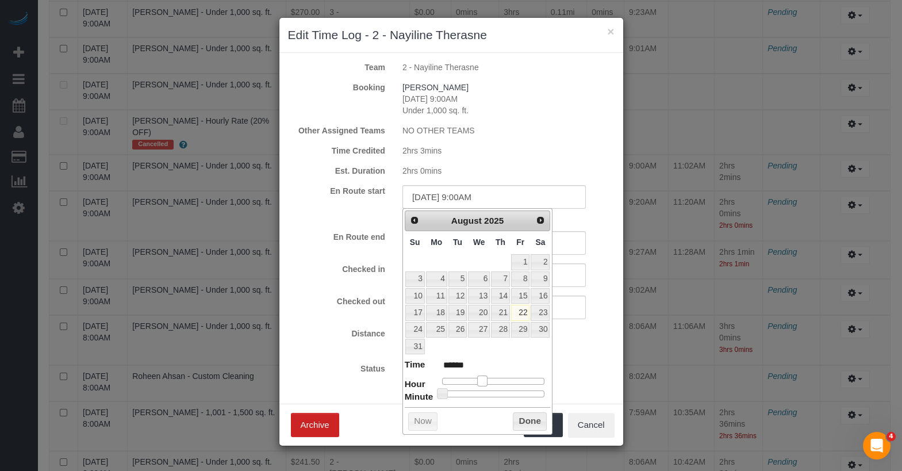
click at [480, 375] on span at bounding box center [482, 380] width 10 height 10
type input "08/22/2025 9:08AM"
type input "******"
click at [456, 392] on div at bounding box center [493, 393] width 103 height 7
type input "08/22/2025 9:09AM"
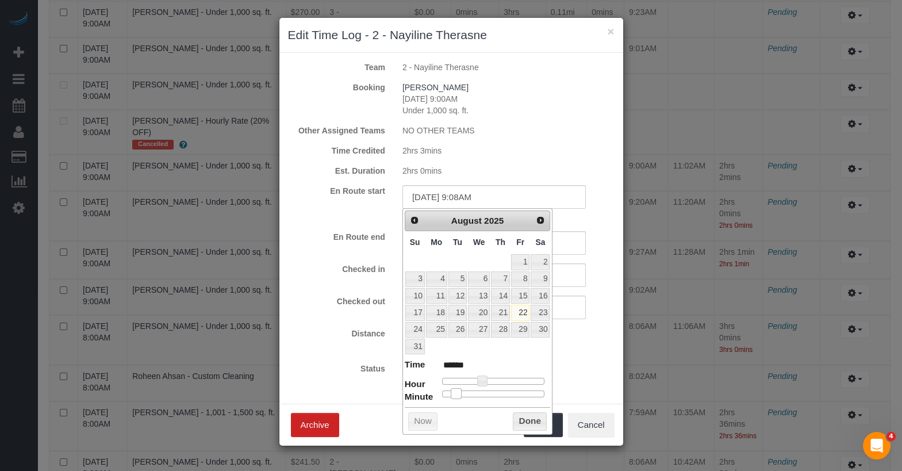
type input "******"
type input "08/22/2025 9:10AM"
type input "******"
type input "08/22/2025 9:11AM"
type input "******"
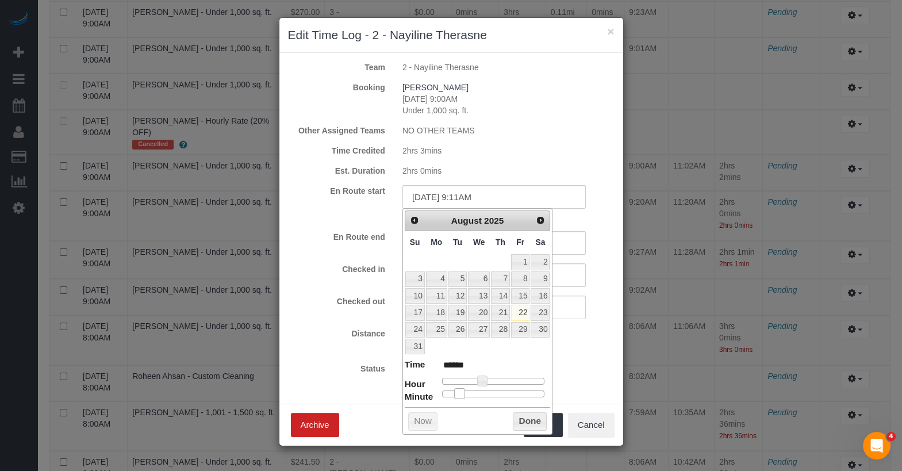
type input "08/22/2025 9:12AM"
type input "******"
type input "08/22/2025 9:13AM"
type input "******"
type input "08/22/2025 9:14AM"
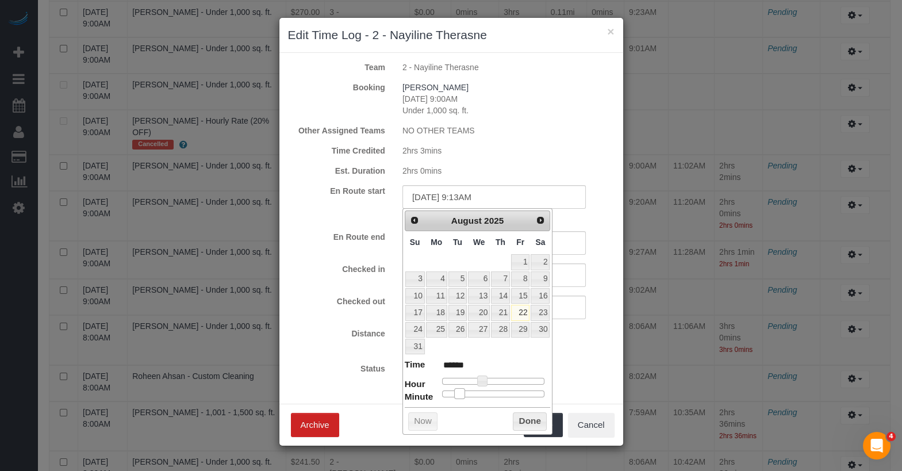
type input "******"
type input "08/22/2025 9:15AM"
type input "******"
type input "08/22/2025 9:16AM"
type input "******"
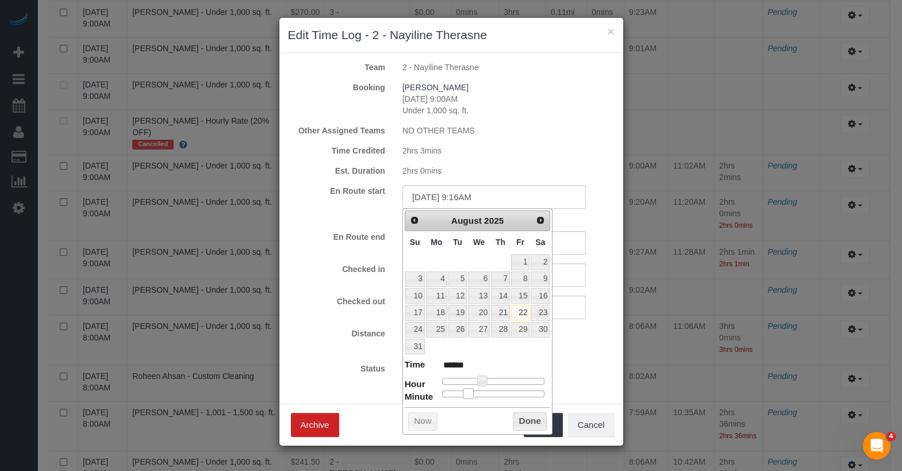
type input "08/22/2025 9:17AM"
type input "******"
type input "08/22/2025 9:18AM"
type input "******"
type input "08/22/2025 9:17AM"
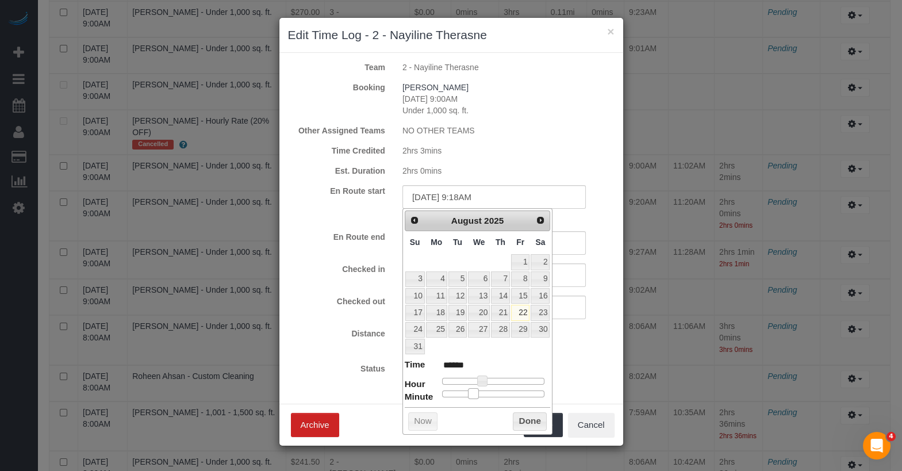
type input "******"
drag, startPoint x: 456, startPoint y: 392, endPoint x: 471, endPoint y: 391, distance: 15.5
click at [471, 391] on span at bounding box center [471, 393] width 10 height 10
click at [530, 412] on button "Done" at bounding box center [530, 421] width 34 height 18
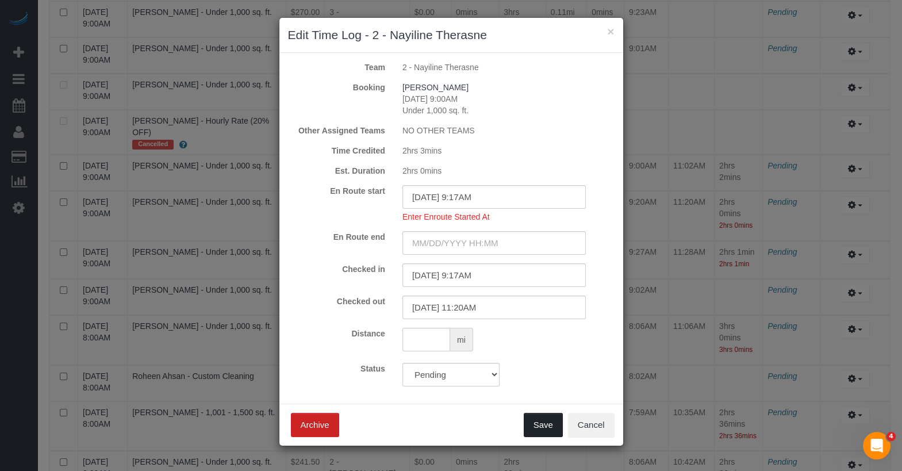
click at [544, 420] on button "Save" at bounding box center [543, 425] width 39 height 24
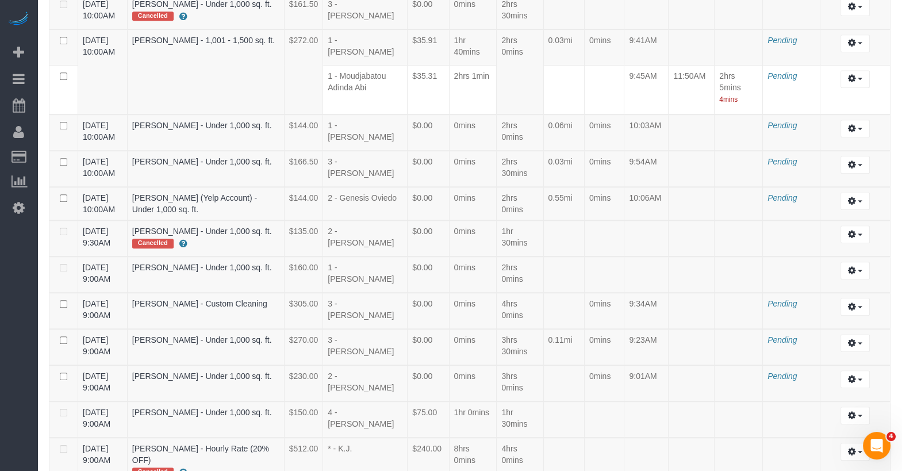
scroll to position [1837, 0]
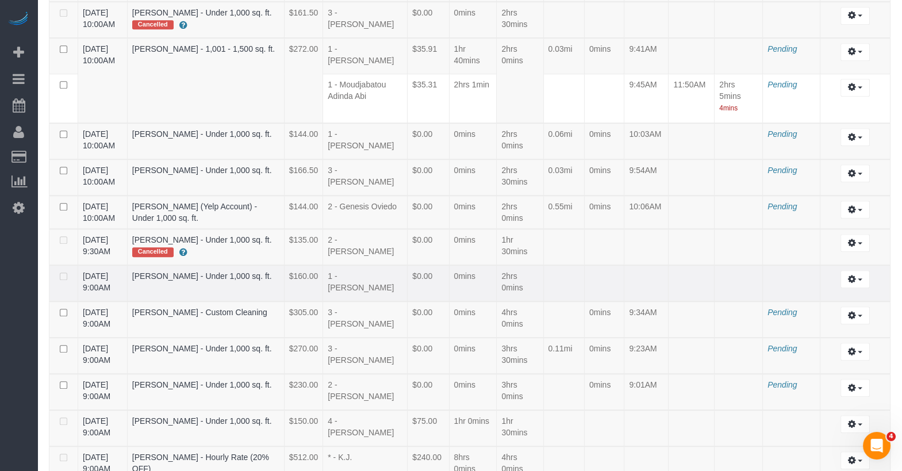
click at [835, 265] on td "Edit" at bounding box center [855, 283] width 70 height 36
click at [841, 270] on button "button" at bounding box center [854, 279] width 29 height 18
click at [837, 293] on link "Edit" at bounding box center [823, 300] width 91 height 15
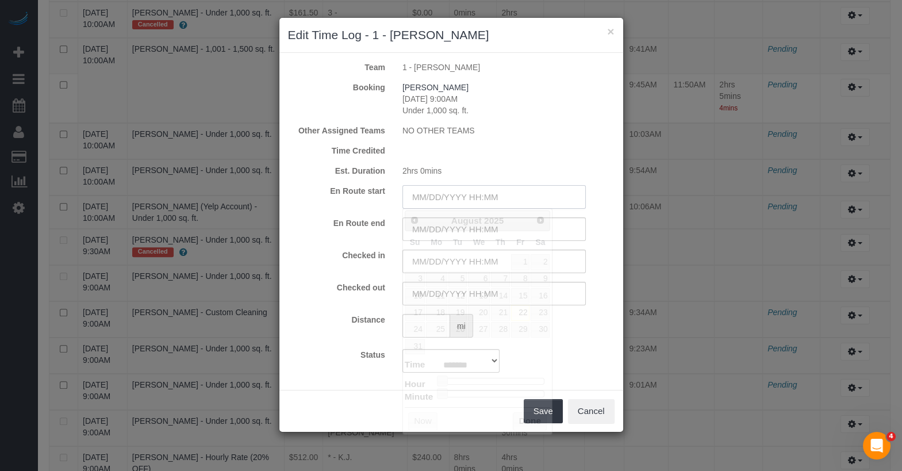
click at [480, 204] on input "text" at bounding box center [493, 197] width 183 height 24
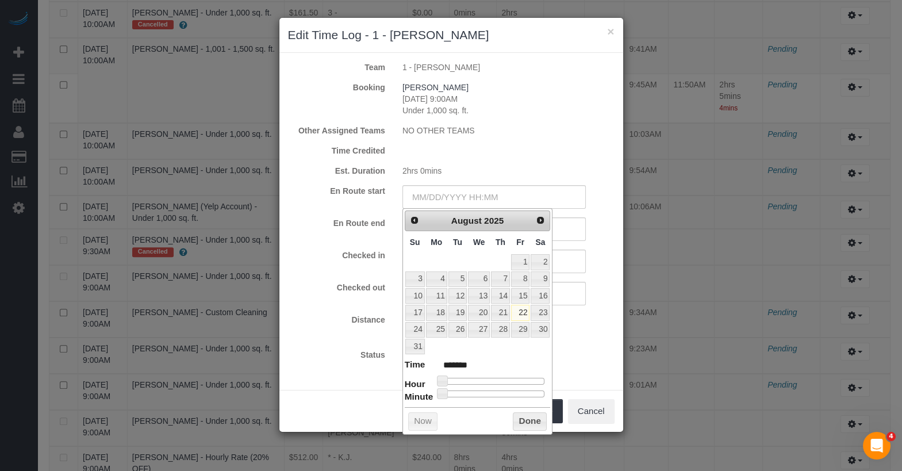
type input "08/22/2025 10:00AM"
type input "*******"
click at [484, 378] on div at bounding box center [493, 381] width 103 height 7
type input "08/22/2025 9:00AM"
type input "******"
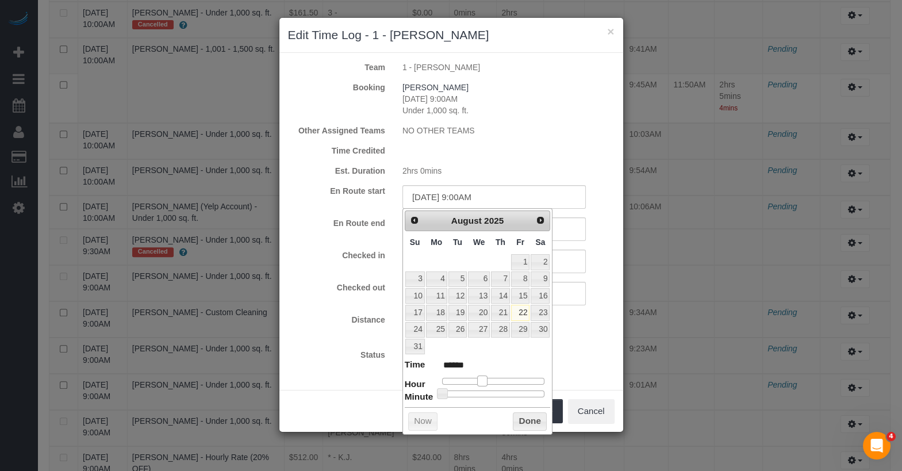
click at [479, 376] on span at bounding box center [482, 380] width 10 height 10
type input "08/22/2025 9:28AM"
type input "******"
click at [490, 390] on div at bounding box center [493, 393] width 103 height 7
type input "08/22/2025 9:29AM"
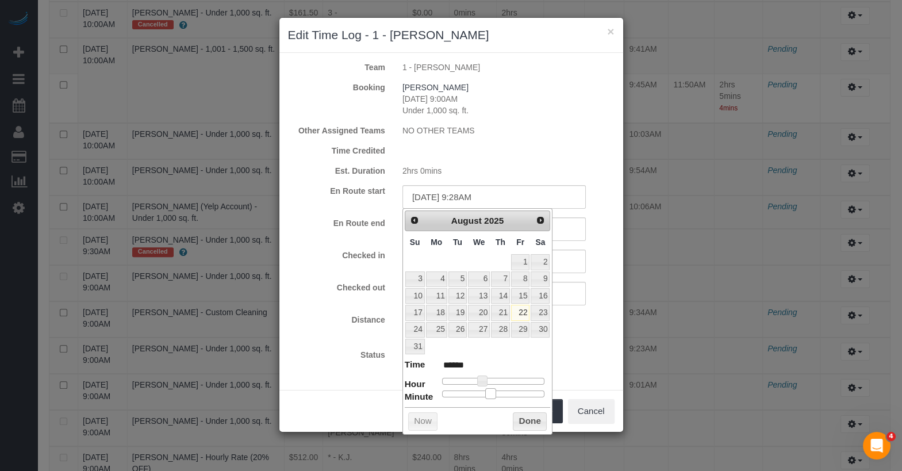
type input "******"
type input "08/22/2025 9:30AM"
type input "******"
type input "08/22/2025 9:31AM"
type input "******"
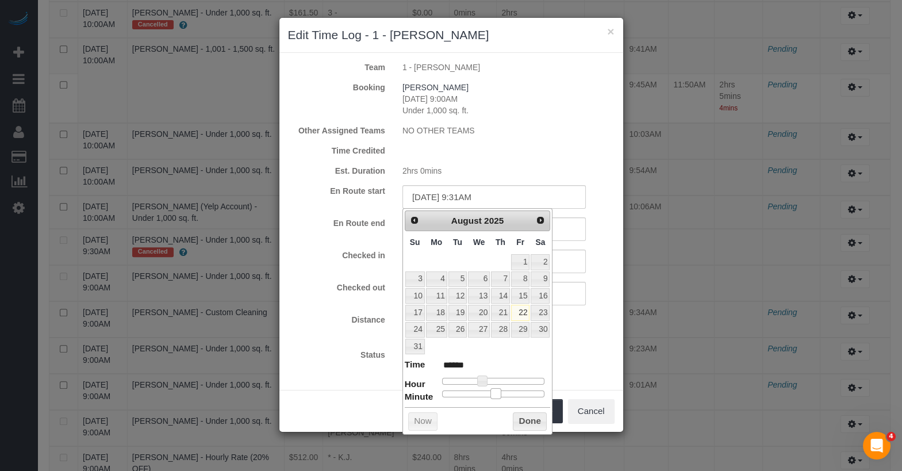
type input "08/22/2025 9:32AM"
type input "******"
type input "08/22/2025 9:33AM"
type input "******"
type input "08/22/2025 9:34AM"
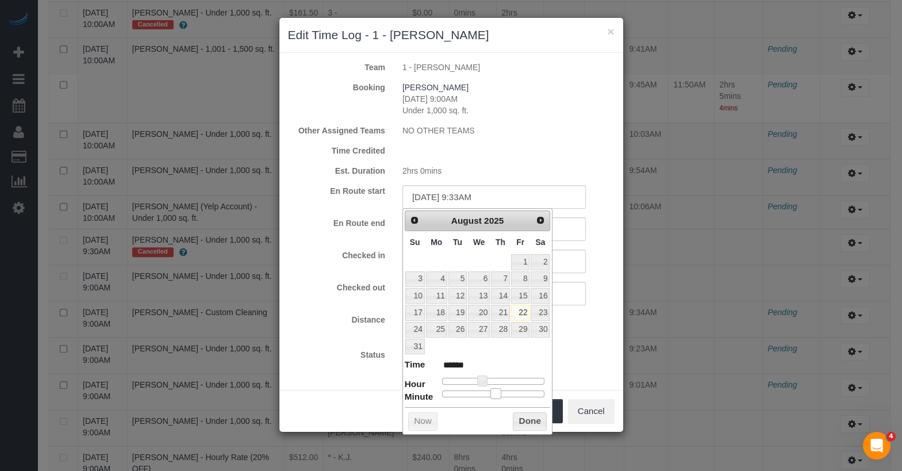
type input "******"
type input "08/22/2025 9:33AM"
type input "******"
type input "08/22/2025 9:32AM"
type input "******"
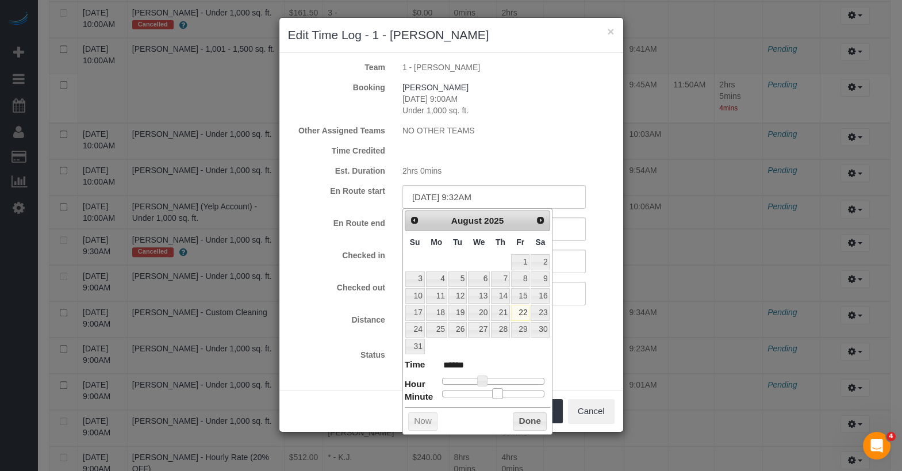
drag, startPoint x: 490, startPoint y: 387, endPoint x: 497, endPoint y: 387, distance: 6.9
click at [498, 388] on span at bounding box center [497, 393] width 10 height 10
click at [562, 270] on input "text" at bounding box center [493, 261] width 183 height 24
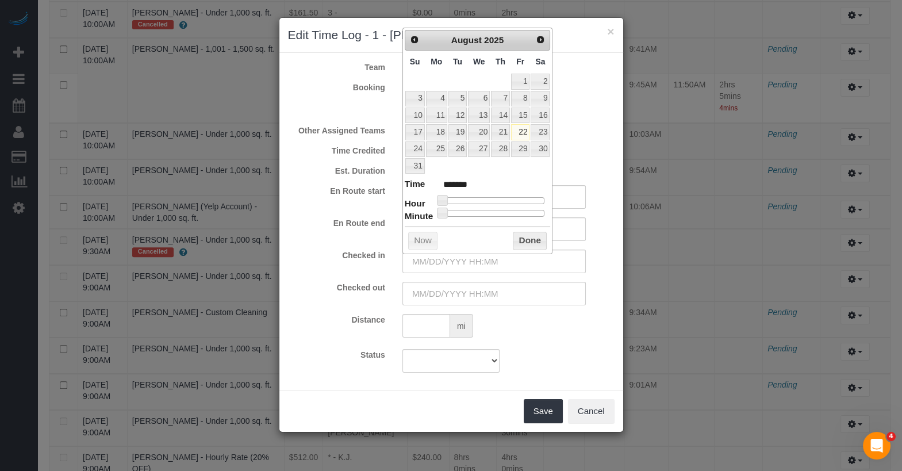
type input "08/22/2025 12:00PM"
type input "*******"
click at [494, 197] on div at bounding box center [493, 200] width 103 height 7
type input "08/22/2025 11:00AM"
type input "*******"
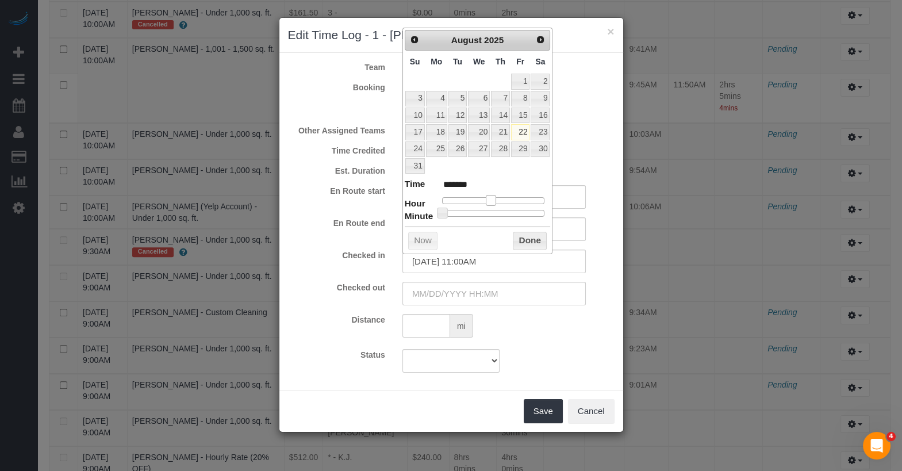
type input "08/22/2025 10:00AM"
type input "*******"
type input "08/22/2025 9:00AM"
type input "******"
drag, startPoint x: 494, startPoint y: 195, endPoint x: 479, endPoint y: 195, distance: 14.4
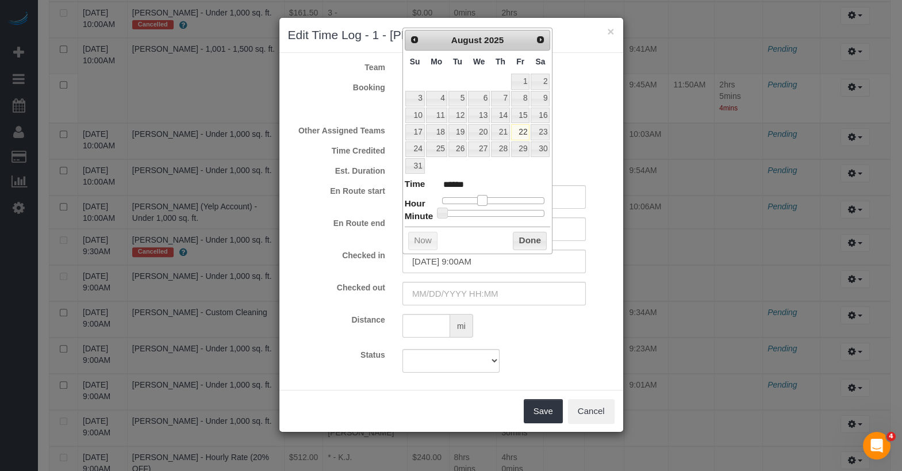
click at [480, 195] on span at bounding box center [482, 200] width 10 height 10
type input "08/22/2025 9:30AM"
type input "******"
click at [494, 210] on div at bounding box center [493, 213] width 103 height 7
type input "08/22/2025 9:31AM"
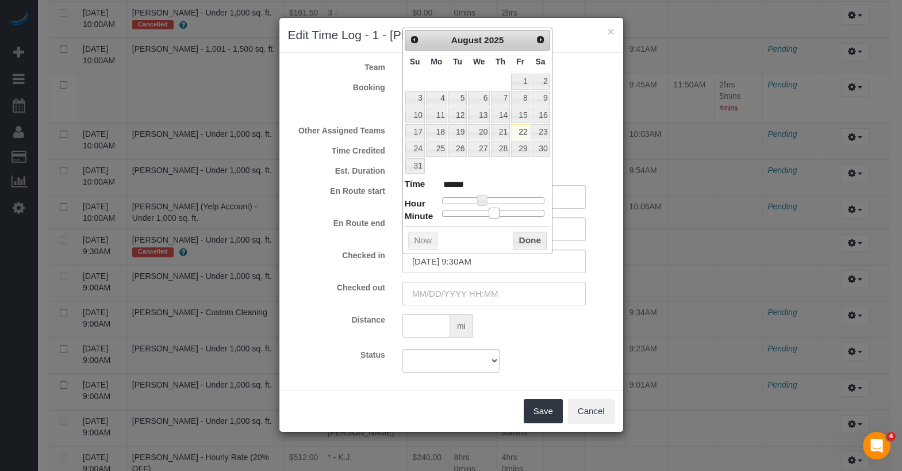
type input "******"
type input "08/22/2025 9:32AM"
type input "******"
click at [498, 210] on span at bounding box center [497, 212] width 10 height 10
click at [510, 298] on input "text" at bounding box center [493, 294] width 183 height 24
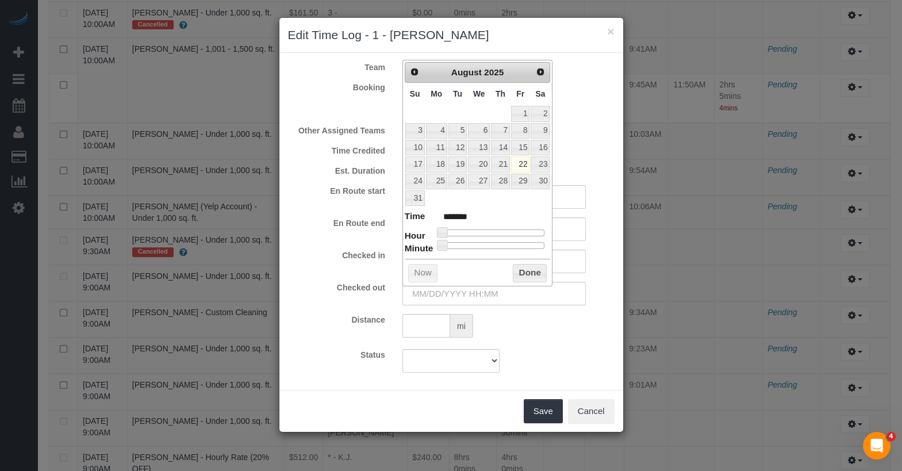
type input "08/22/2025 9:00AM"
type input "******"
click at [484, 229] on div at bounding box center [493, 232] width 103 height 7
type input "08/22/2025 10:00AM"
type input "*******"
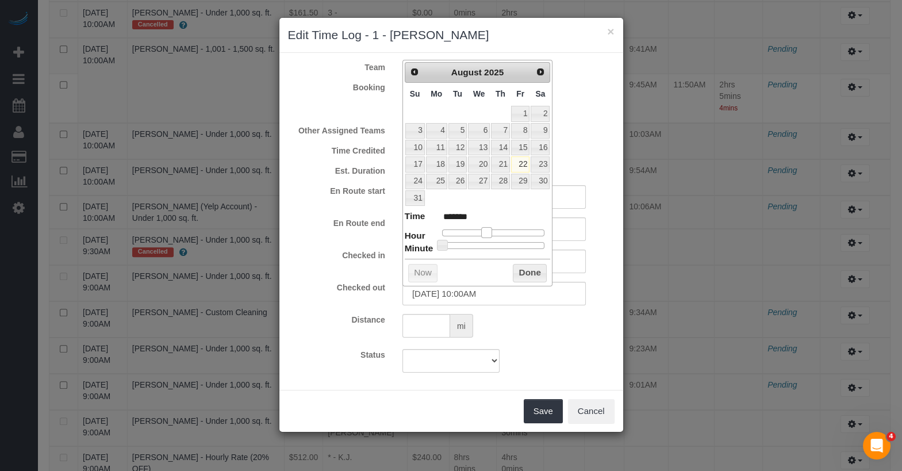
click at [489, 228] on span at bounding box center [486, 232] width 10 height 10
type input "08/22/2025 11:00AM"
type input "*******"
click at [493, 229] on span at bounding box center [491, 232] width 10 height 10
type input "08/22/2025 11:31AM"
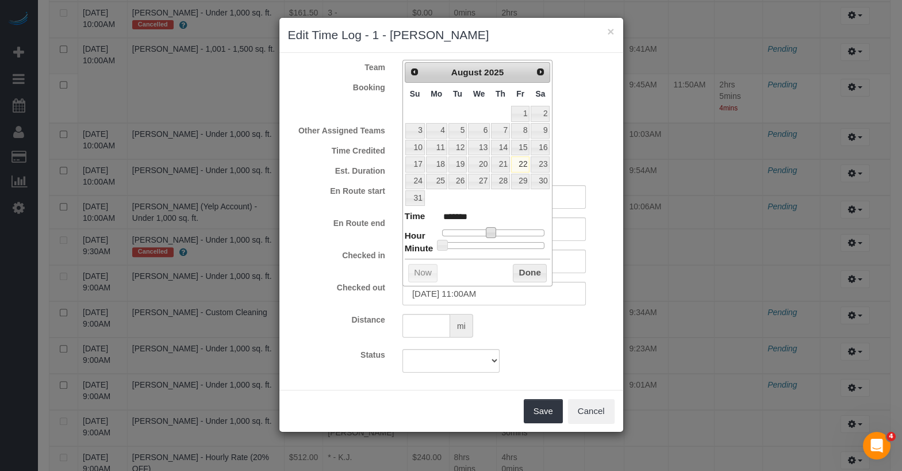
type input "*******"
click at [495, 244] on div at bounding box center [493, 245] width 103 height 7
type input "08/22/2025 11:30AM"
type input "*******"
type input "08/22/2025 11:29AM"
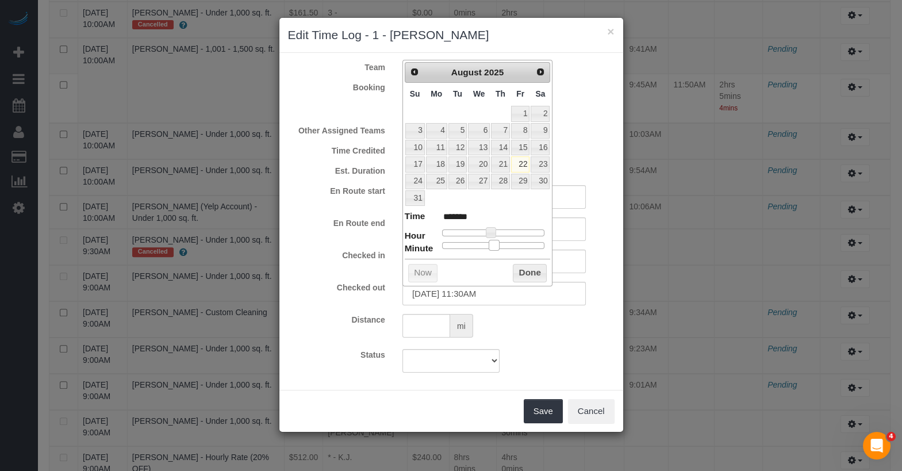
type input "*******"
type input "08/22/2025 11:28AM"
type input "*******"
type input "08/22/2025 11:27AM"
type input "*******"
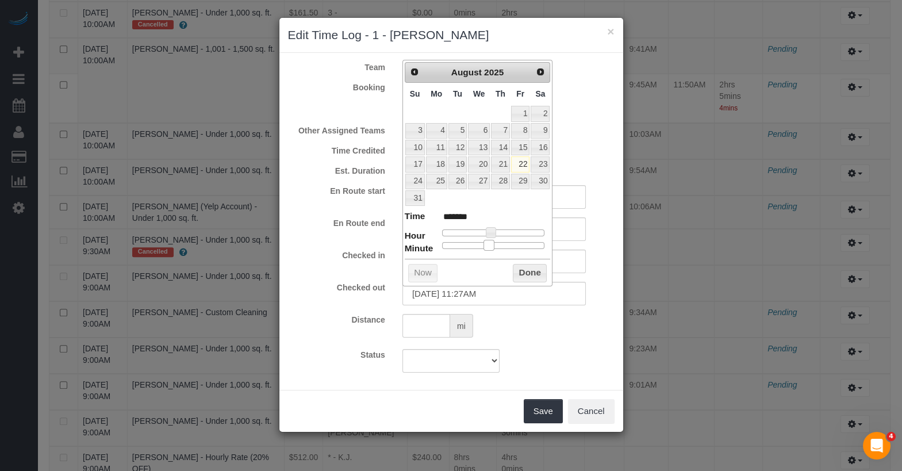
drag, startPoint x: 495, startPoint y: 244, endPoint x: 489, endPoint y: 243, distance: 6.4
click at [489, 243] on span at bounding box center [488, 245] width 10 height 10
click at [523, 264] on button "Done" at bounding box center [530, 273] width 34 height 18
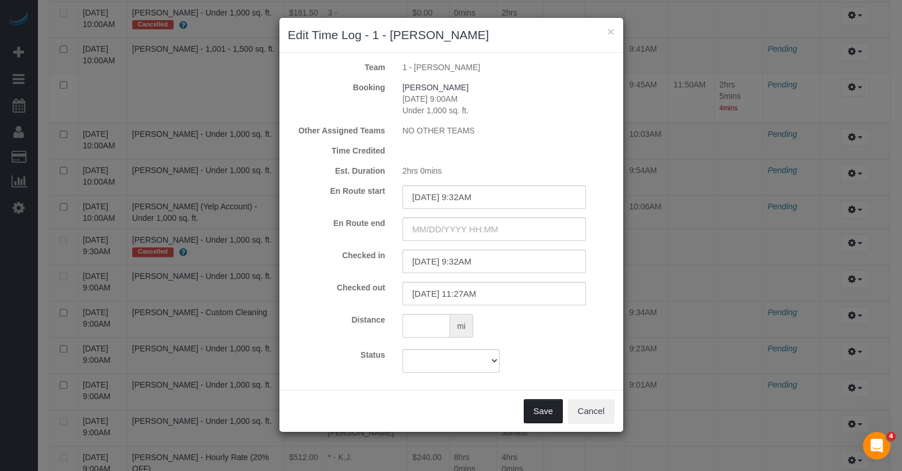
click at [549, 402] on button "Save" at bounding box center [543, 411] width 39 height 24
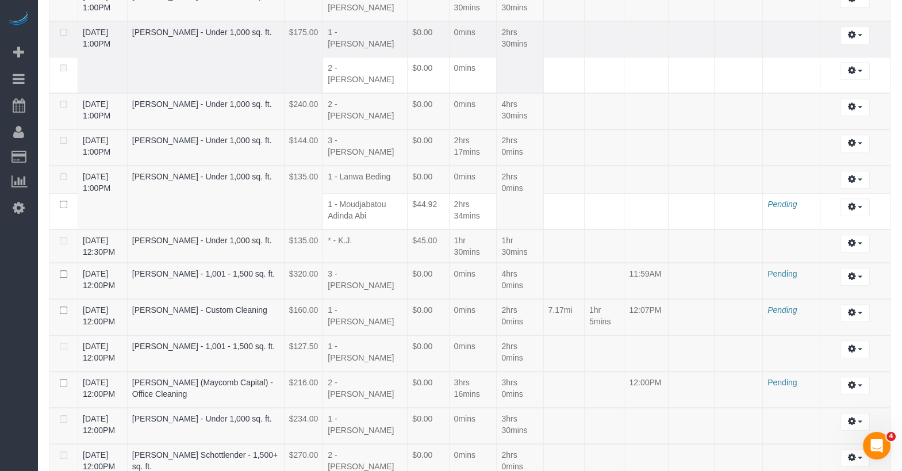
scroll to position [1072, 0]
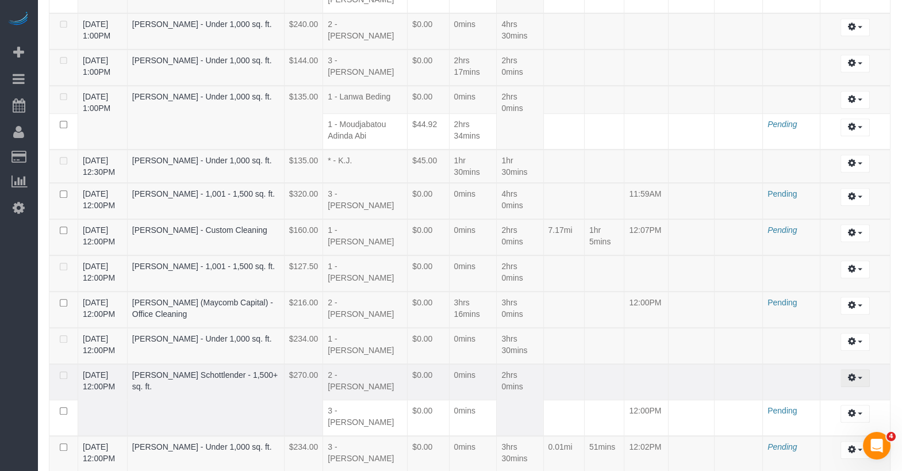
click at [849, 374] on icon "button" at bounding box center [852, 377] width 8 height 7
click at [843, 391] on link "Edit" at bounding box center [823, 398] width 91 height 15
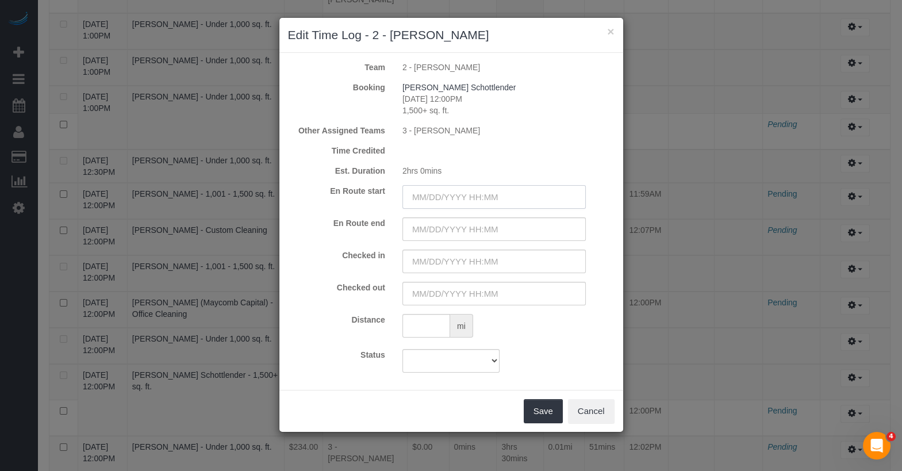
click at [486, 195] on input "text" at bounding box center [493, 197] width 183 height 24
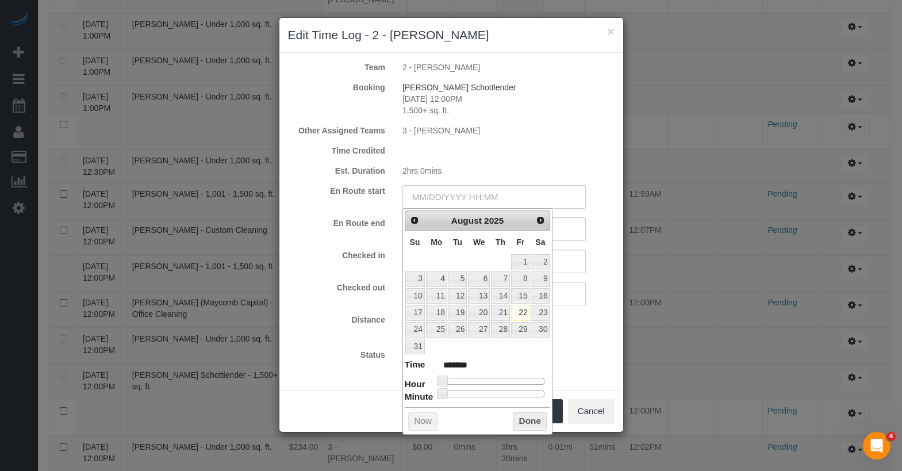
type input "08/22/2025 10:00AM"
type input "*******"
click at [484, 378] on div at bounding box center [493, 381] width 103 height 7
type input "08/22/2025 11:00AM"
type input "*******"
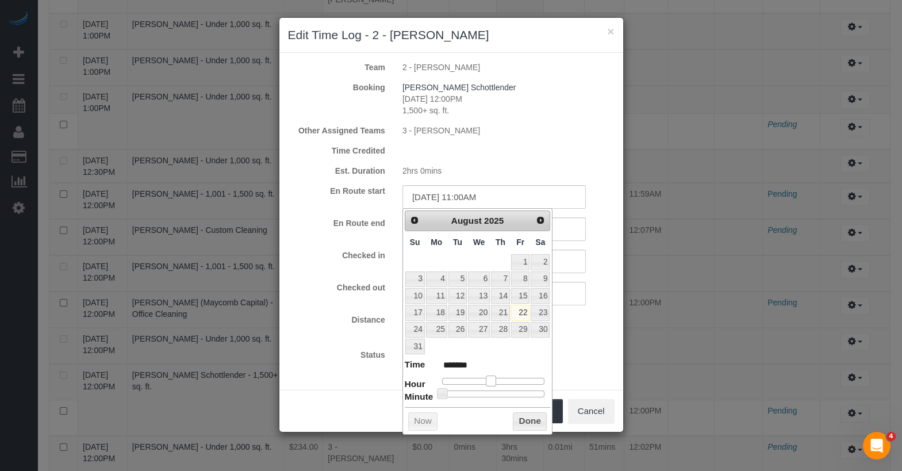
drag, startPoint x: 484, startPoint y: 378, endPoint x: 490, endPoint y: 379, distance: 6.0
click at [490, 379] on span at bounding box center [491, 380] width 10 height 10
type input "08/22/2025 11:21AM"
type input "*******"
click at [478, 390] on div at bounding box center [493, 393] width 103 height 7
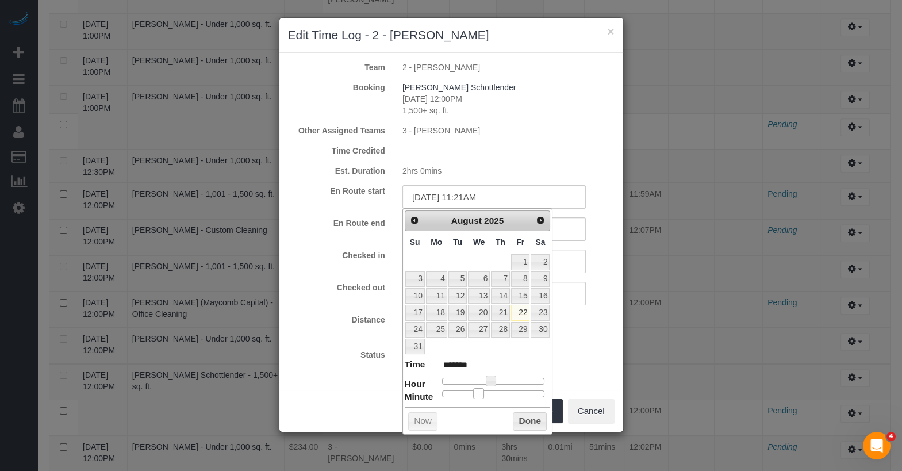
type input "08/22/2025 11:20AM"
type input "*******"
type input "08/22/2025 11:19AM"
type input "*******"
type input "08/22/2025 11:18AM"
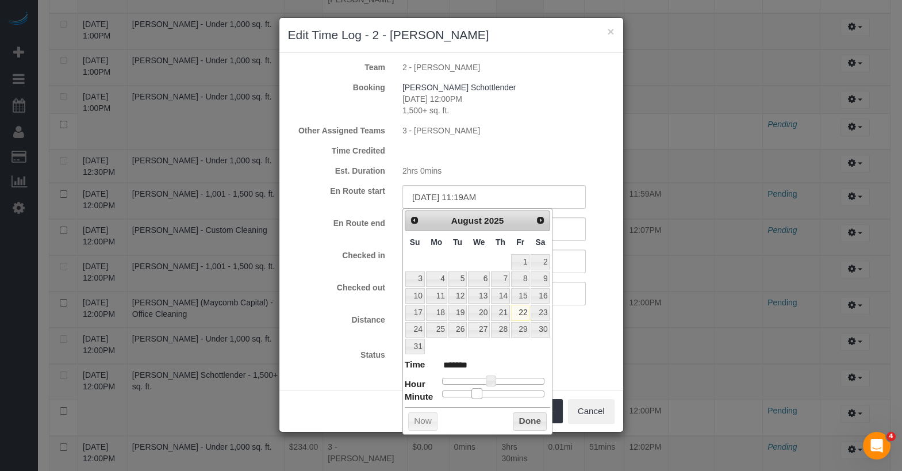
type input "*******"
type input "08/22/2025 11:19AM"
type input "*******"
type input "08/22/2025 11:20AM"
type input "*******"
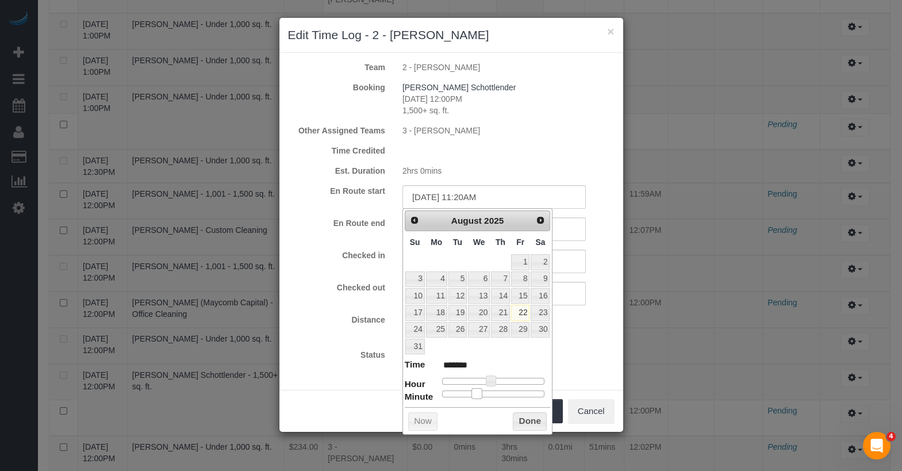
click at [476, 389] on span at bounding box center [476, 393] width 10 height 10
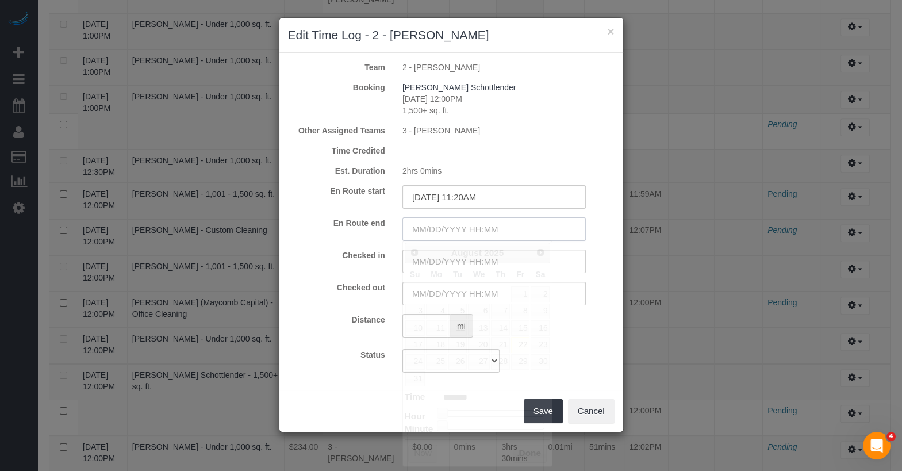
click at [565, 233] on input "text" at bounding box center [493, 229] width 183 height 24
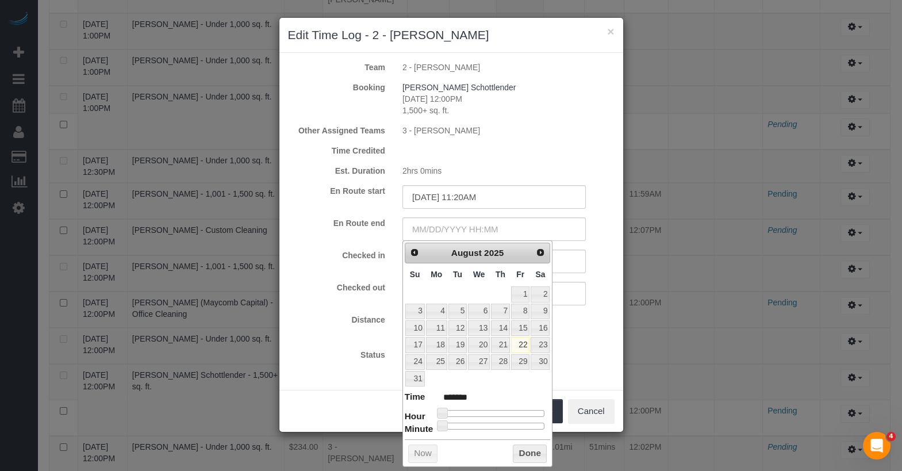
click at [494, 405] on dl "Time ******* Hour Minute Second Millisecond Microsecond Time Zone ***** ***** *…" at bounding box center [478, 410] width 146 height 40
type input "08/22/2025 12:00PM"
type input "*******"
click at [496, 410] on div at bounding box center [493, 413] width 103 height 7
click at [575, 263] on input "text" at bounding box center [493, 261] width 183 height 24
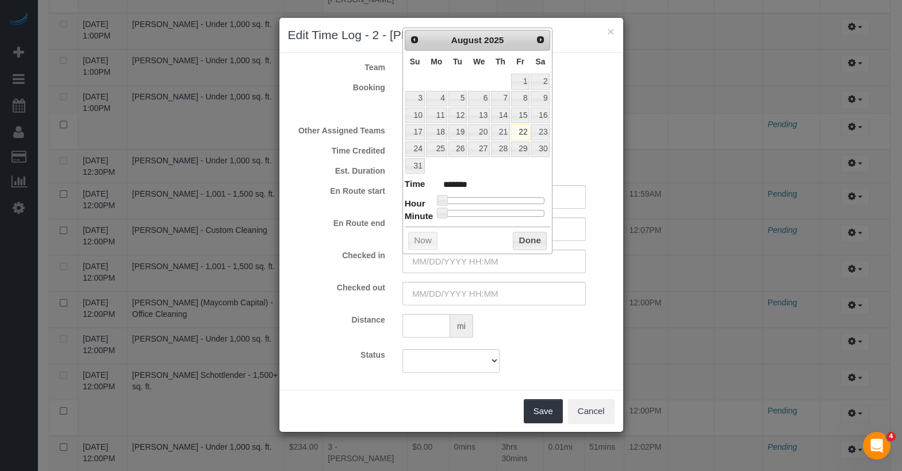
type input "08/22/2025 11:00AM"
type input "*******"
click at [493, 198] on div at bounding box center [493, 200] width 103 height 7
type input "08/22/2025 12:00PM"
type input "*******"
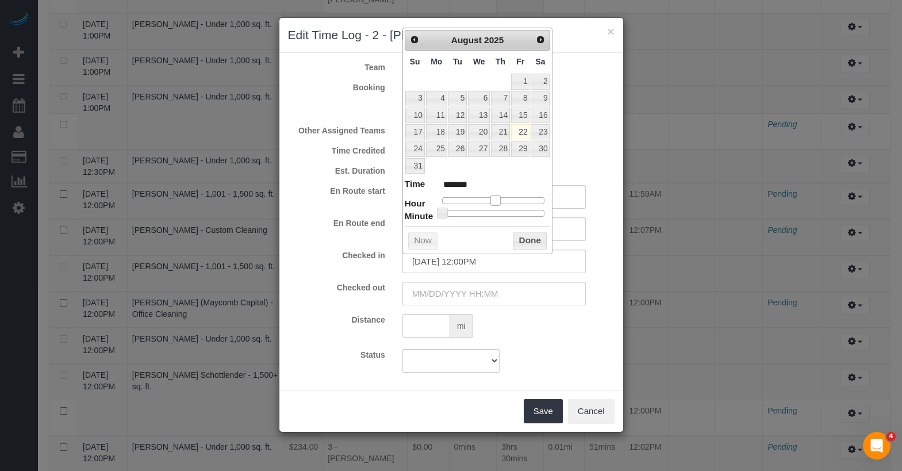
click at [497, 199] on span at bounding box center [495, 200] width 10 height 10
click at [530, 237] on button "Done" at bounding box center [530, 241] width 34 height 18
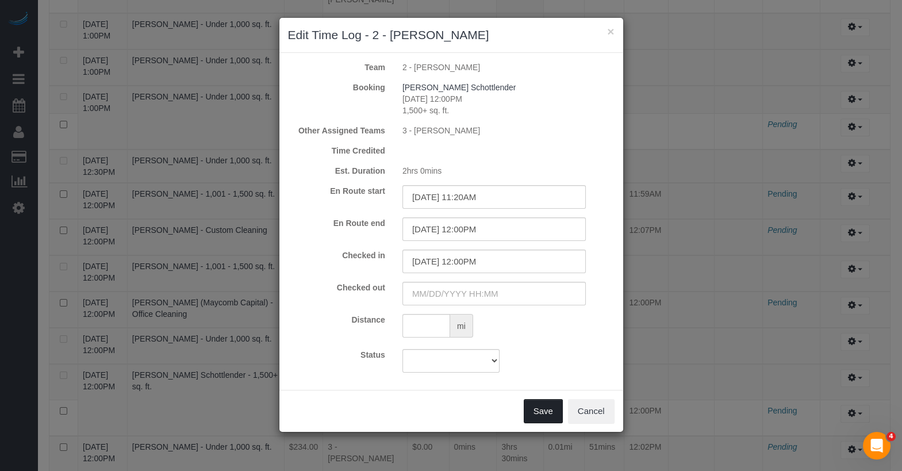
click at [552, 409] on button "Save" at bounding box center [543, 411] width 39 height 24
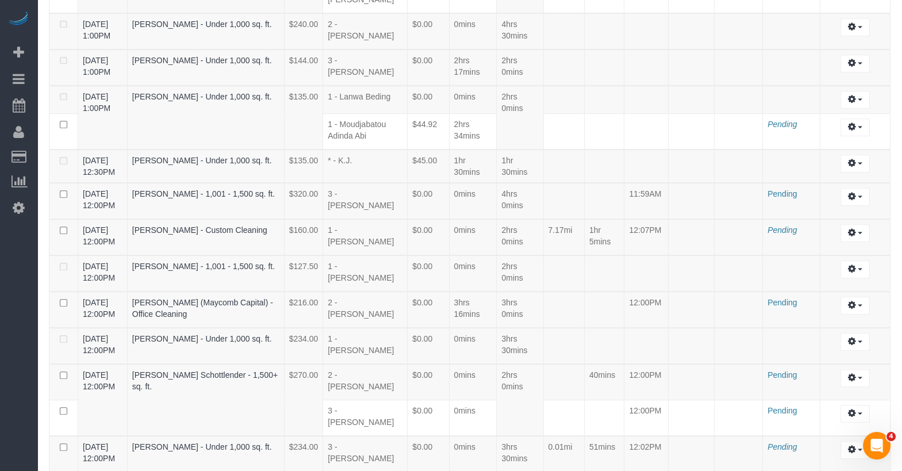
click at [898, 221] on div "All Active Archived August 22, 2025 - August 22, 2025 Export to CSV 100 / page …" at bounding box center [469, 379] width 859 height 2737
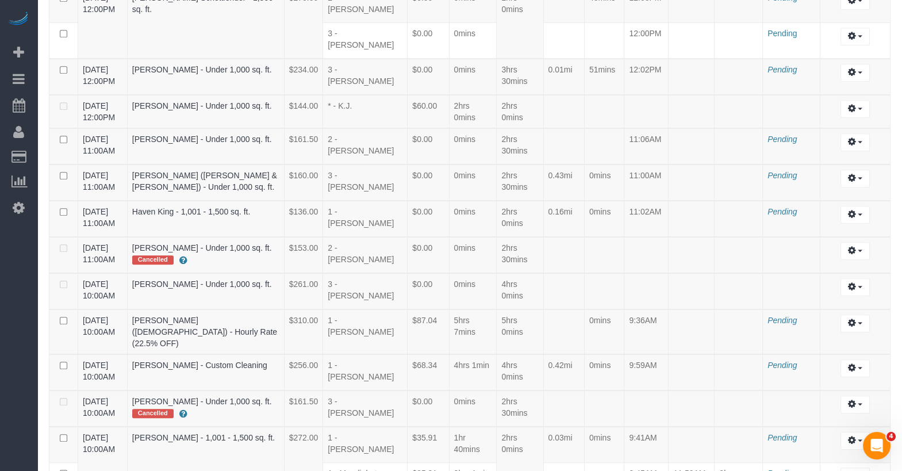
scroll to position [1504, 0]
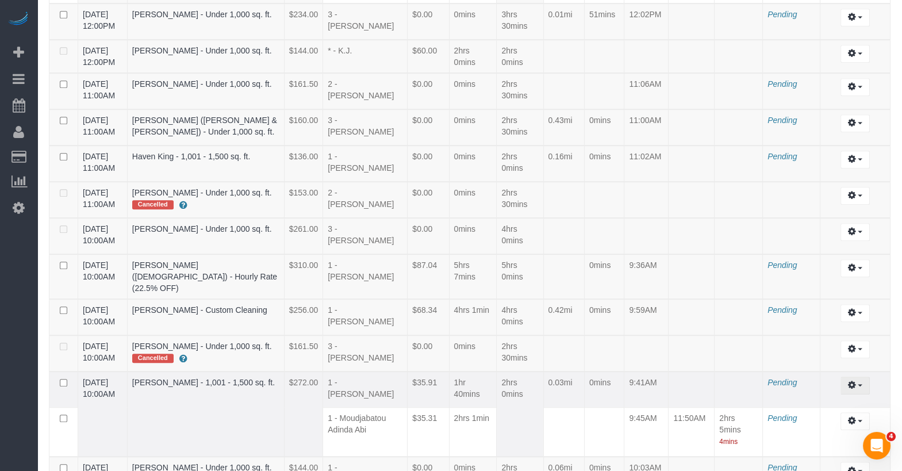
click at [853, 381] on icon "button" at bounding box center [852, 384] width 8 height 7
click at [828, 399] on link "Edit" at bounding box center [823, 406] width 91 height 15
select select "draft"
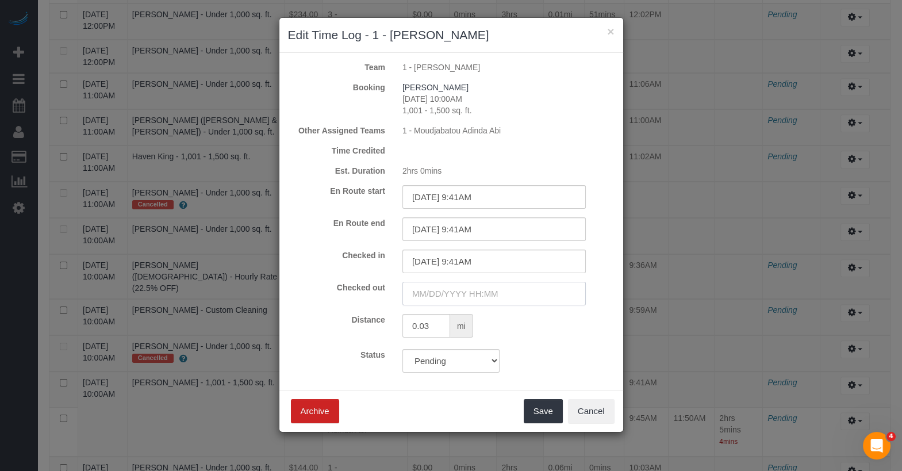
click at [493, 292] on input "text" at bounding box center [493, 294] width 183 height 24
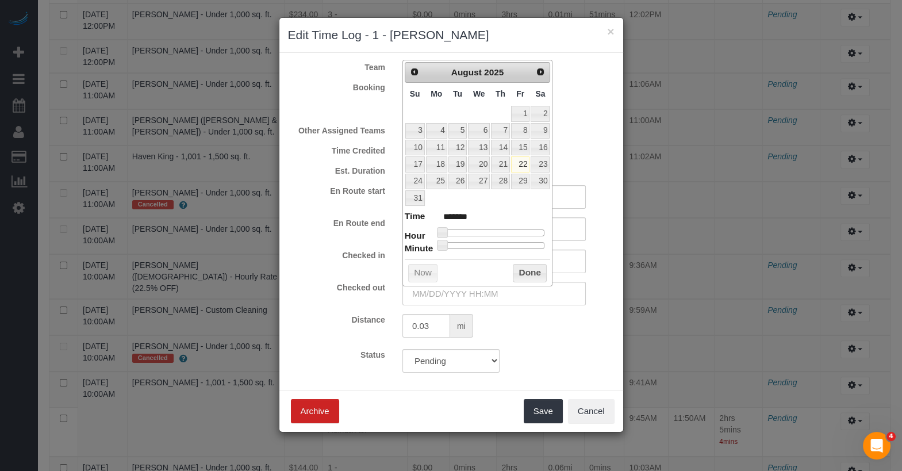
type input "08/22/2025 11:00AM"
type input "*******"
click at [492, 229] on div at bounding box center [493, 232] width 103 height 7
type input "08/22/2025 11:37AM"
type input "*******"
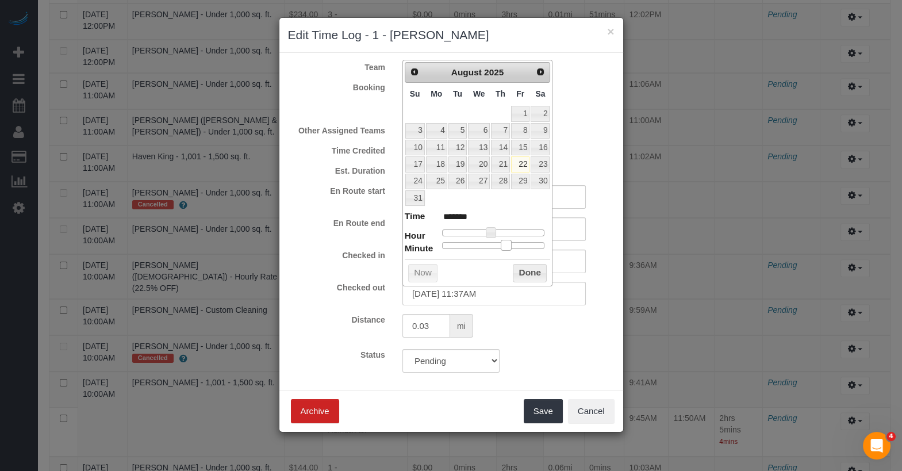
click at [507, 242] on div at bounding box center [493, 245] width 103 height 7
type input "08/22/2025 11:39AM"
type input "*******"
type input "08/22/2025 11:48AM"
type input "*******"
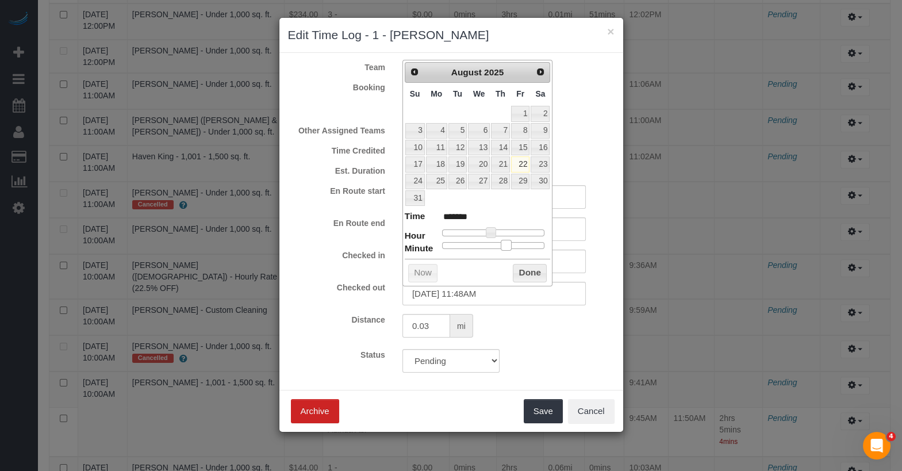
type input "08/22/2025 11:59AM"
type input "*******"
drag, startPoint x: 507, startPoint y: 241, endPoint x: 555, endPoint y: 240, distance: 47.7
click at [521, 267] on button "Done" at bounding box center [530, 273] width 34 height 18
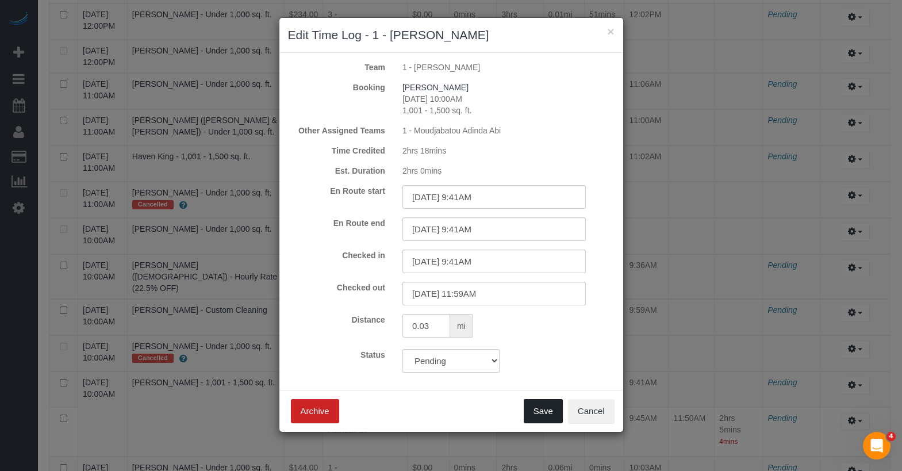
click at [548, 403] on button "Save" at bounding box center [543, 411] width 39 height 24
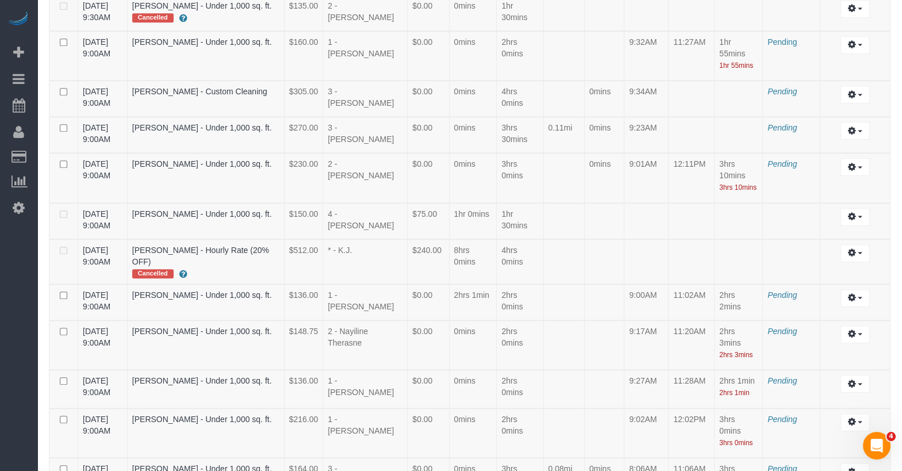
scroll to position [2218, 0]
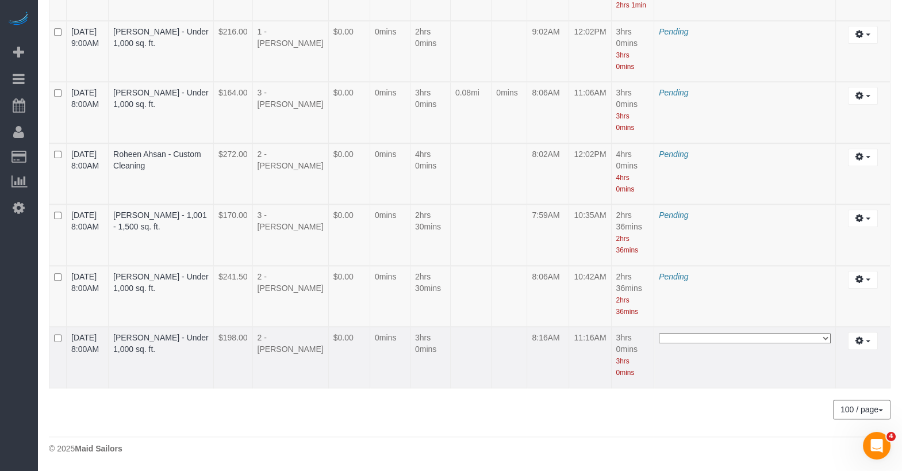
click at [728, 338] on select "**********" at bounding box center [745, 338] width 172 height 10
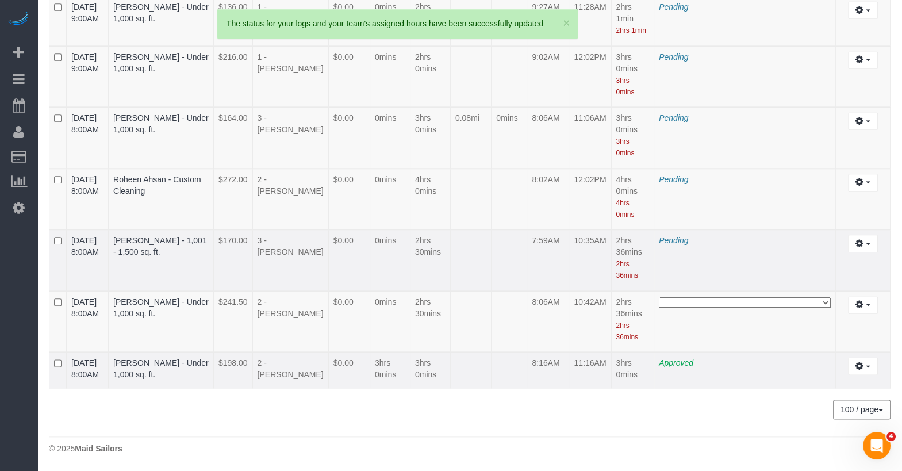
scroll to position [3545, 0]
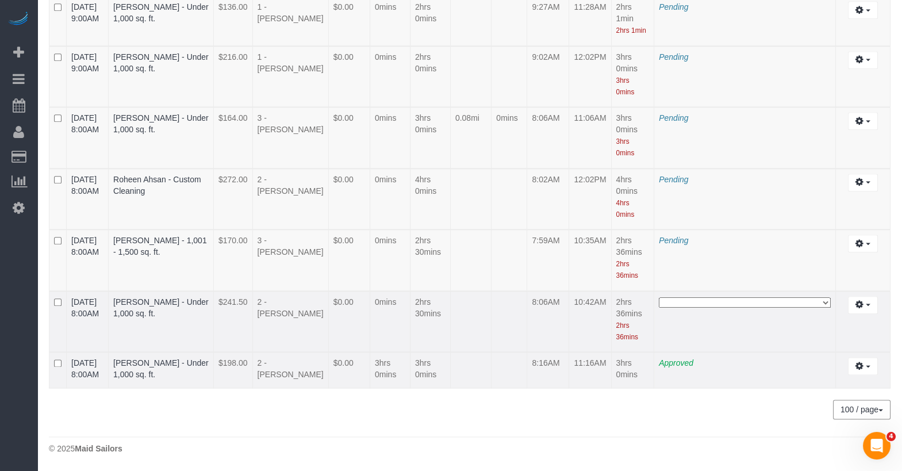
click at [662, 307] on select "**********" at bounding box center [745, 302] width 172 height 10
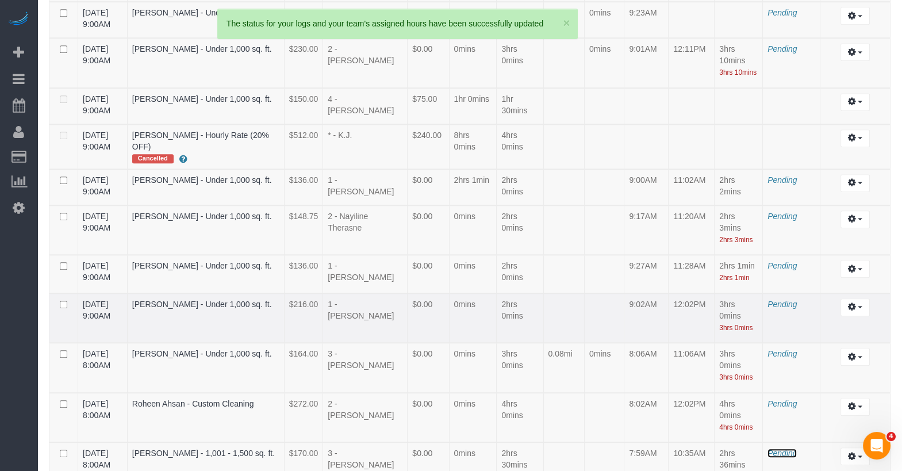
click at [790, 448] on span "Pending" at bounding box center [781, 452] width 29 height 9
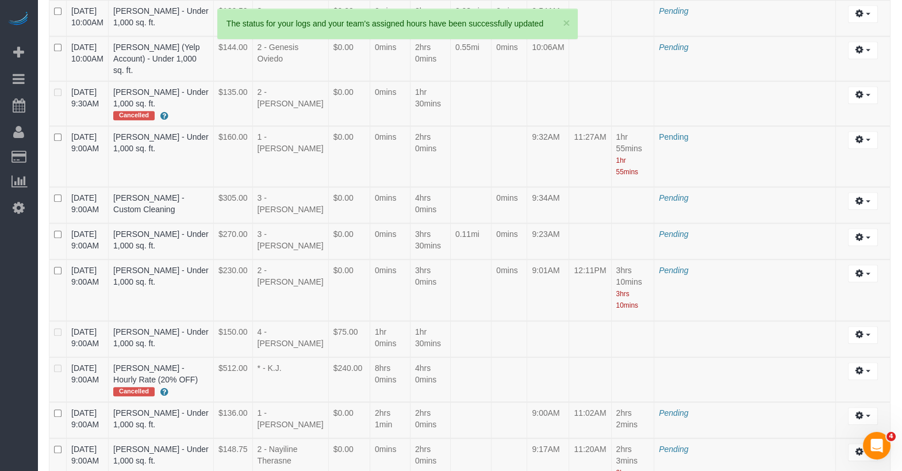
scroll to position [3467, 0]
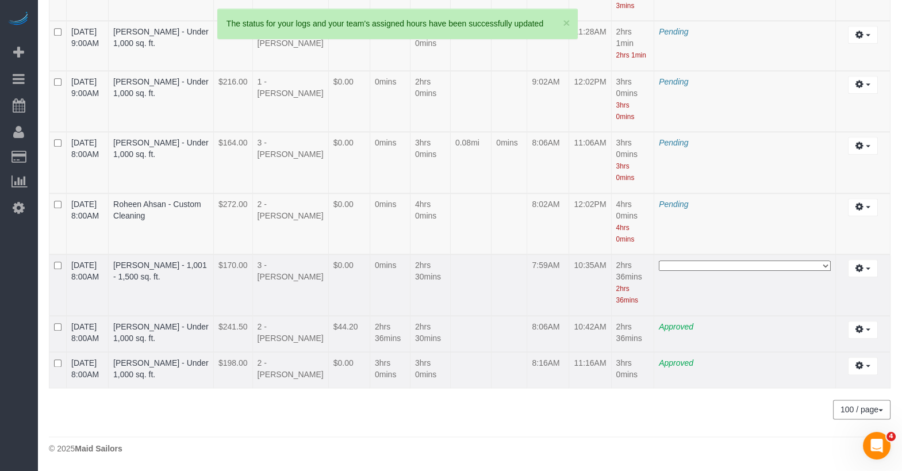
click at [730, 271] on select "**********" at bounding box center [745, 265] width 172 height 10
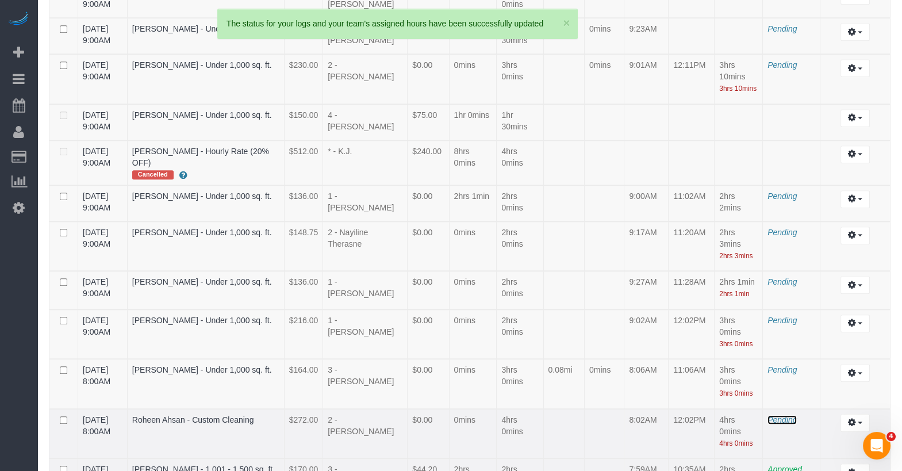
click at [779, 415] on span "Pending" at bounding box center [781, 419] width 29 height 9
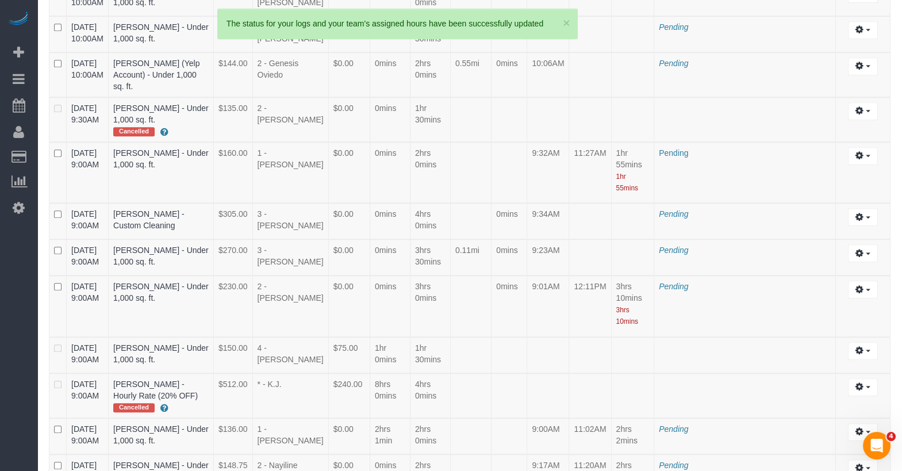
scroll to position [3428, 0]
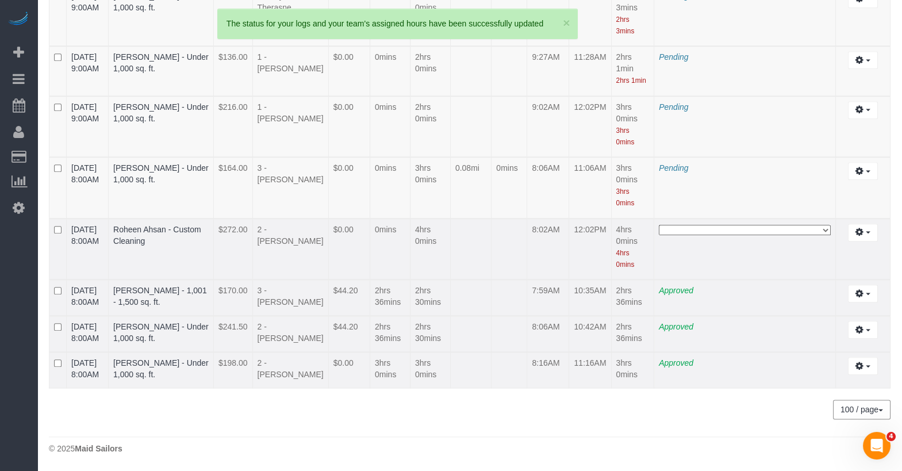
click at [724, 235] on select "**********" at bounding box center [745, 230] width 172 height 10
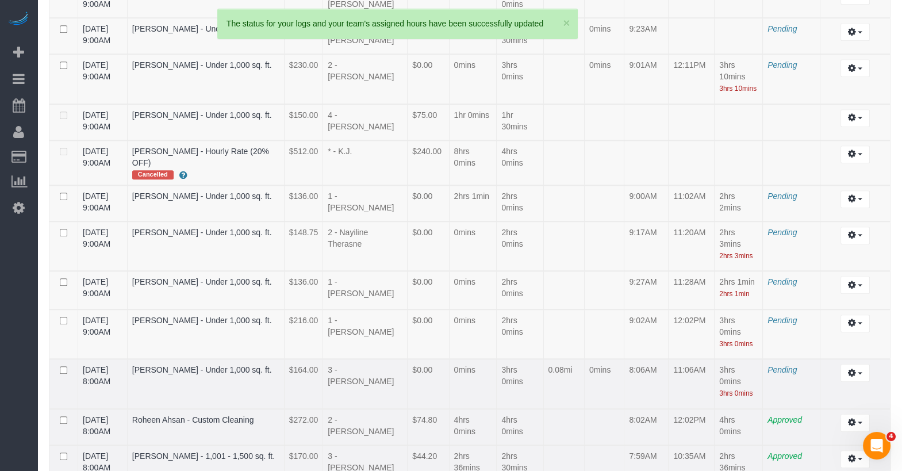
scroll to position [2179, 0]
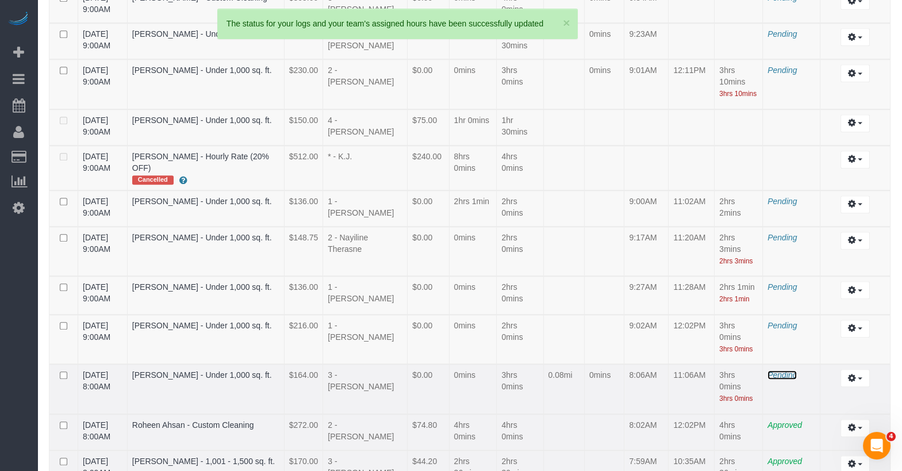
click at [780, 370] on span "Pending" at bounding box center [781, 374] width 29 height 9
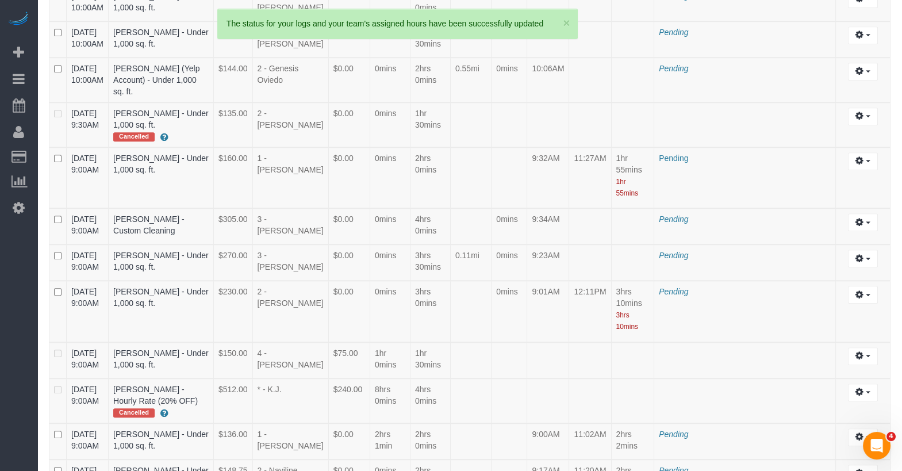
scroll to position [3423, 0]
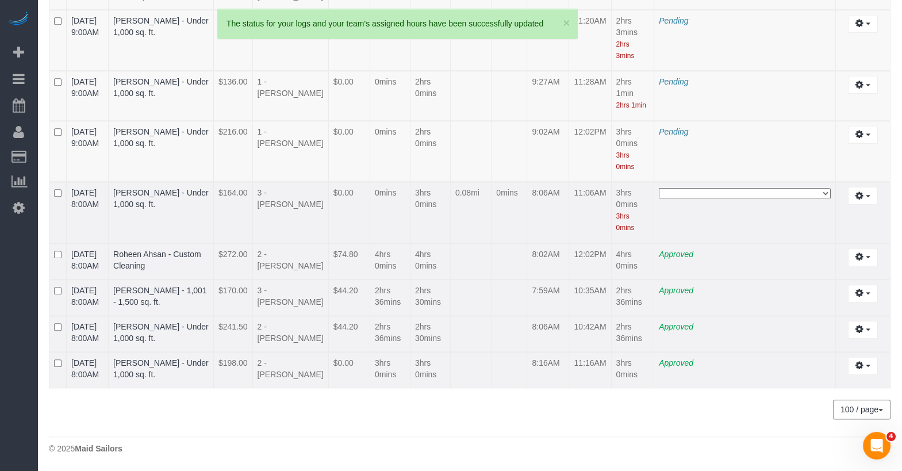
click at [718, 198] on select "**********" at bounding box center [745, 193] width 172 height 10
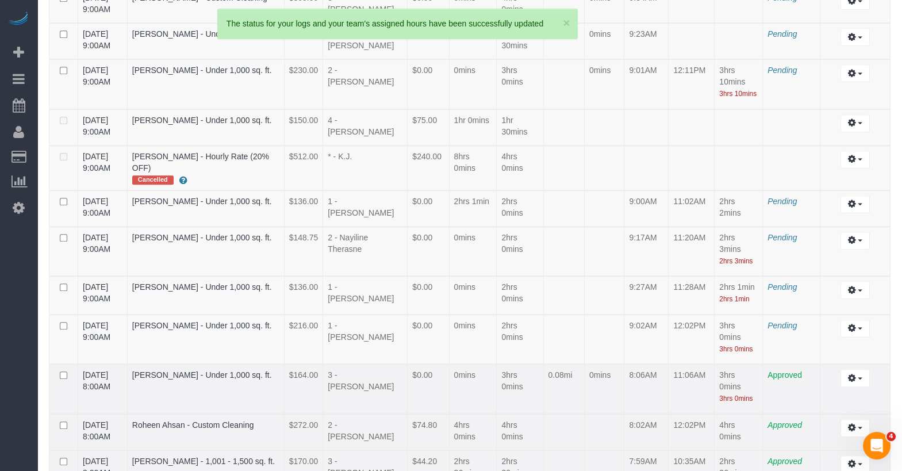
scroll to position [2177, 0]
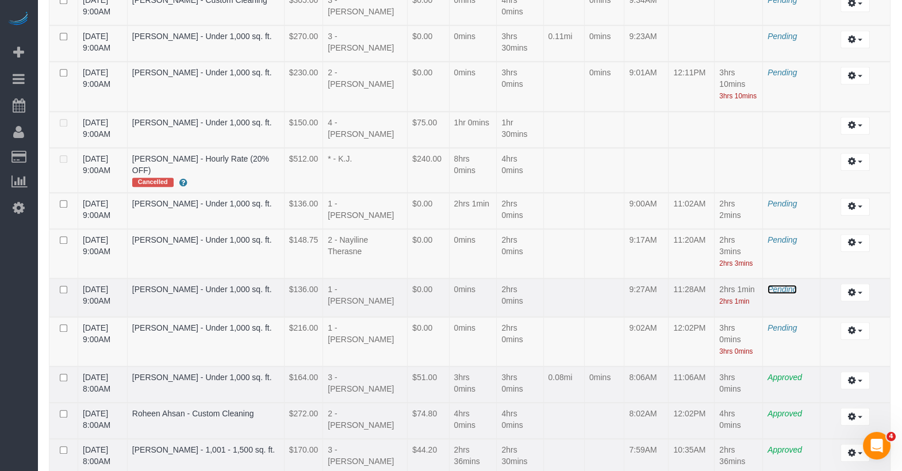
click at [787, 284] on span "Pending" at bounding box center [781, 288] width 29 height 9
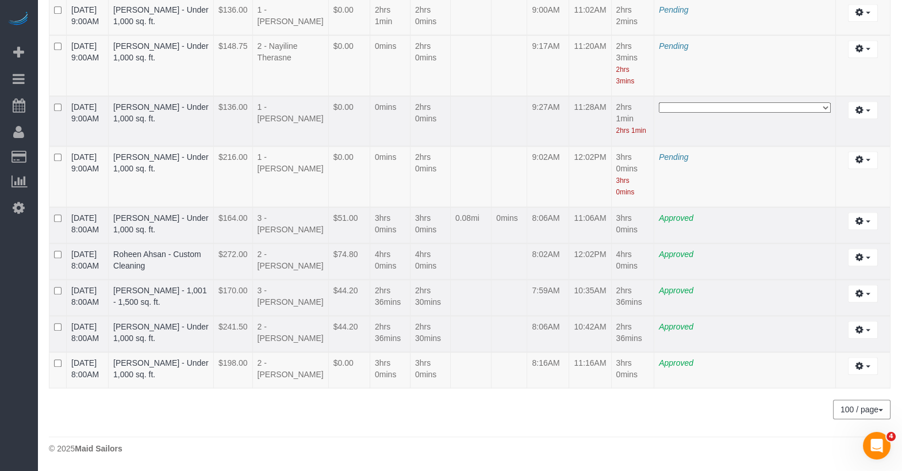
click at [733, 113] on select "**********" at bounding box center [745, 107] width 172 height 10
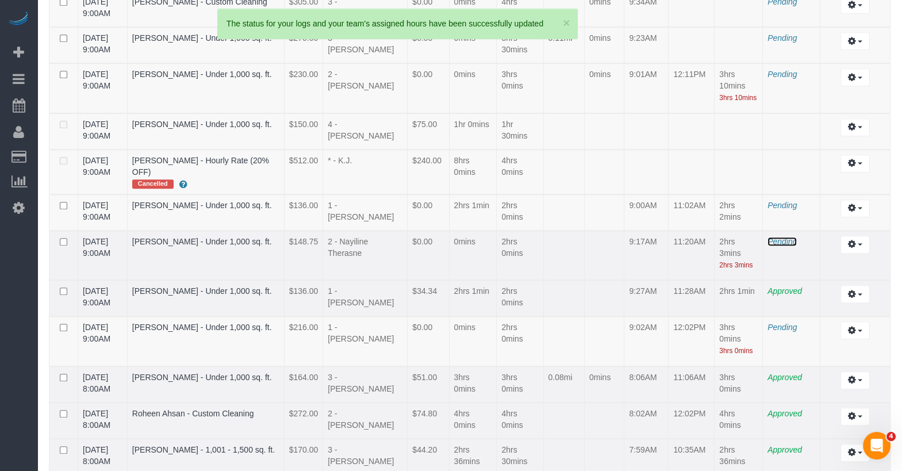
click at [787, 237] on span "Pending" at bounding box center [781, 241] width 29 height 9
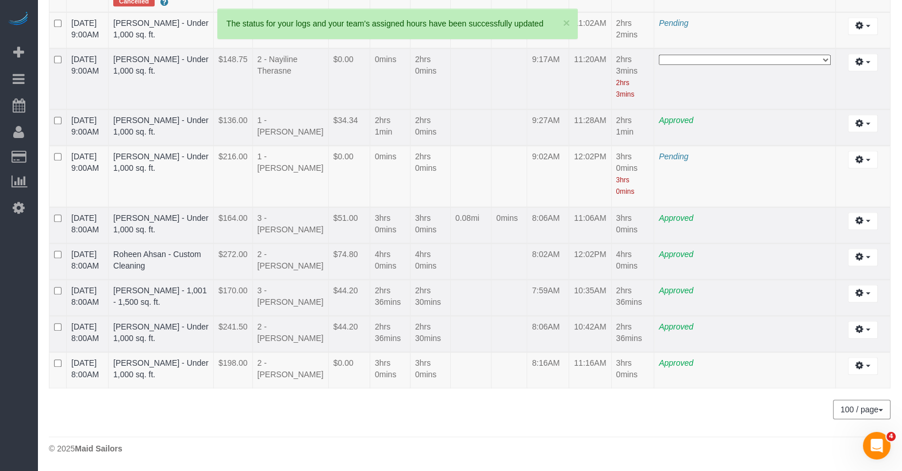
click at [736, 65] on select "**********" at bounding box center [745, 60] width 172 height 10
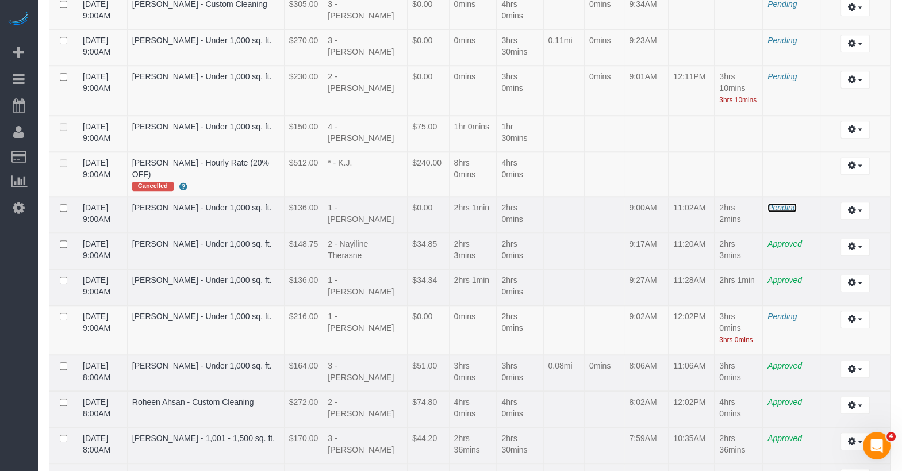
click at [780, 203] on span "Pending" at bounding box center [781, 207] width 29 height 9
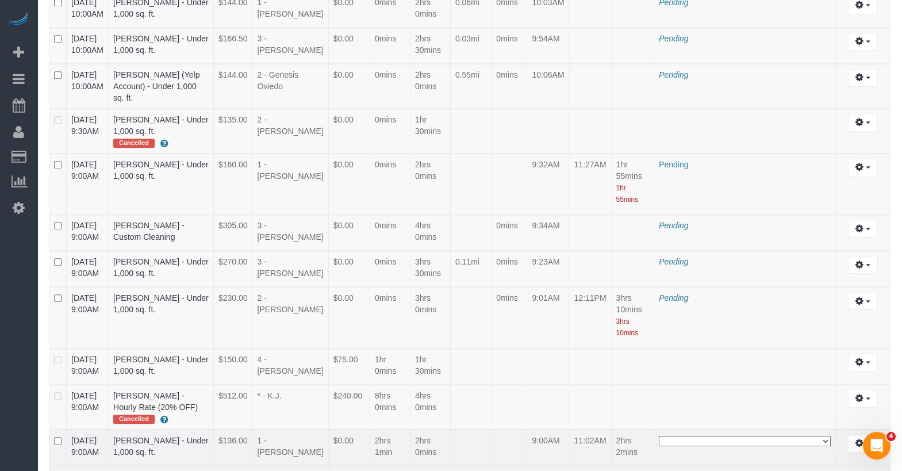
scroll to position [3417, 0]
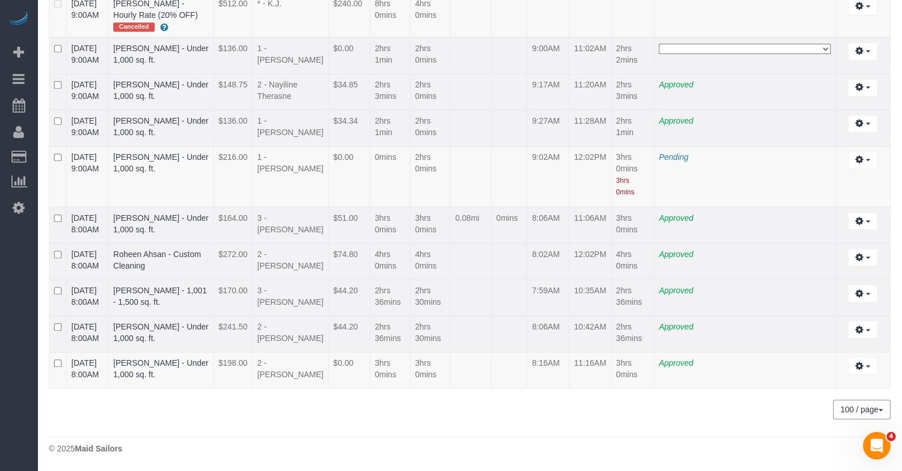
click at [744, 54] on select "**********" at bounding box center [745, 49] width 172 height 10
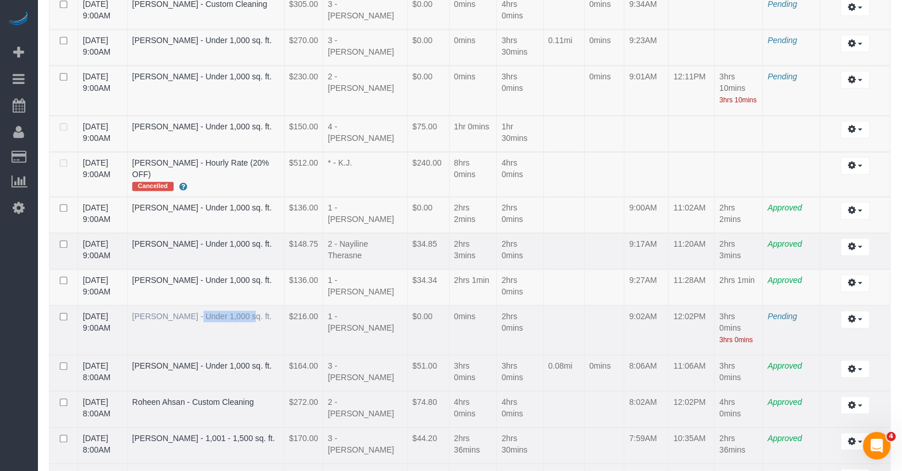
drag, startPoint x: 146, startPoint y: 181, endPoint x: 198, endPoint y: 189, distance: 52.3
click at [198, 305] on td "Ivana Zecevic - Under 1,000 sq. ft." at bounding box center [205, 330] width 157 height 50
copy link "Ivana Zecevic"
click at [786, 312] on span "Pending" at bounding box center [781, 316] width 29 height 9
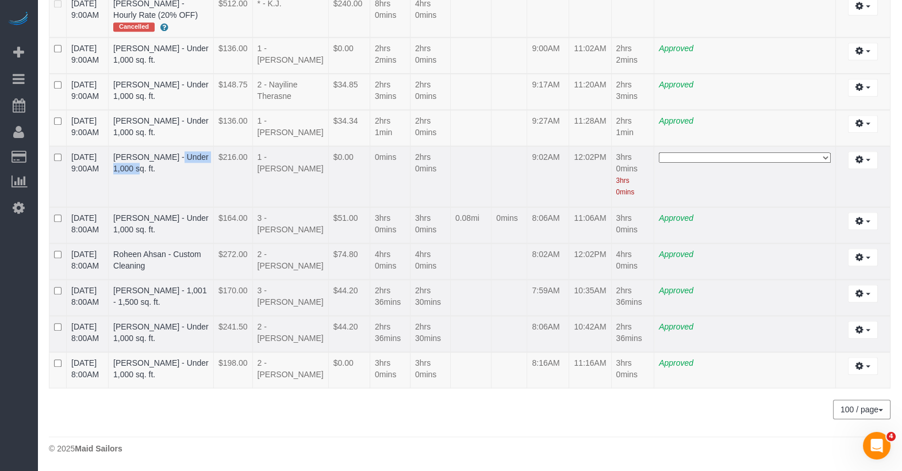
click at [716, 163] on select "**********" at bounding box center [745, 157] width 172 height 10
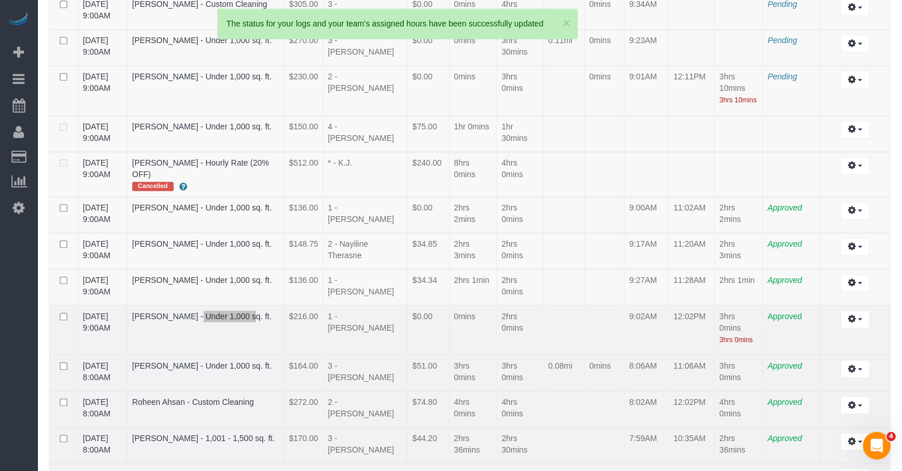
scroll to position [2171, 0]
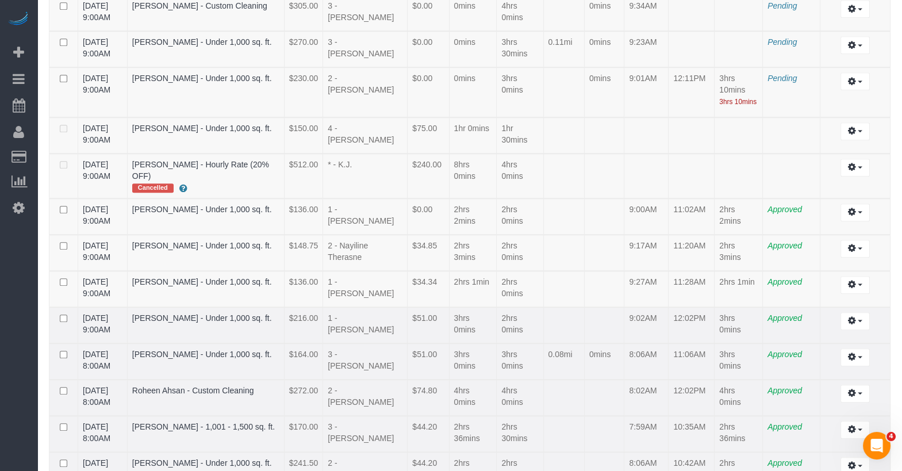
click at [355, 307] on td "1 - Chrisdarline Gedeus Cineas" at bounding box center [365, 325] width 84 height 36
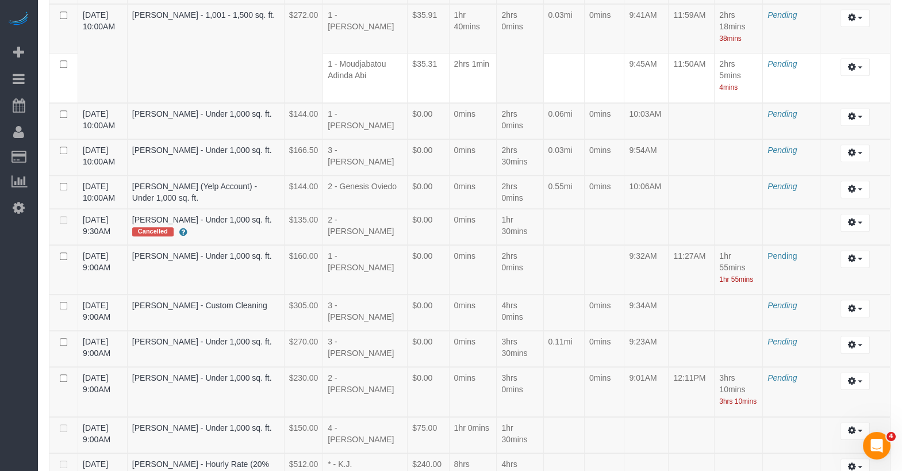
scroll to position [1852, 0]
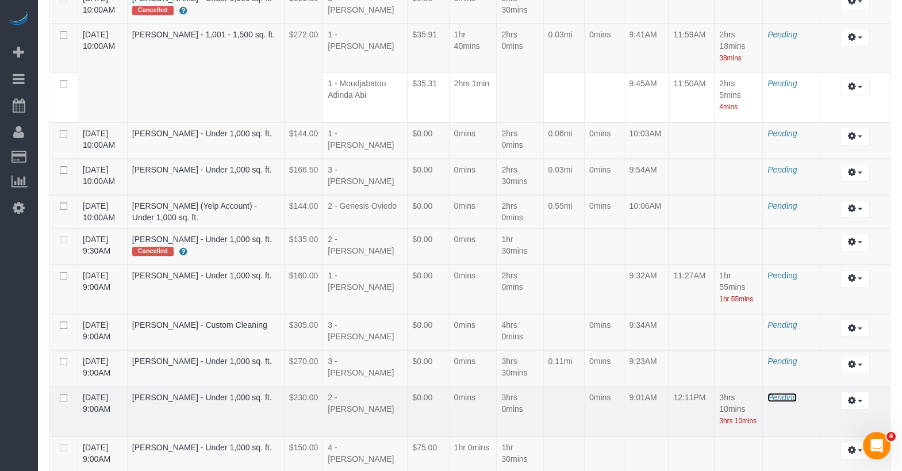
click at [789, 393] on span "Pending" at bounding box center [781, 397] width 29 height 9
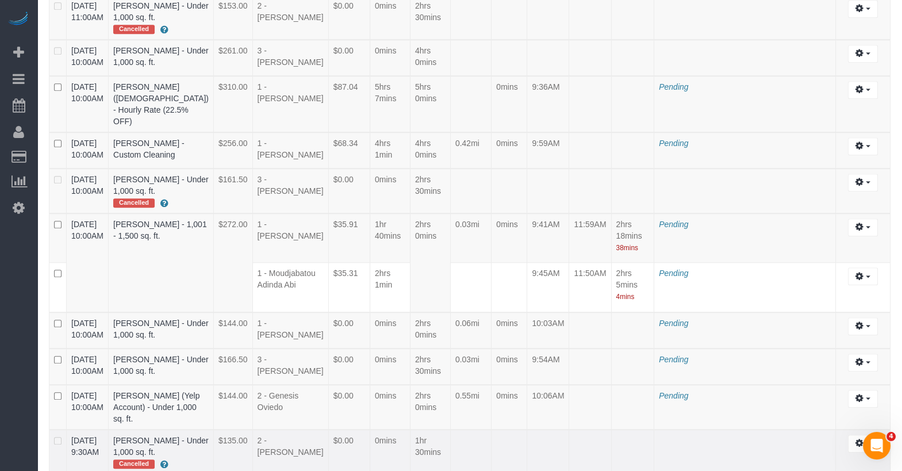
scroll to position [2912, 0]
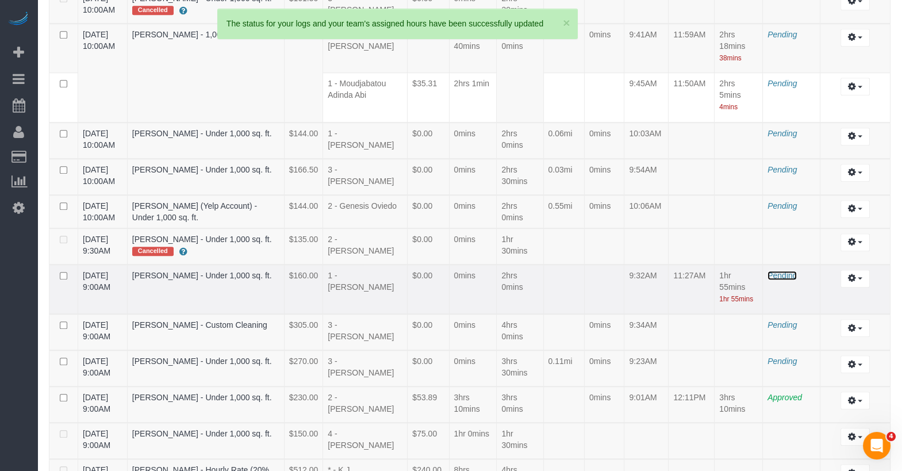
click at [773, 271] on span "Pending" at bounding box center [781, 275] width 29 height 9
click at [780, 271] on span "Pending" at bounding box center [781, 275] width 29 height 9
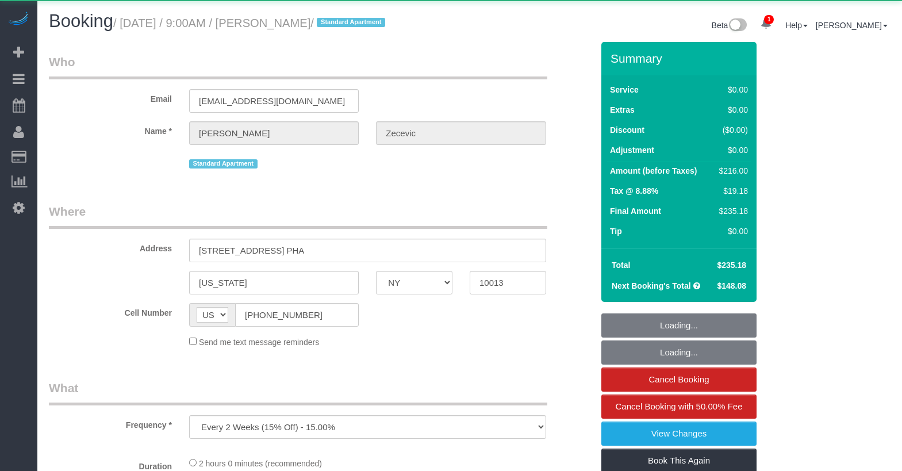
select select "NY"
select select "object:898"
select select "1"
select select "spot1"
select select "number:56"
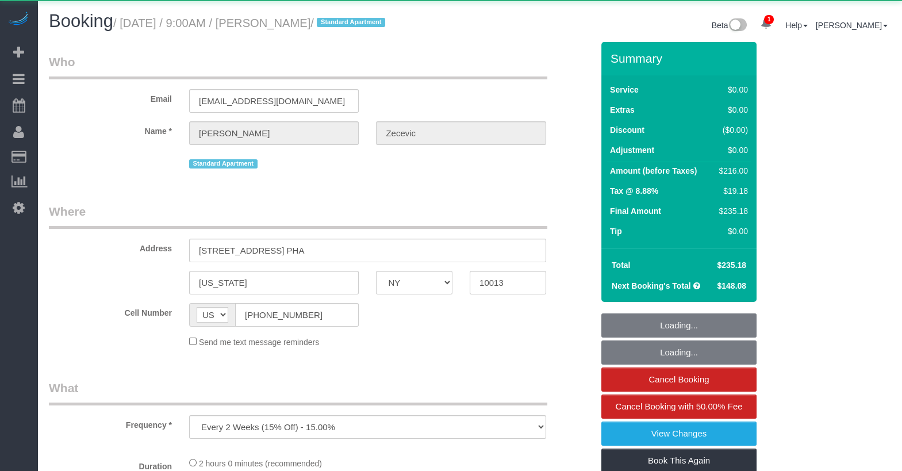
select select "number:70"
select select "number:15"
select select "number:5"
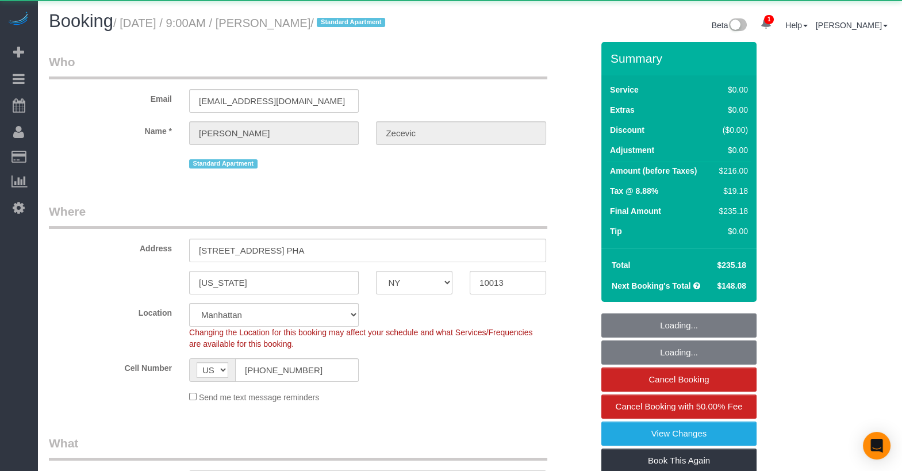
select select "string:stripe-pm_1RYTMZ4VGloSiKo7i57IXIcV"
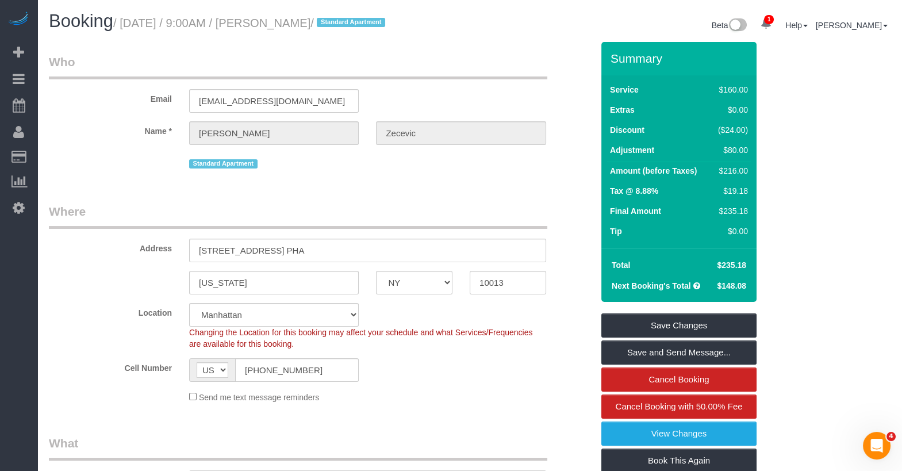
drag, startPoint x: 347, startPoint y: 24, endPoint x: 272, endPoint y: 22, distance: 74.2
click at [272, 22] on small "/ [DATE] / 9:00AM / [PERSON_NAME] / Standard Apartment" at bounding box center [250, 23] width 275 height 13
copy small "[PERSON_NAME]"
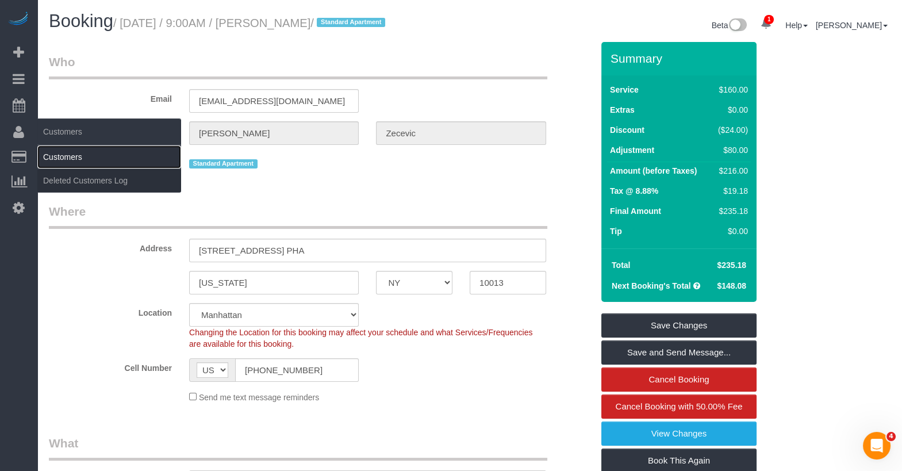
click at [102, 153] on link "Customers" at bounding box center [109, 156] width 144 height 23
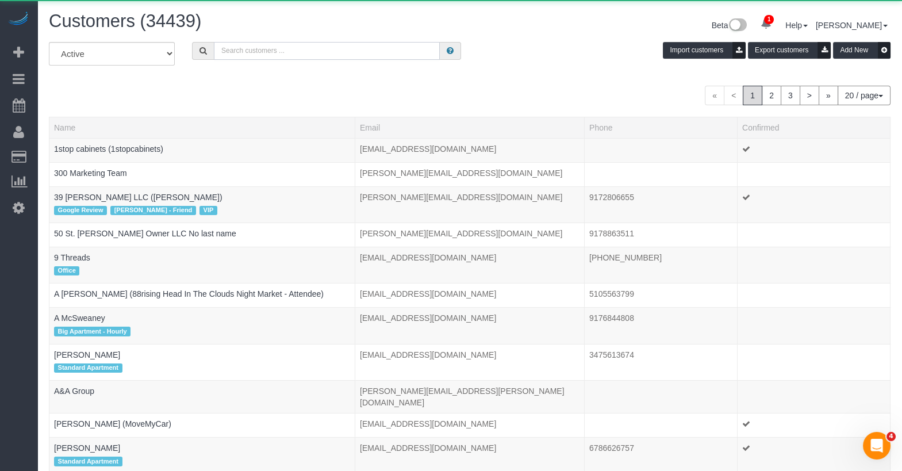
click at [303, 46] on input "text" at bounding box center [327, 51] width 226 height 18
paste input "[PERSON_NAME]"
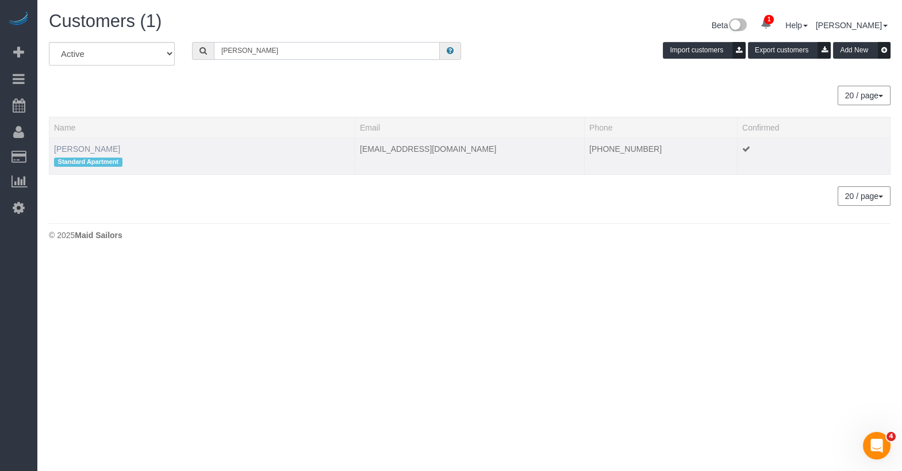
type input "[PERSON_NAME]"
click at [97, 151] on link "[PERSON_NAME]" at bounding box center [87, 148] width 66 height 9
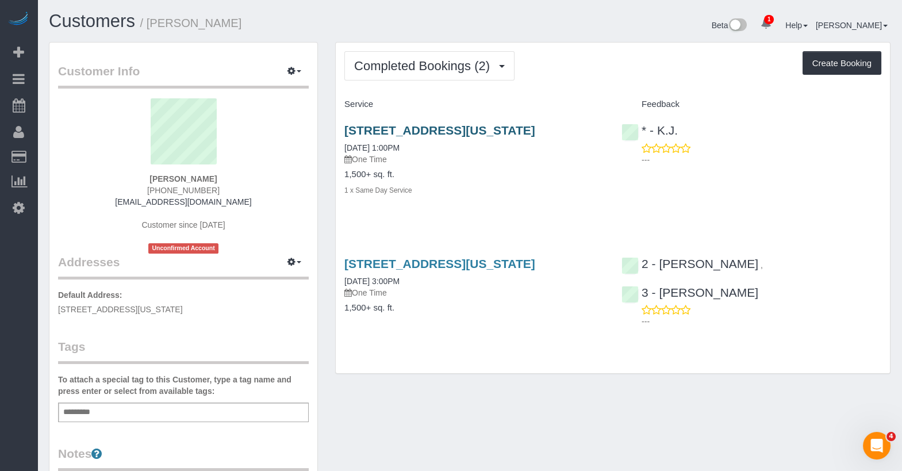
drag, startPoint x: 595, startPoint y: 127, endPoint x: 346, endPoint y: 129, distance: 249.4
click at [346, 129] on h3 "[STREET_ADDRESS][US_STATE]" at bounding box center [474, 130] width 260 height 13
copy link "[STREET_ADDRESS][US_STATE]"
click at [507, 164] on div "[STREET_ADDRESS][US_STATE] [DATE] 1:00PM One Time 1,500+ sq. ft. 1 x Same Day S…" at bounding box center [474, 166] width 277 height 105
drag, startPoint x: 590, startPoint y: 125, endPoint x: 345, endPoint y: 125, distance: 244.8
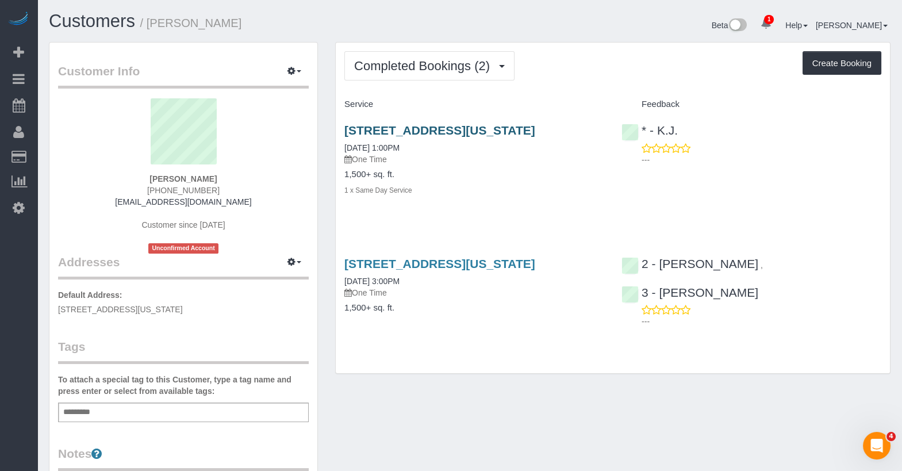
click at [345, 125] on h3 "[STREET_ADDRESS][US_STATE]" at bounding box center [474, 130] width 260 height 13
copy link "[STREET_ADDRESS][US_STATE]"
